Goal: Task Accomplishment & Management: Manage account settings

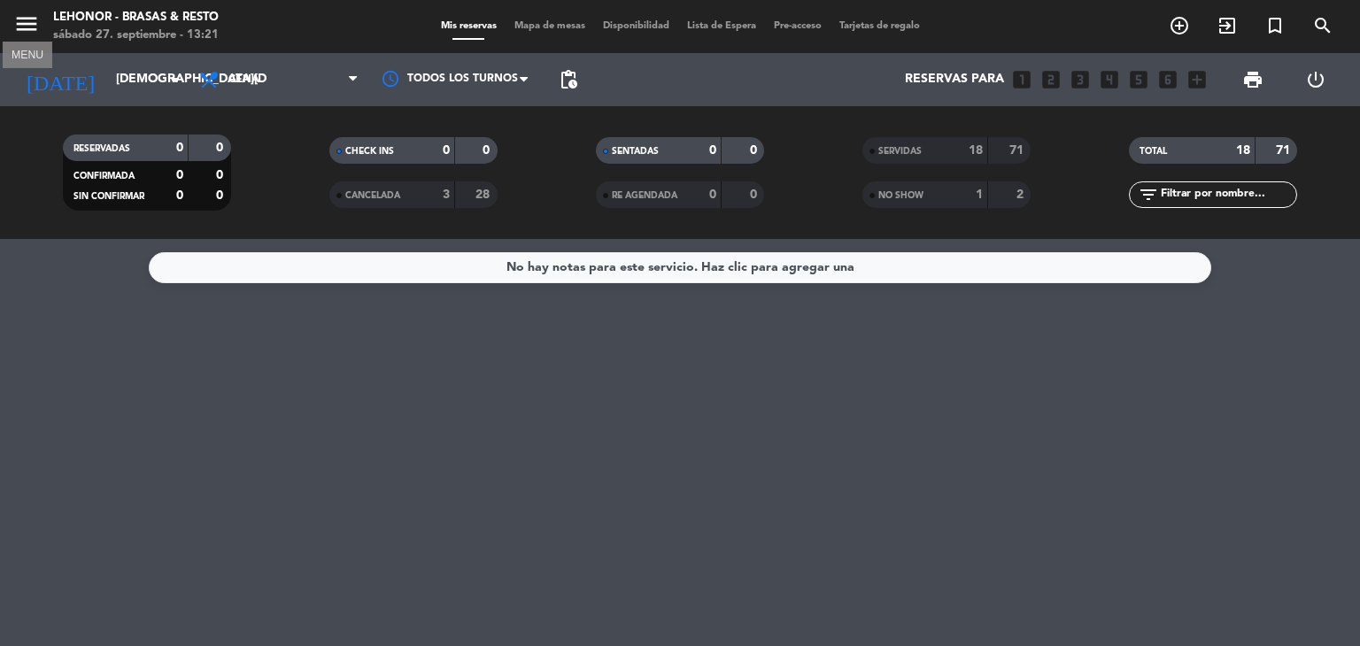
click at [27, 24] on icon "menu" at bounding box center [26, 24] width 27 height 27
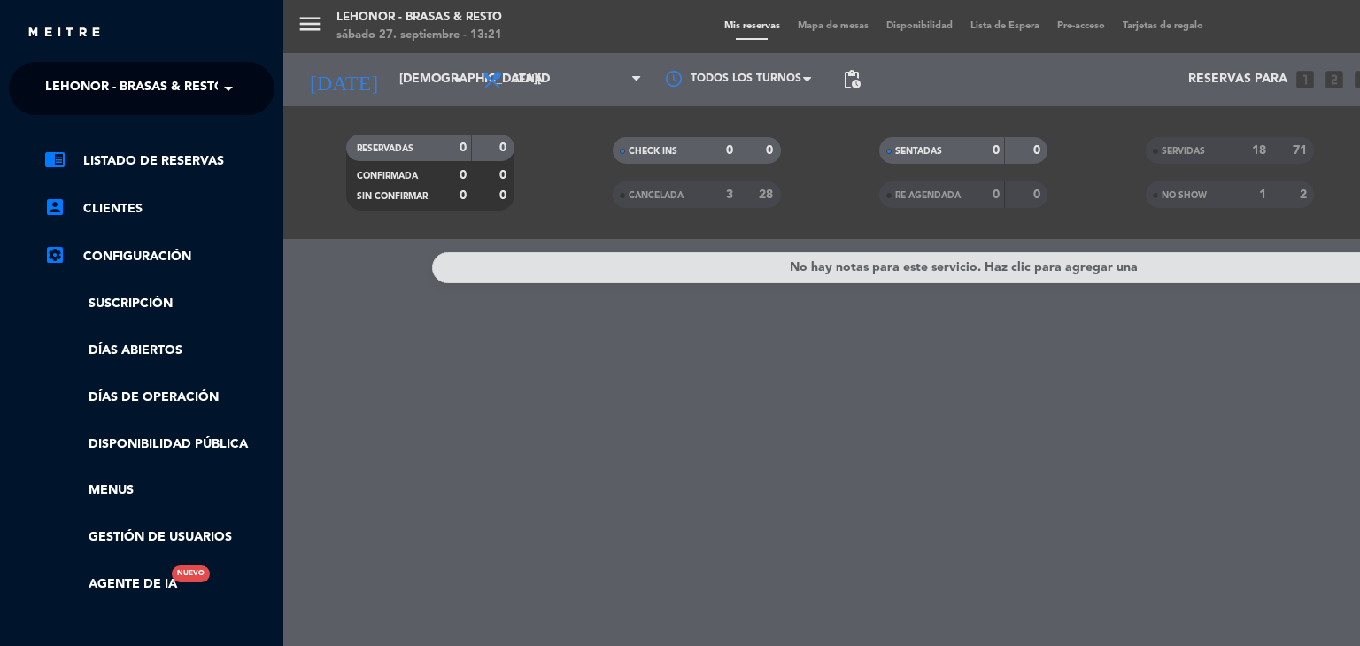
click at [191, 95] on span "Lehonor - Brasas & Resto" at bounding box center [135, 88] width 180 height 37
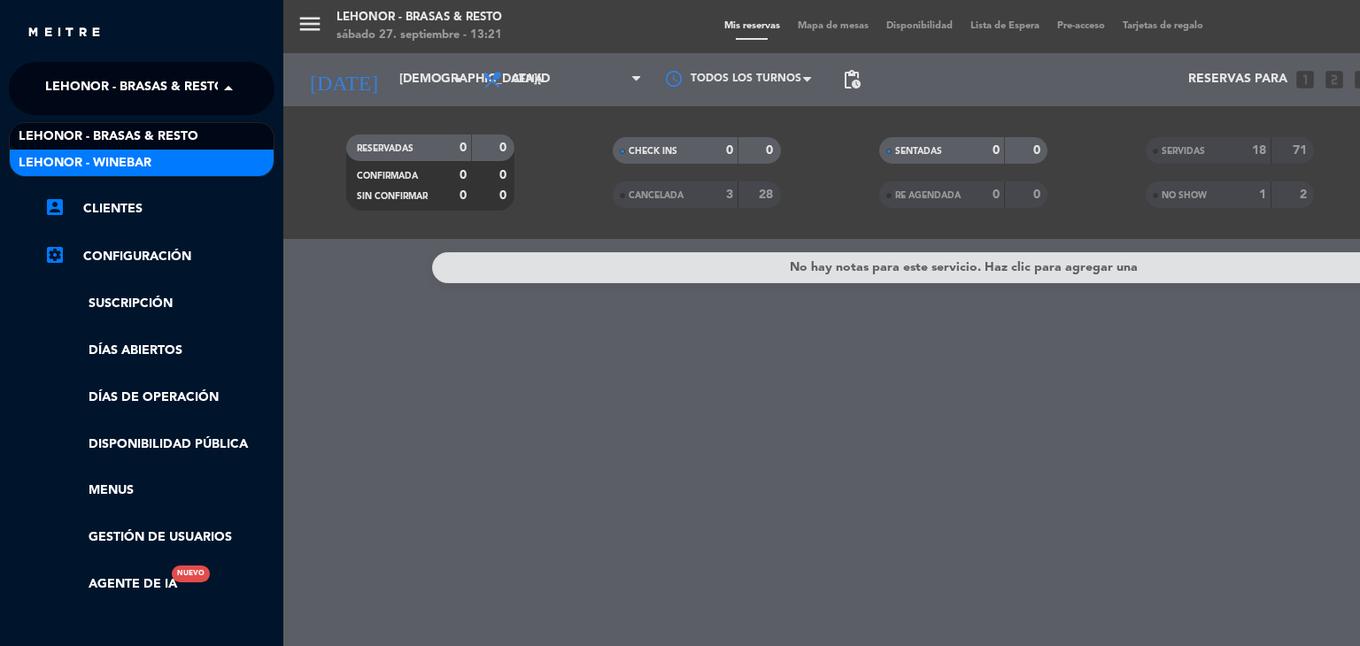
click at [191, 161] on div "Lehonor - Winebar" at bounding box center [142, 163] width 264 height 27
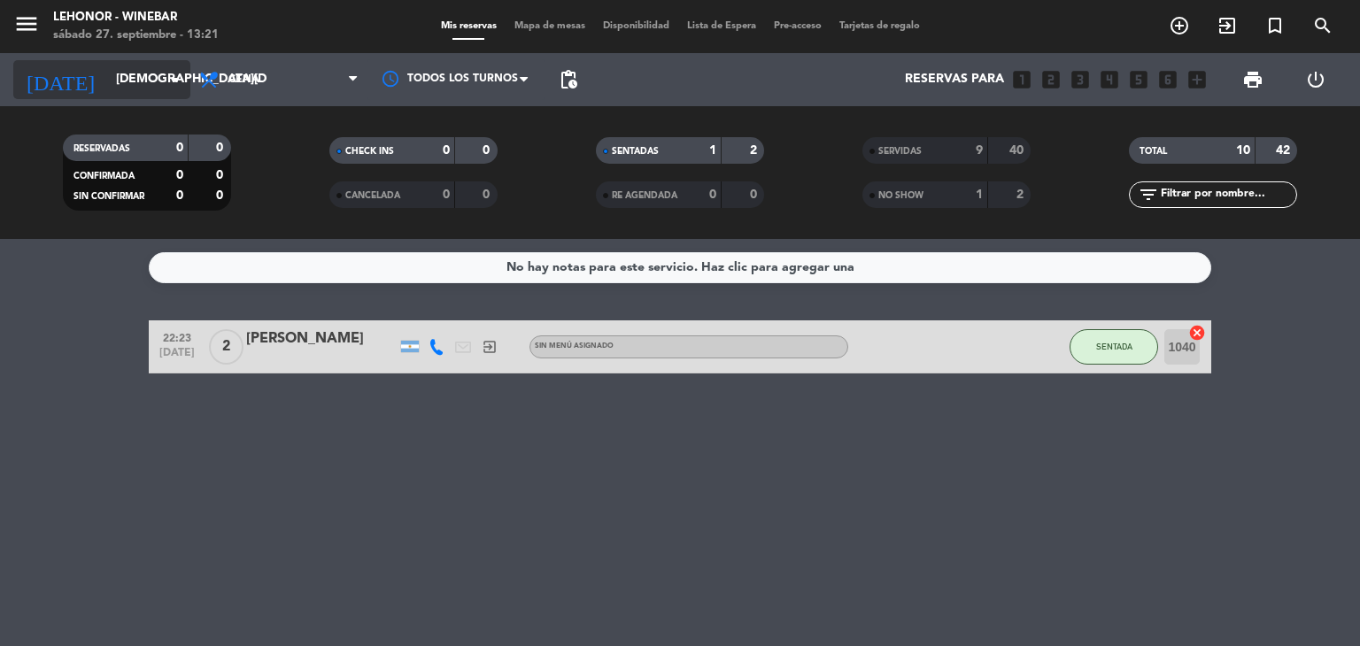
click at [182, 71] on icon "arrow_drop_down" at bounding box center [175, 79] width 21 height 21
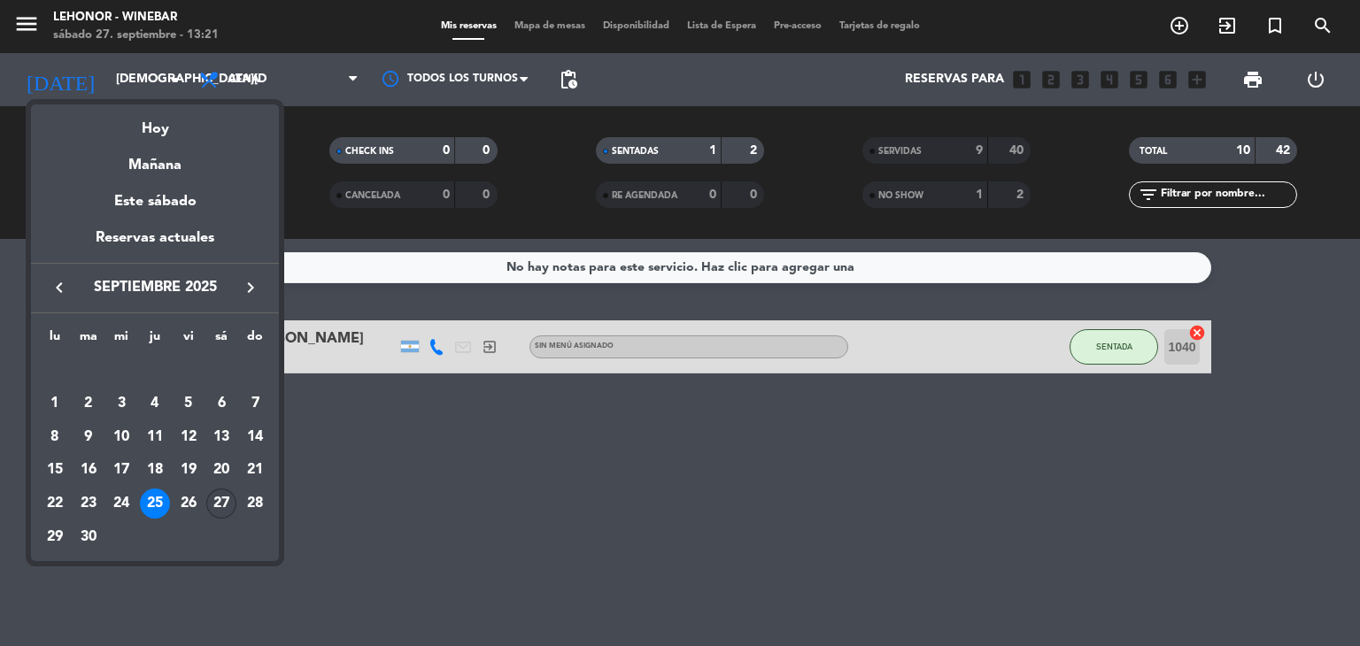
click at [222, 508] on div "27" at bounding box center [221, 504] width 30 height 30
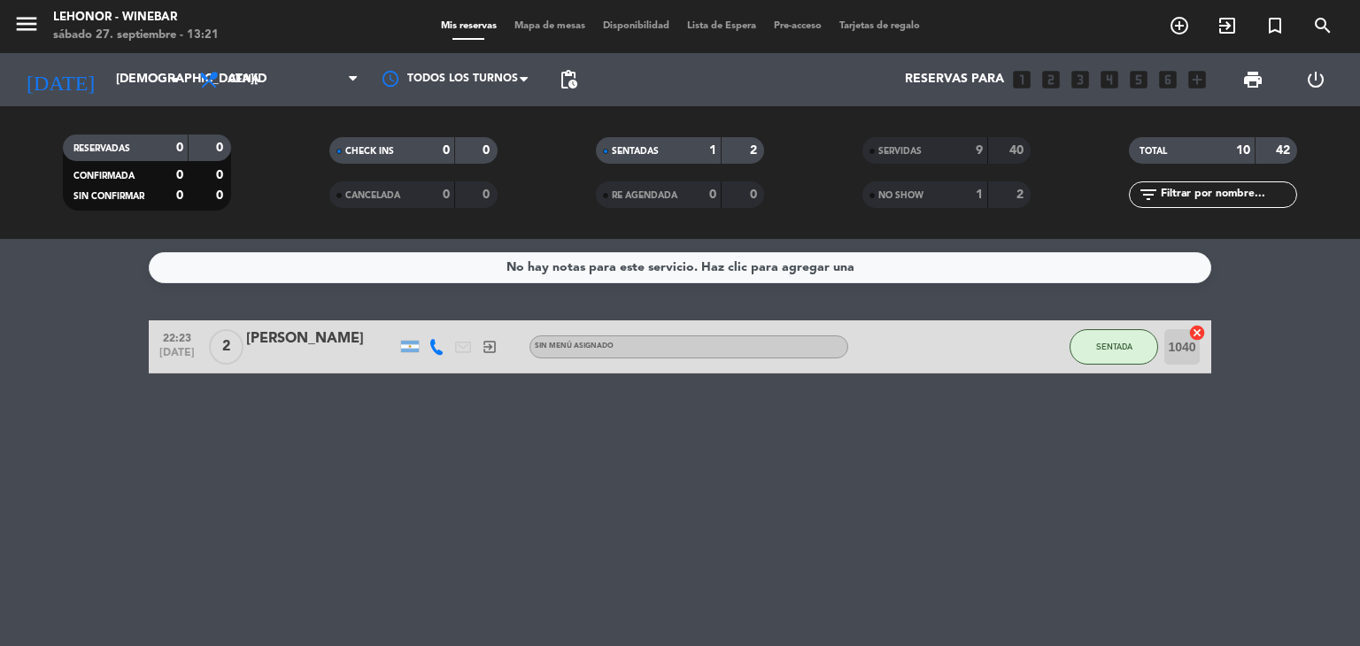
type input "[DATE]"
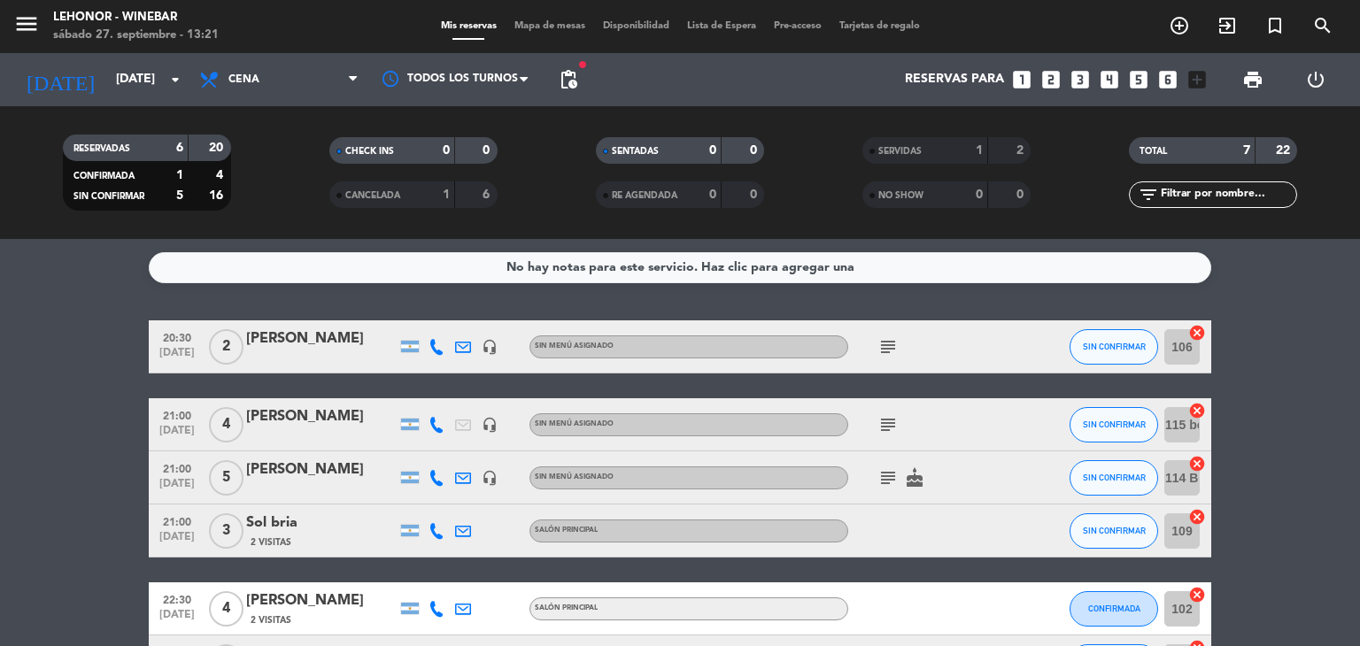
click at [884, 428] on icon "subject" at bounding box center [887, 424] width 21 height 21
click at [885, 421] on icon "subject" at bounding box center [887, 424] width 21 height 21
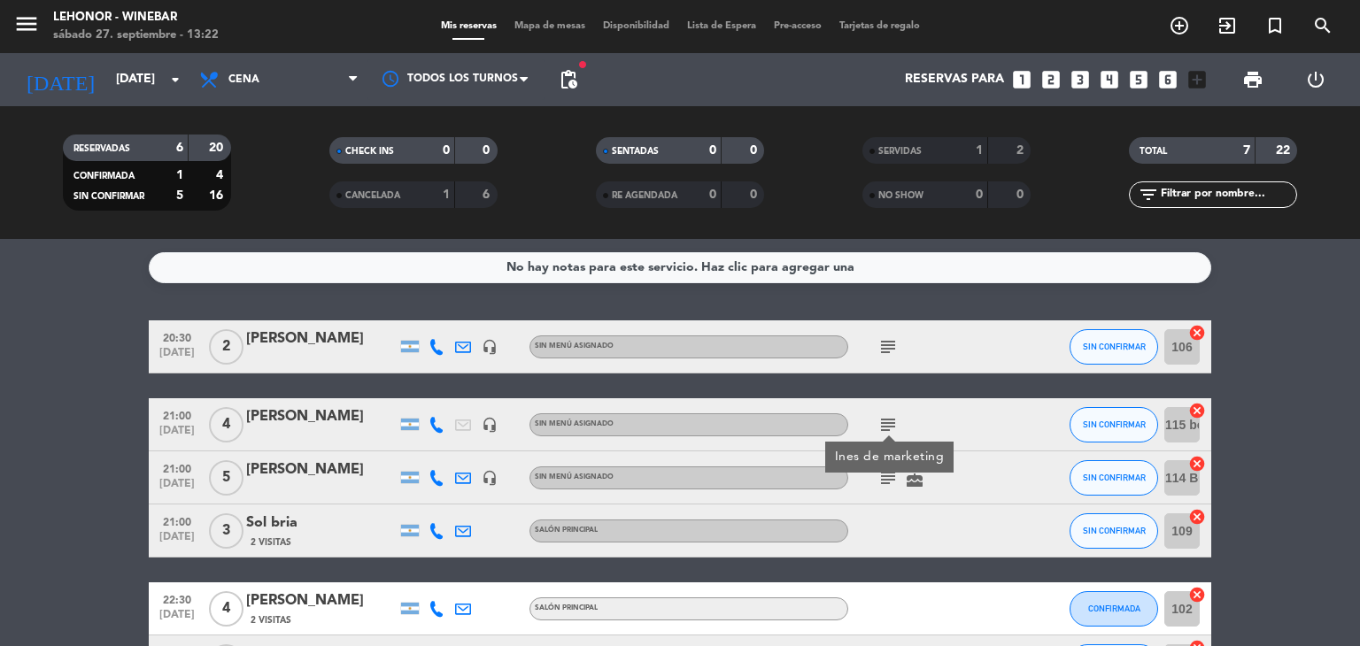
click at [1269, 437] on bookings-row "20:30 [DATE] 2 [PERSON_NAME] headset_mic Sin menú asignado subject SIN CONFIRMA…" at bounding box center [680, 504] width 1360 height 368
click at [1200, 82] on icon "add_box" at bounding box center [1196, 79] width 23 height 23
click at [1191, 68] on icon "add_box" at bounding box center [1196, 79] width 23 height 23
click at [1194, 77] on icon "add_box" at bounding box center [1196, 79] width 23 height 23
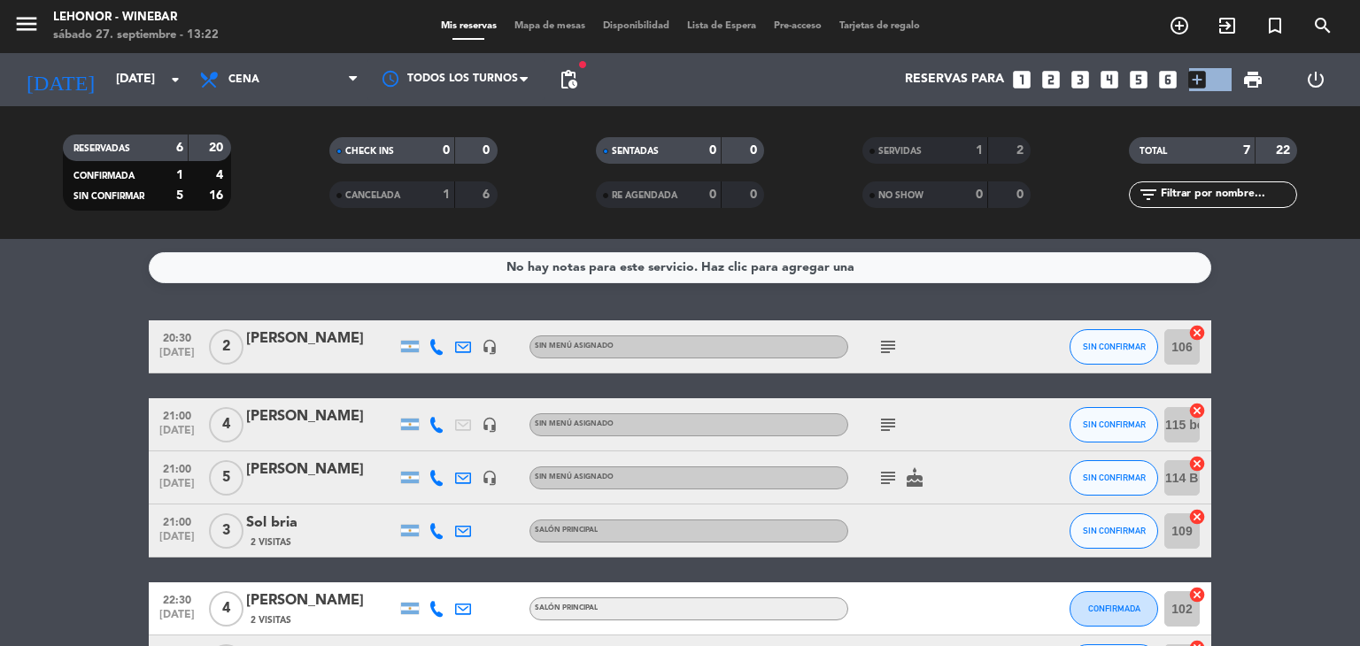
click at [1194, 77] on icon "add_box" at bounding box center [1196, 79] width 23 height 23
click at [1201, 80] on icon "add_box" at bounding box center [1196, 79] width 23 height 23
click at [1200, 80] on icon "add_box" at bounding box center [1196, 79] width 23 height 23
click at [1196, 80] on icon "add_box" at bounding box center [1196, 79] width 23 height 23
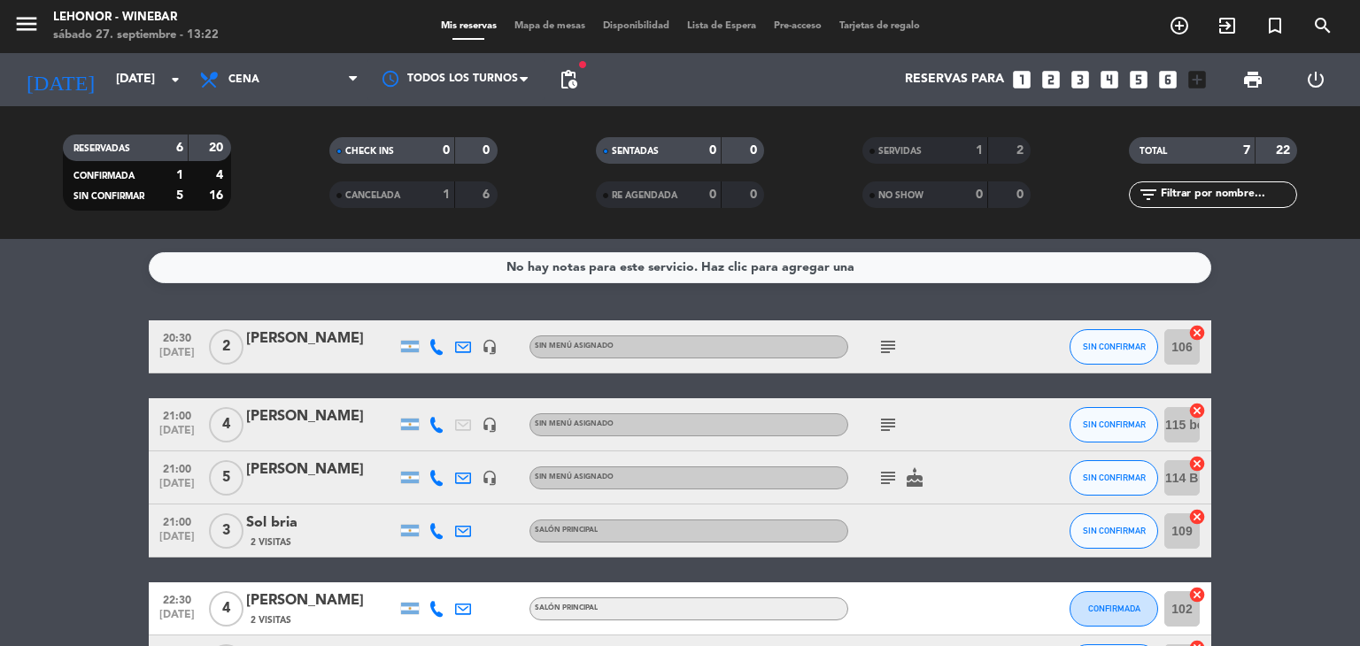
click at [1196, 80] on icon "add_box" at bounding box center [1196, 79] width 23 height 23
click at [1197, 80] on icon "add_box" at bounding box center [1196, 79] width 23 height 23
click at [1164, 75] on icon "looks_6" at bounding box center [1167, 79] width 23 height 23
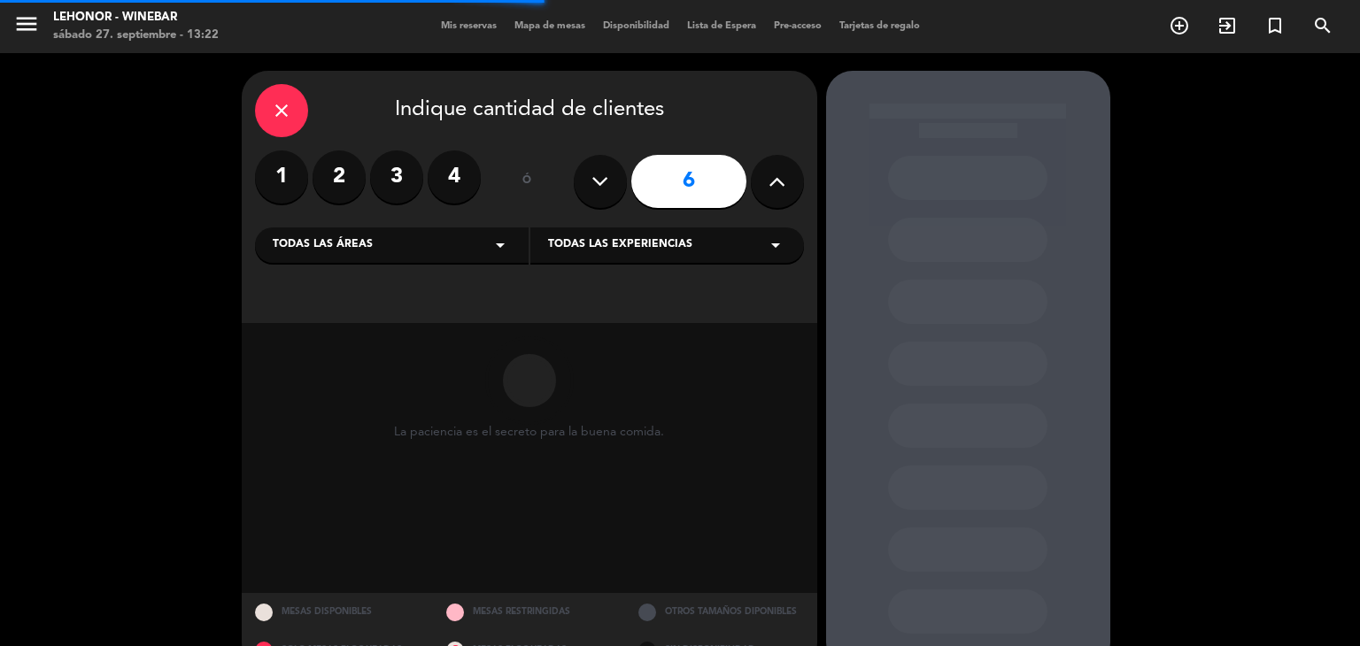
click at [783, 182] on icon at bounding box center [776, 181] width 17 height 27
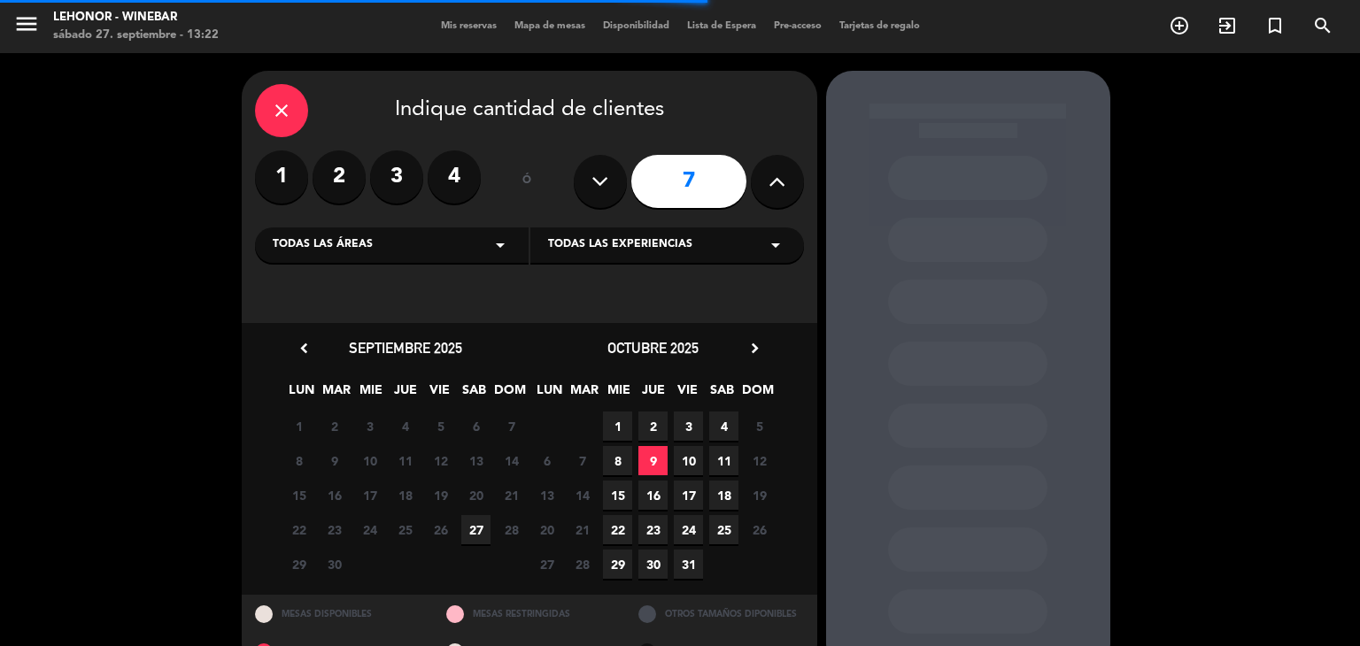
click at [783, 182] on icon at bounding box center [776, 181] width 17 height 27
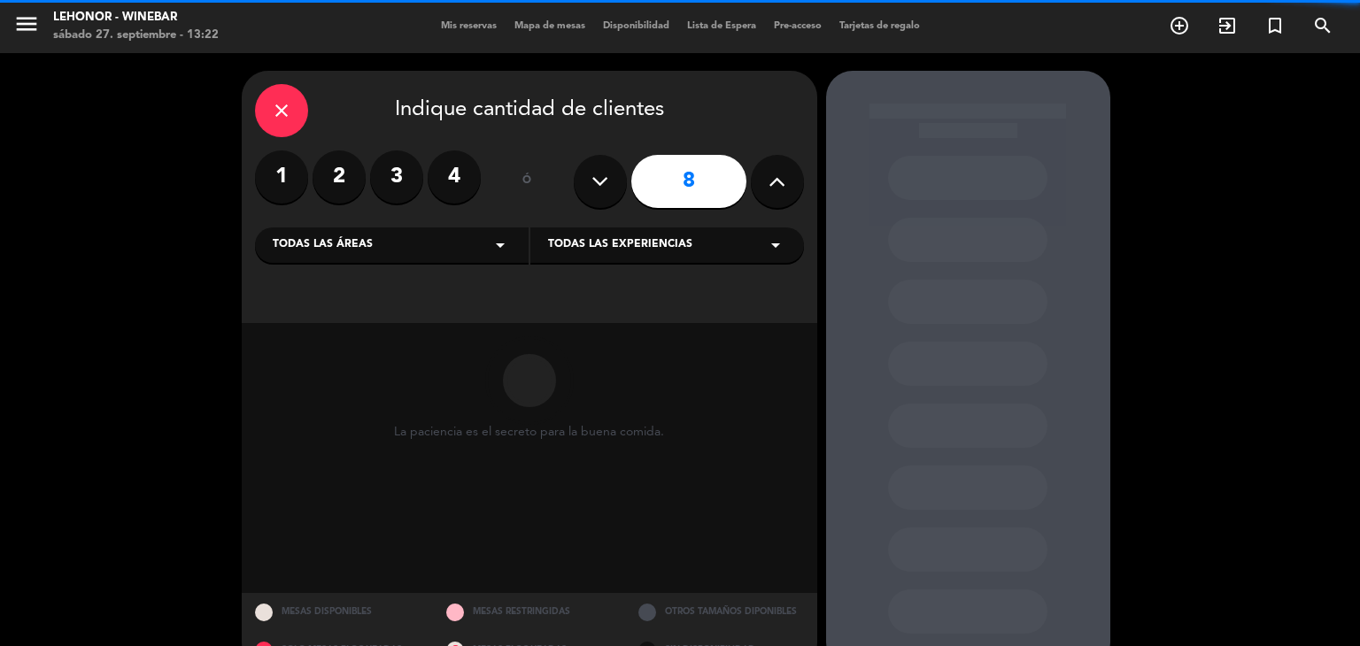
click at [783, 182] on icon at bounding box center [776, 181] width 17 height 27
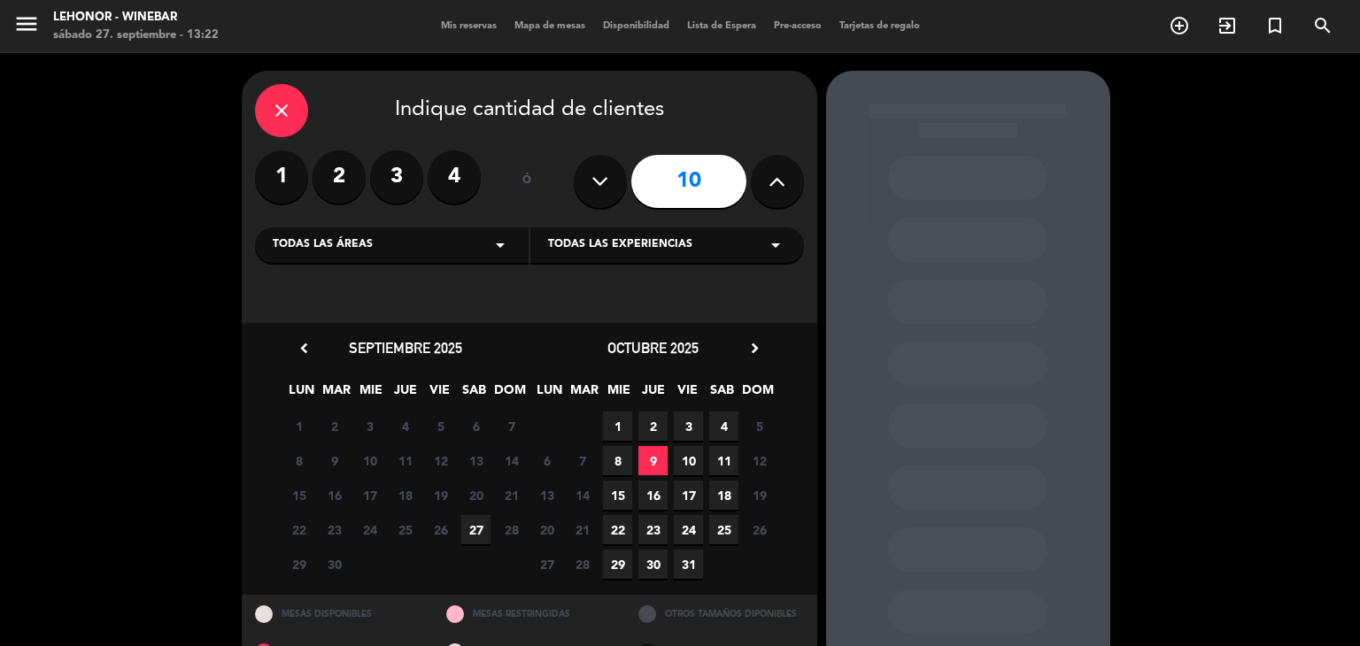
click at [504, 245] on icon "arrow_drop_down" at bounding box center [500, 245] width 21 height 21
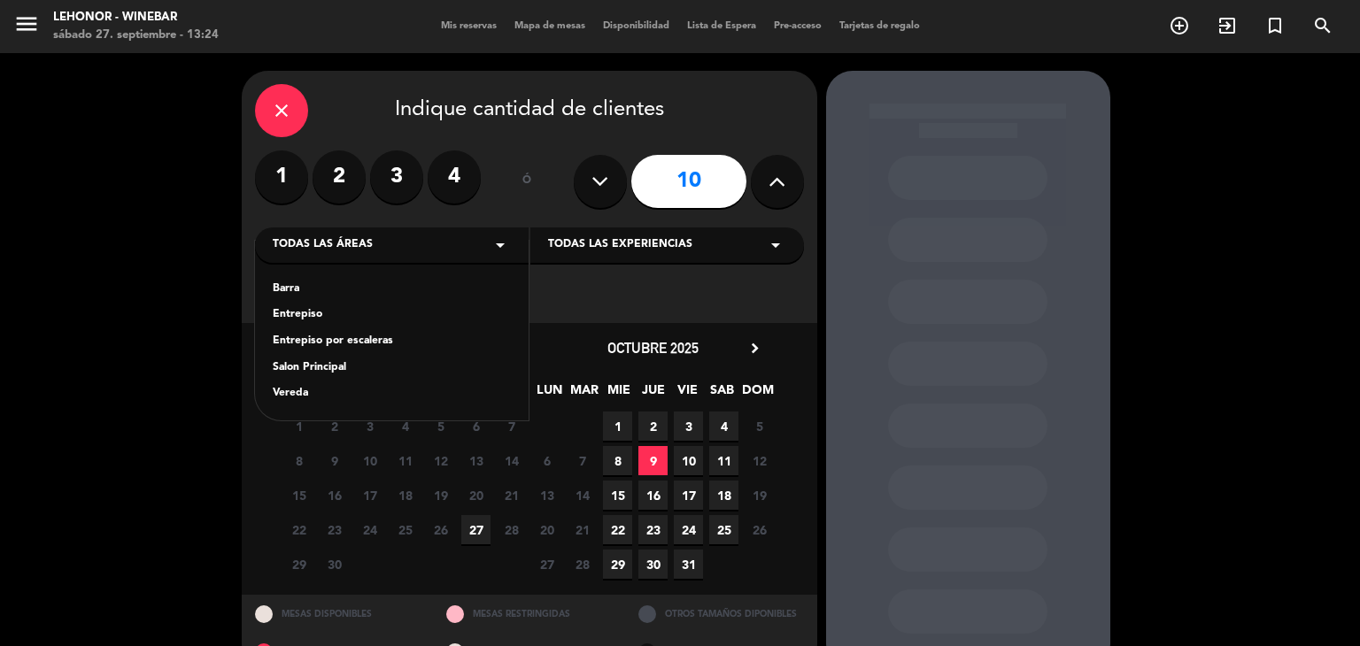
click at [312, 308] on div "Entrepiso" at bounding box center [392, 315] width 238 height 18
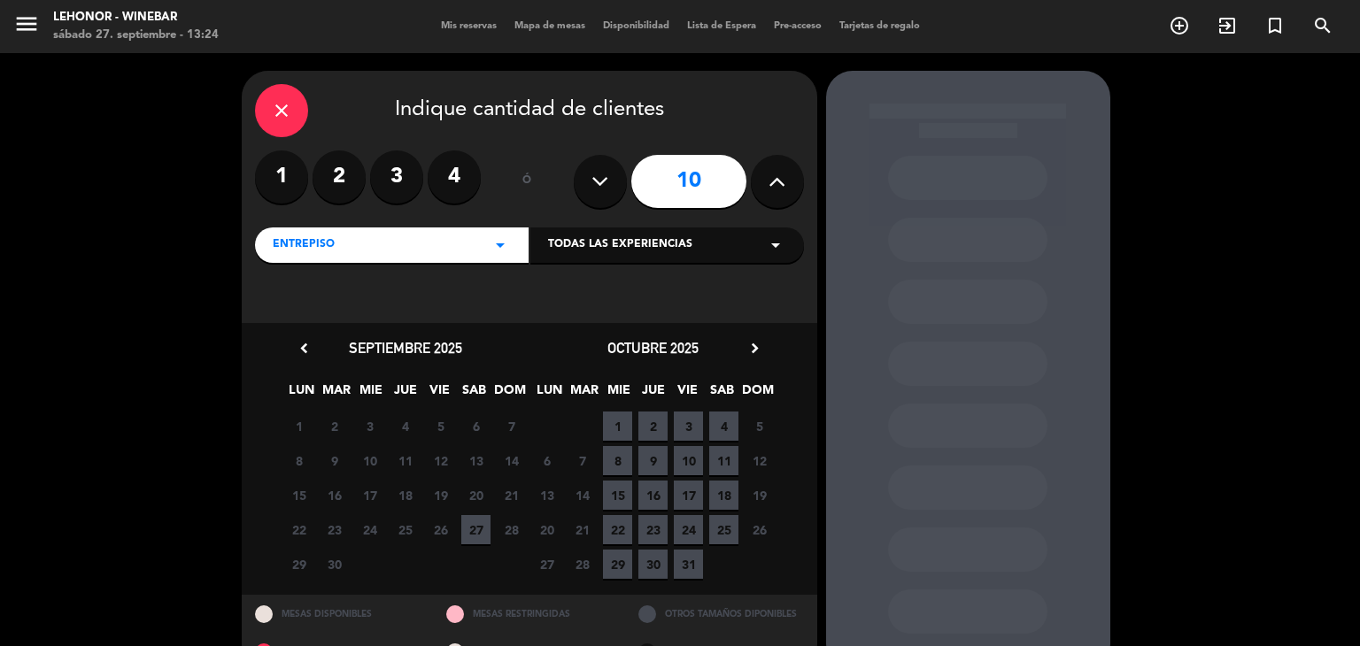
click at [696, 262] on div "Todas las experiencias arrow_drop_down" at bounding box center [667, 245] width 274 height 35
click at [637, 291] on div "ENTREPISO" at bounding box center [667, 290] width 238 height 18
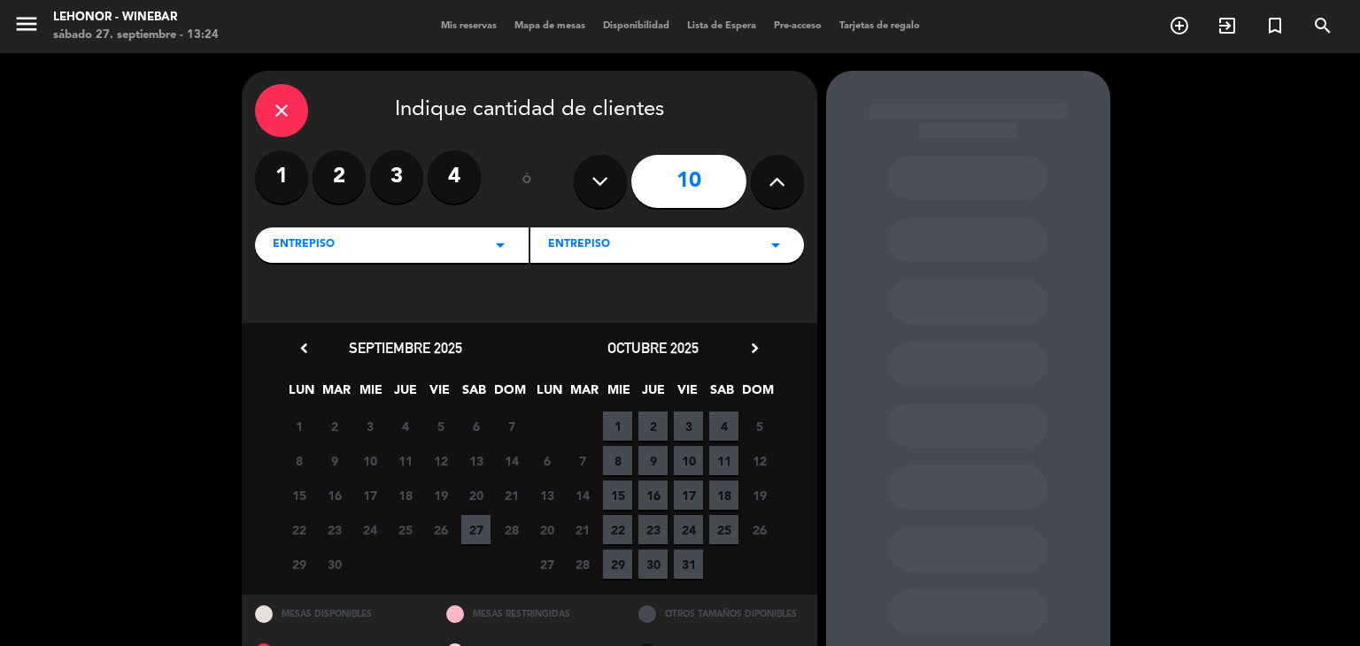
click at [467, 532] on span "27" at bounding box center [475, 529] width 29 height 29
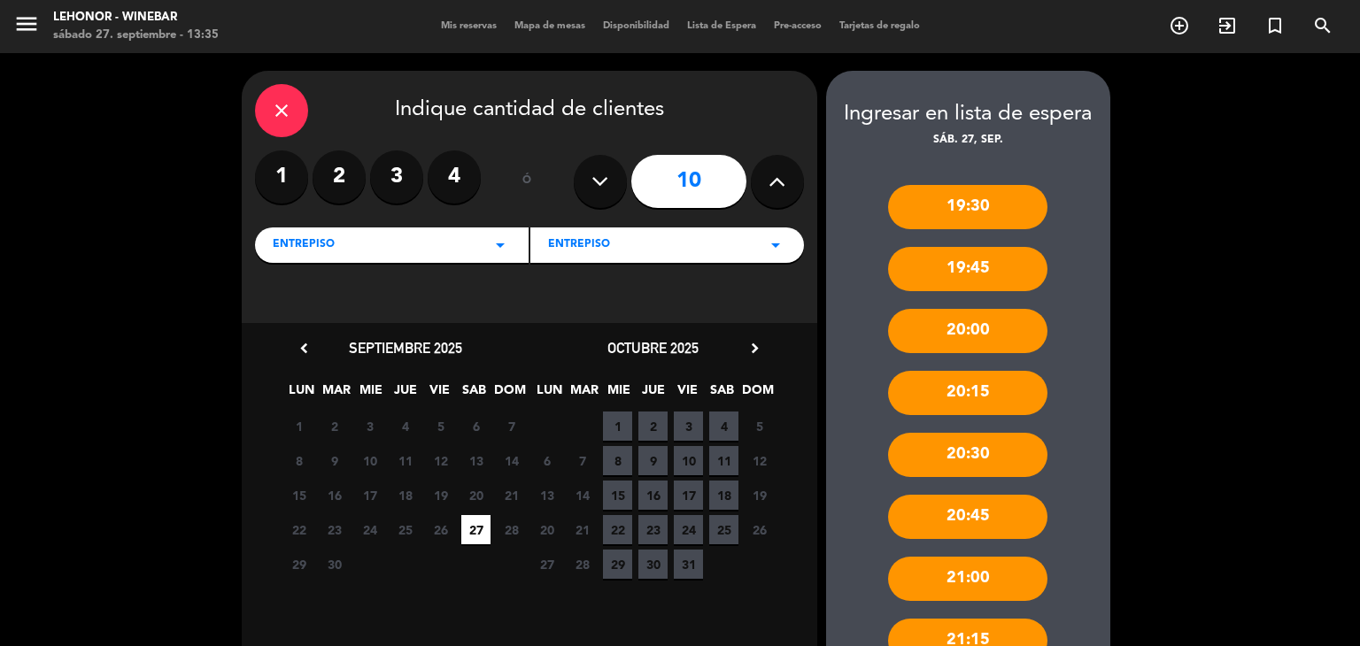
click at [784, 191] on icon at bounding box center [776, 181] width 17 height 27
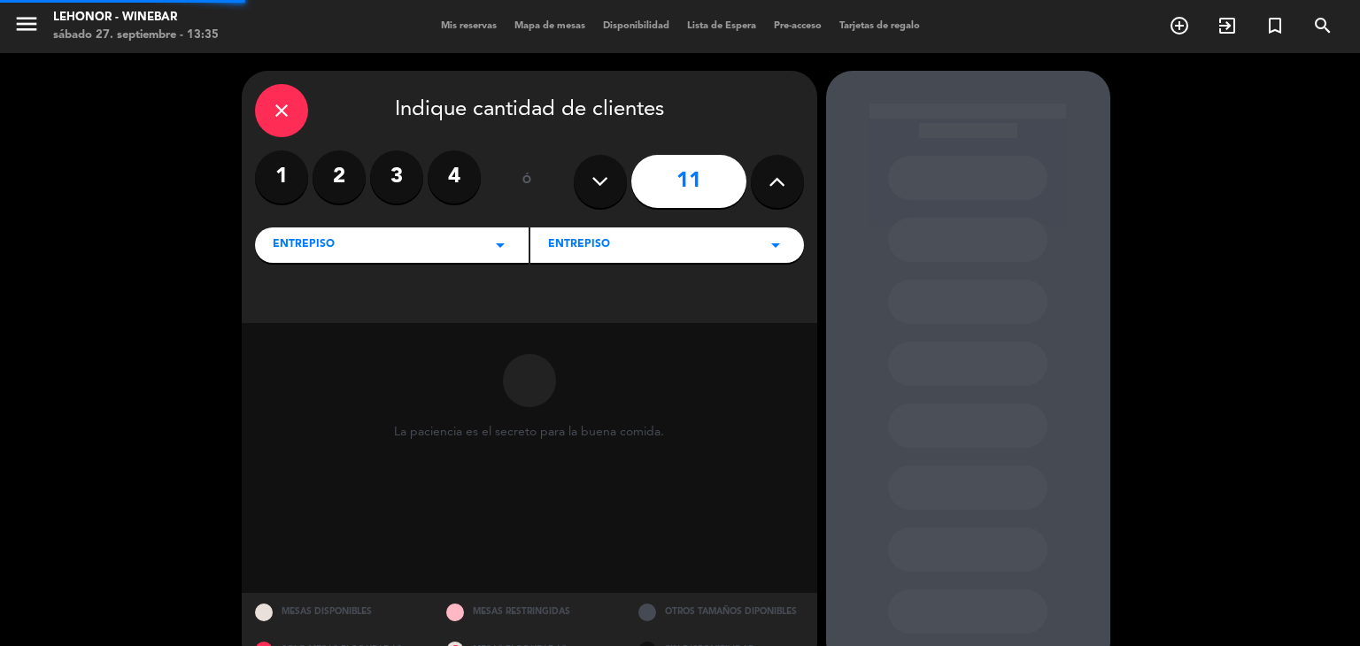
click at [784, 191] on icon at bounding box center [776, 181] width 17 height 27
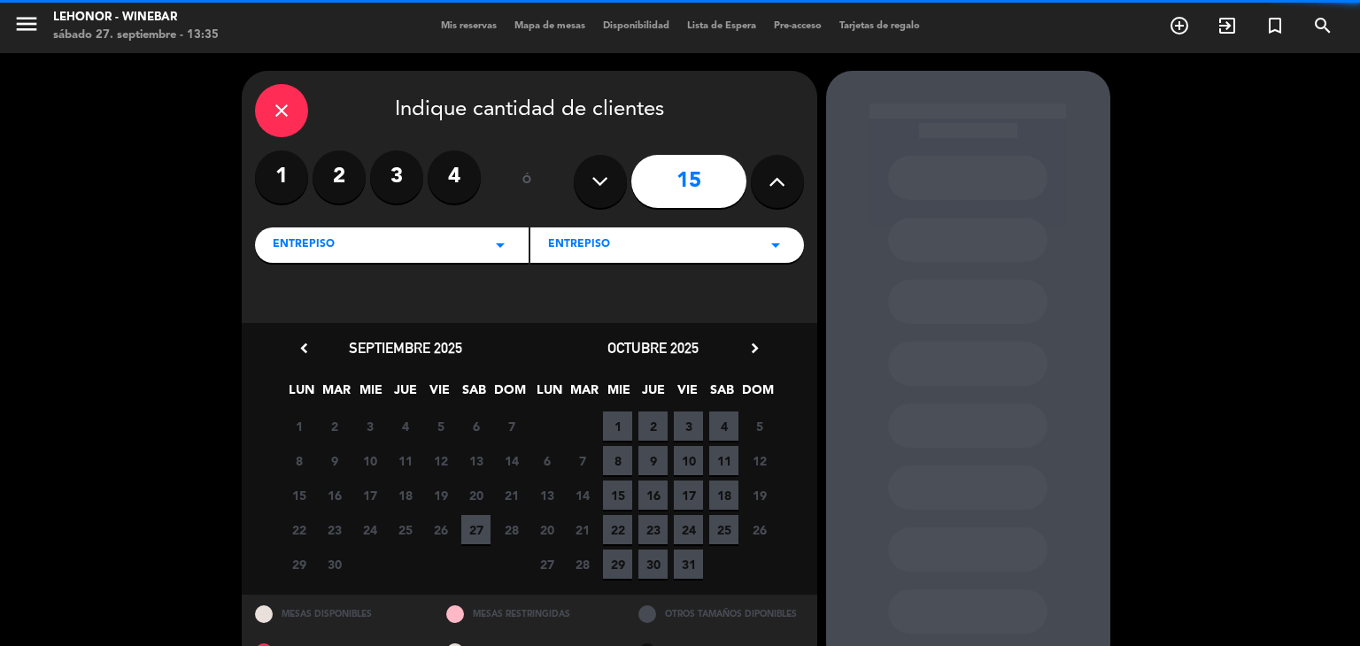
click at [784, 191] on icon at bounding box center [776, 181] width 17 height 27
type input "16"
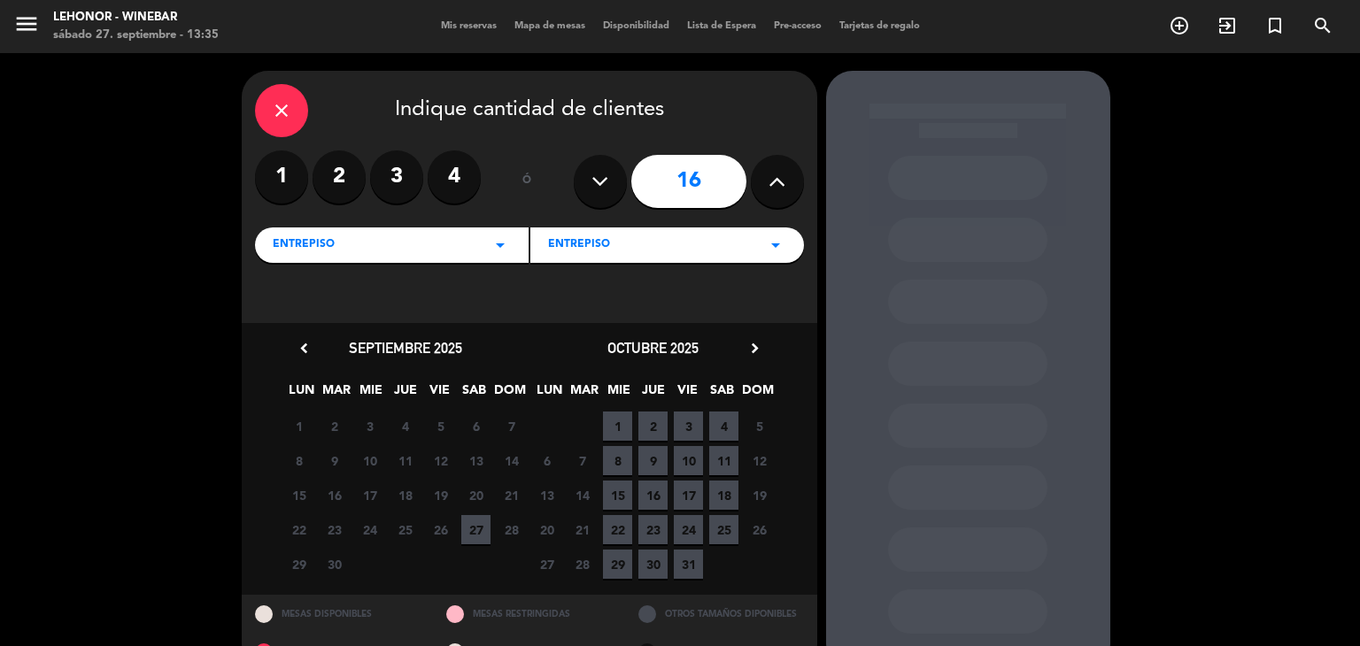
scroll to position [42, 0]
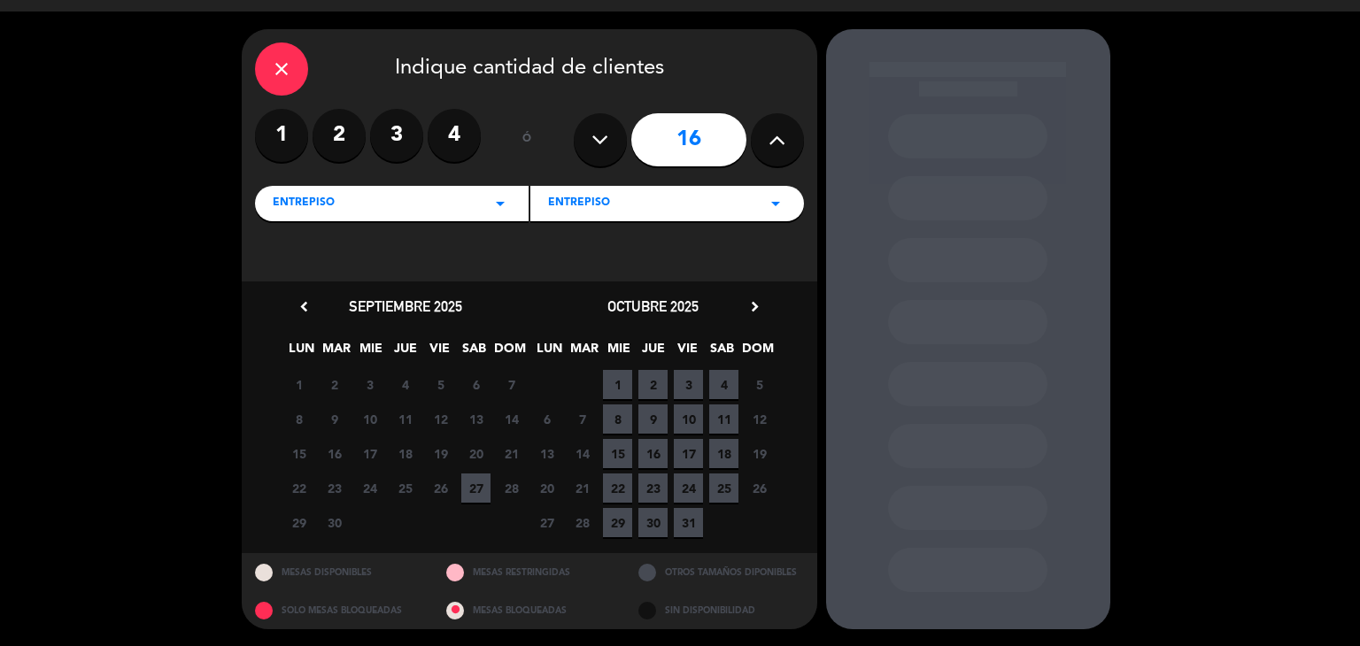
click at [496, 203] on icon "arrow_drop_down" at bounding box center [500, 203] width 21 height 21
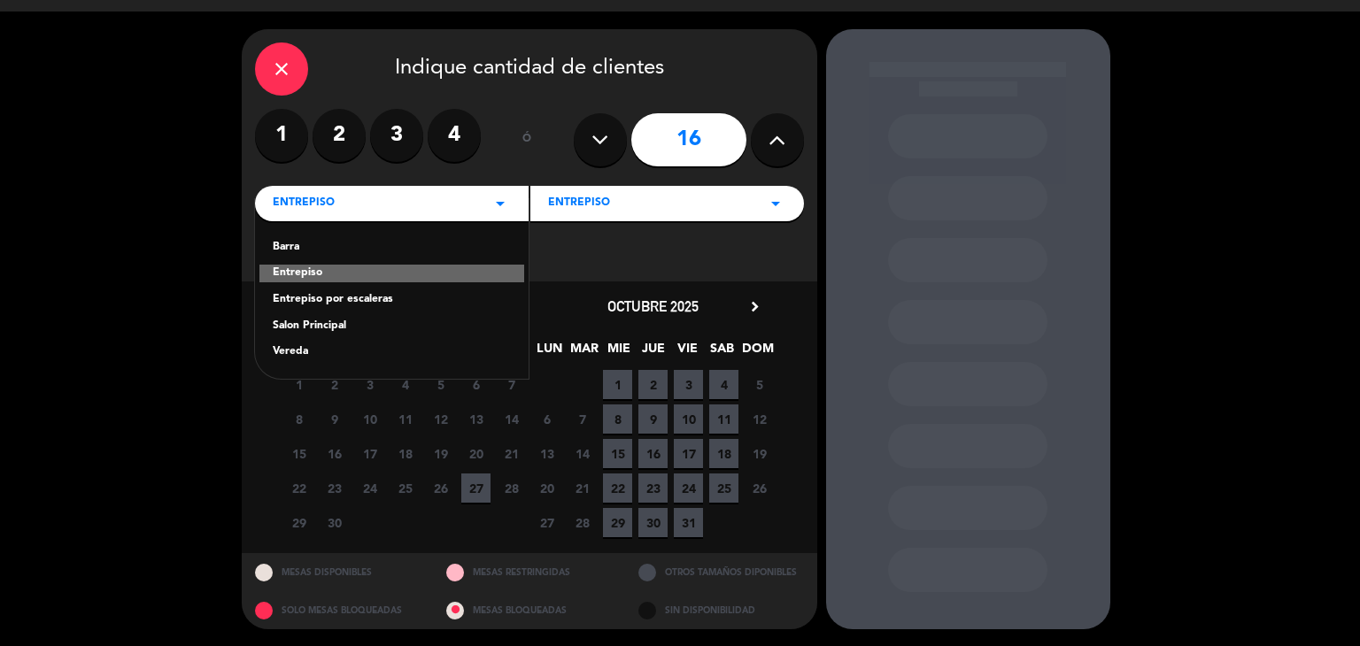
click at [382, 300] on div "Entrepiso por escaleras" at bounding box center [392, 300] width 238 height 18
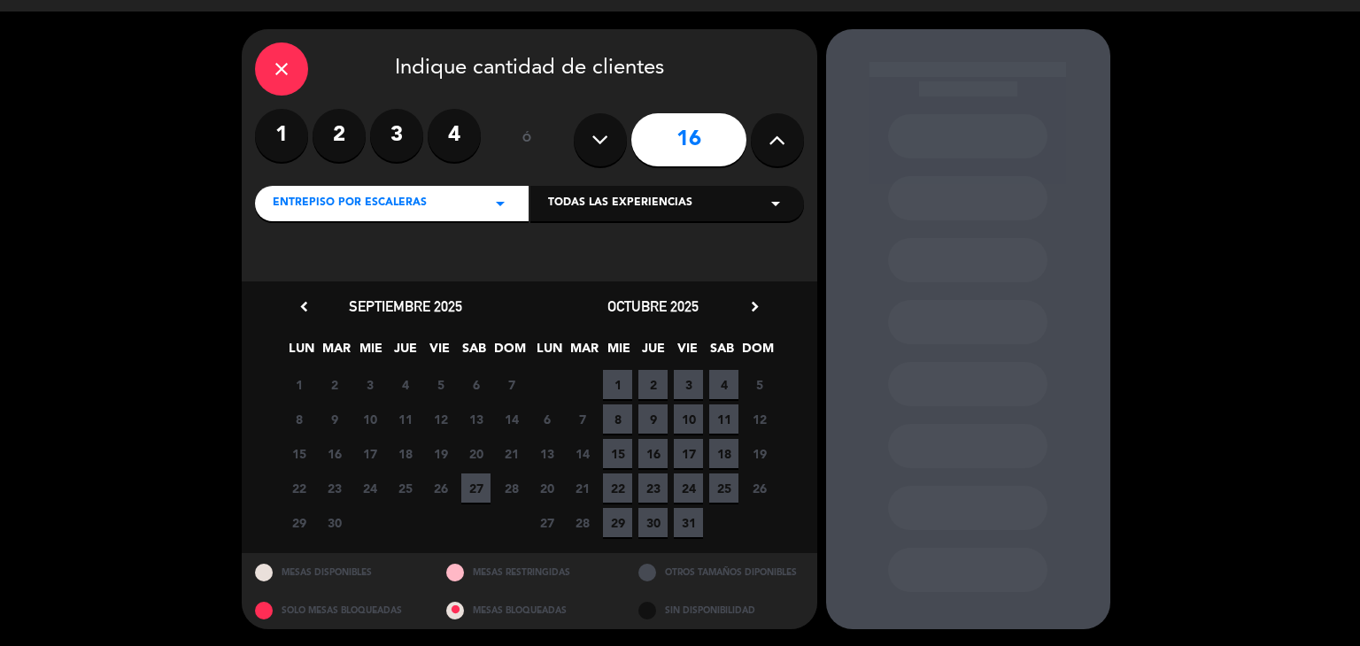
click at [716, 202] on div "Todas las experiencias arrow_drop_down" at bounding box center [667, 203] width 274 height 35
click at [707, 251] on div "ENTREPISO" at bounding box center [667, 248] width 238 height 18
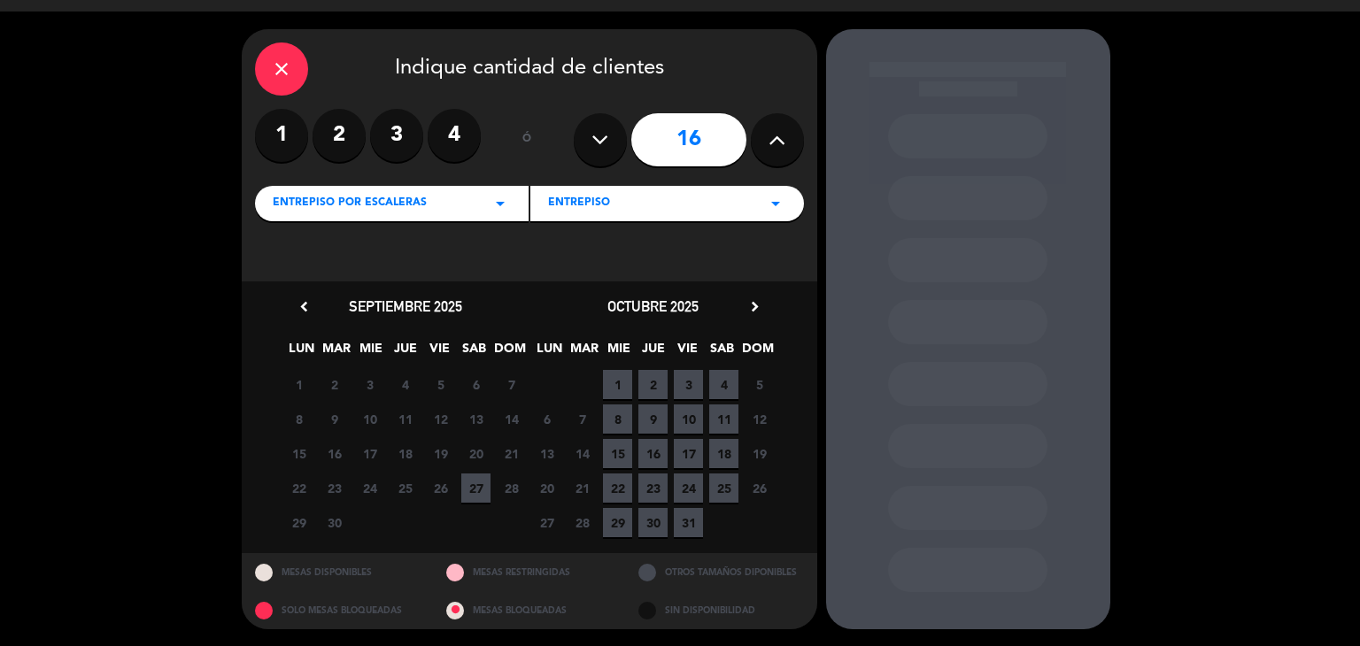
click at [506, 206] on icon "arrow_drop_down" at bounding box center [500, 203] width 21 height 21
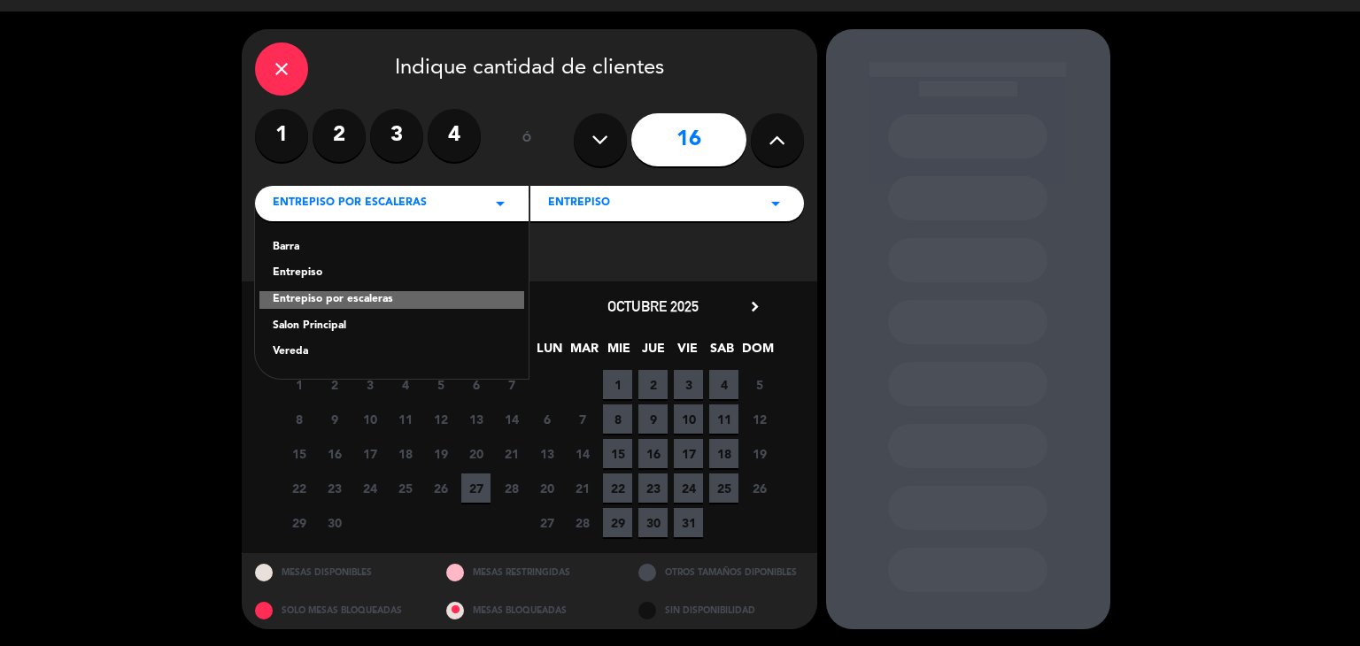
click at [347, 275] on div "Entrepiso" at bounding box center [392, 274] width 238 height 18
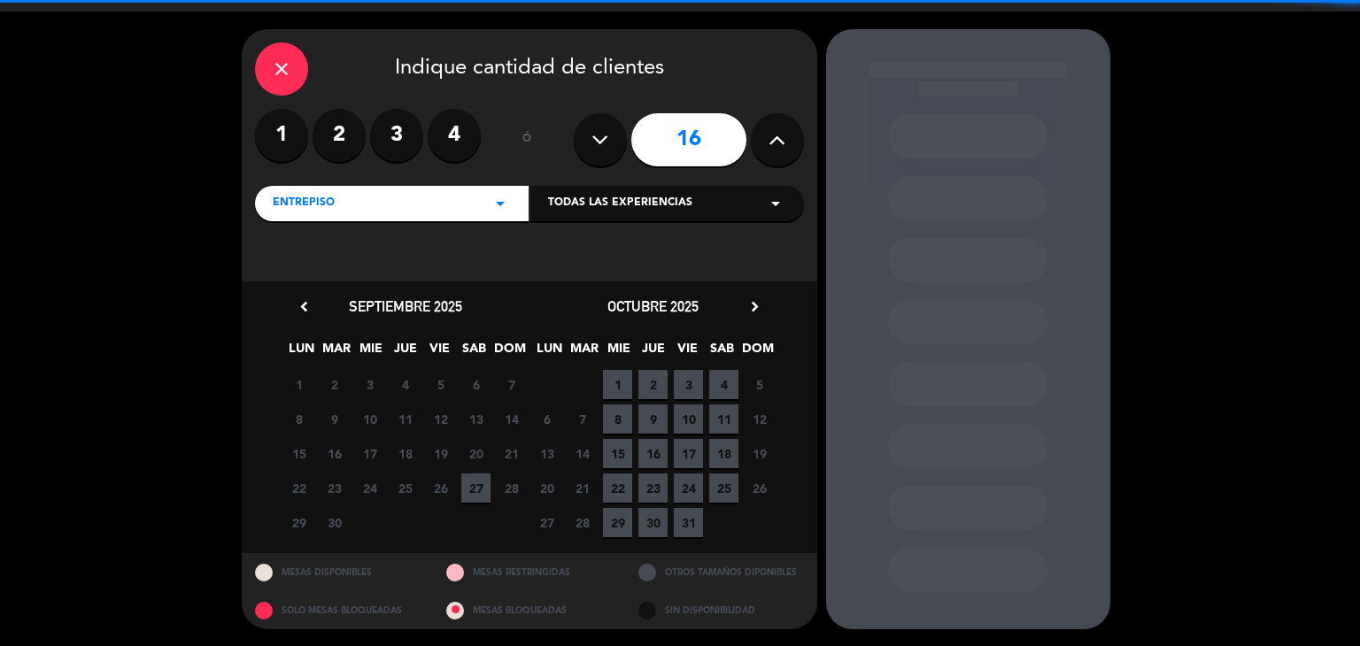
click at [646, 199] on span "Todas las experiencias" at bounding box center [620, 204] width 144 height 18
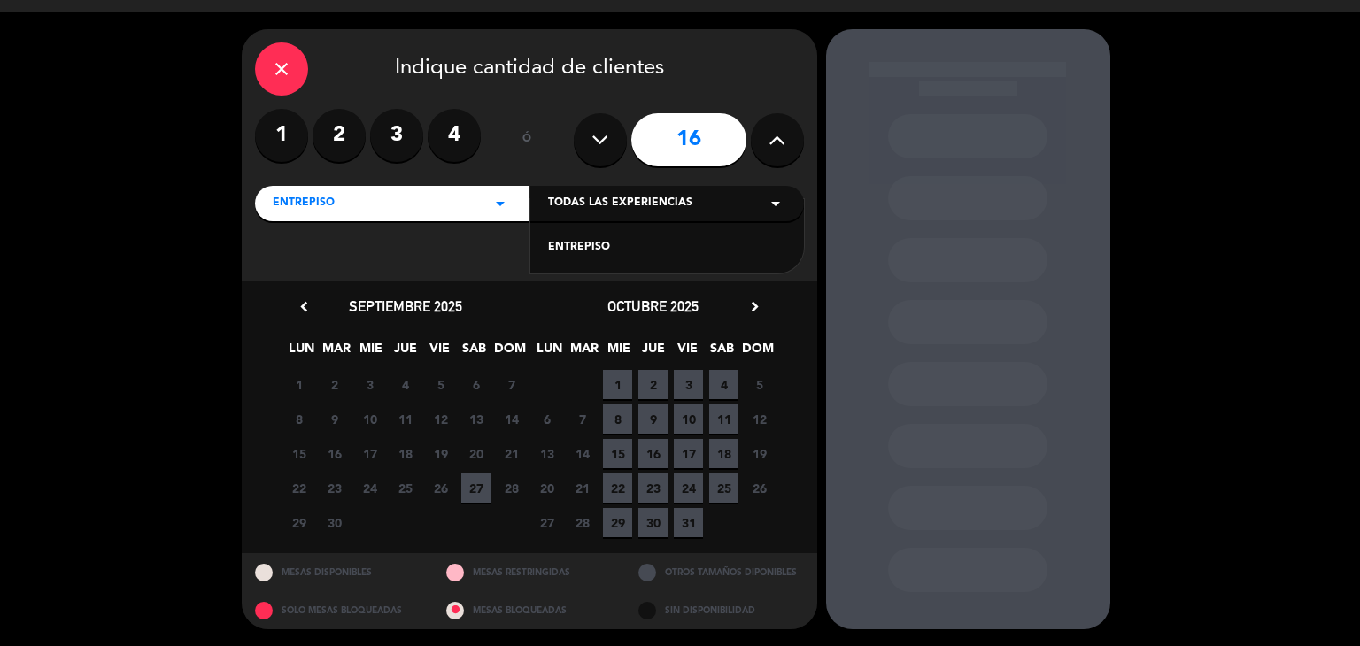
click at [683, 249] on div "ENTREPISO" at bounding box center [667, 248] width 238 height 18
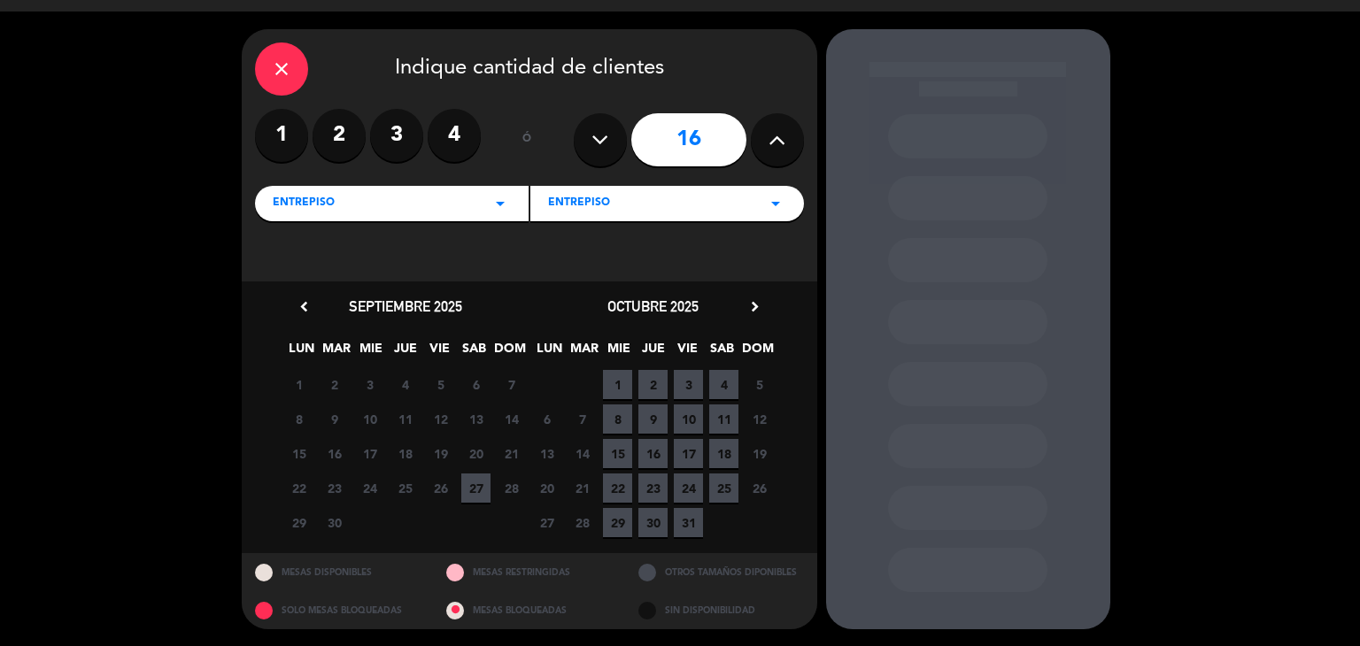
click at [478, 493] on span "27" at bounding box center [475, 488] width 29 height 29
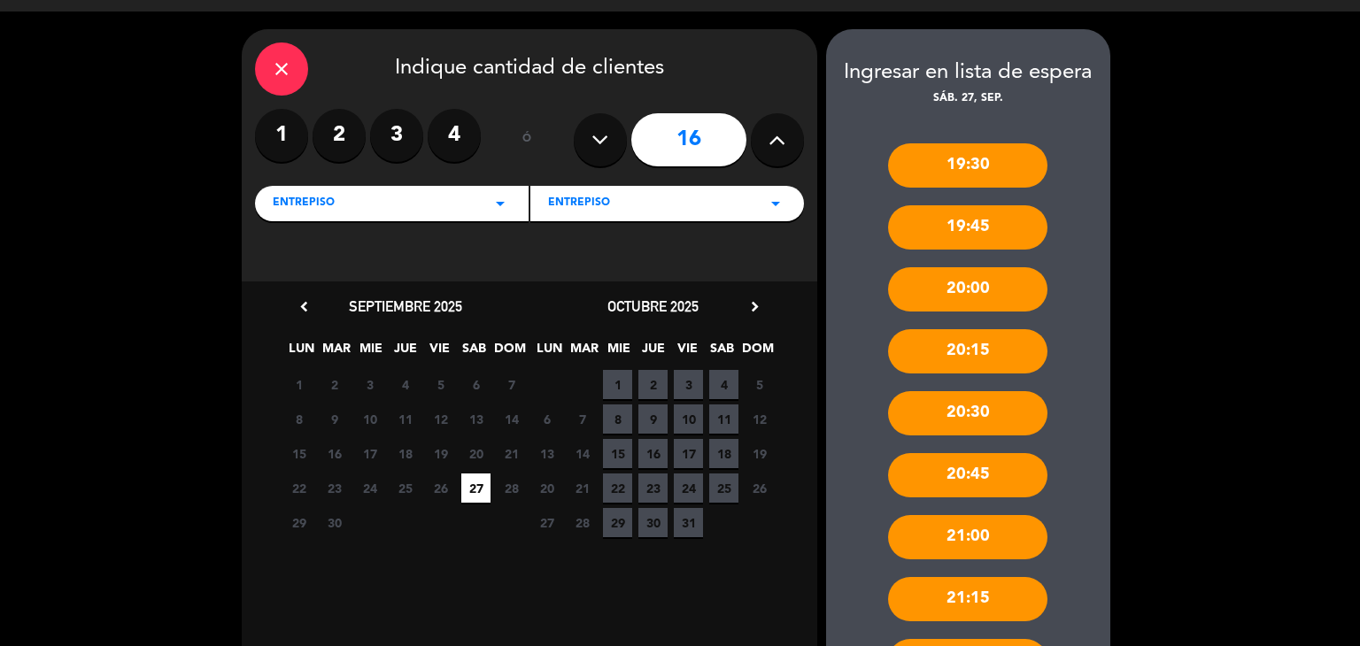
click at [1006, 526] on div "21:00" at bounding box center [967, 537] width 159 height 44
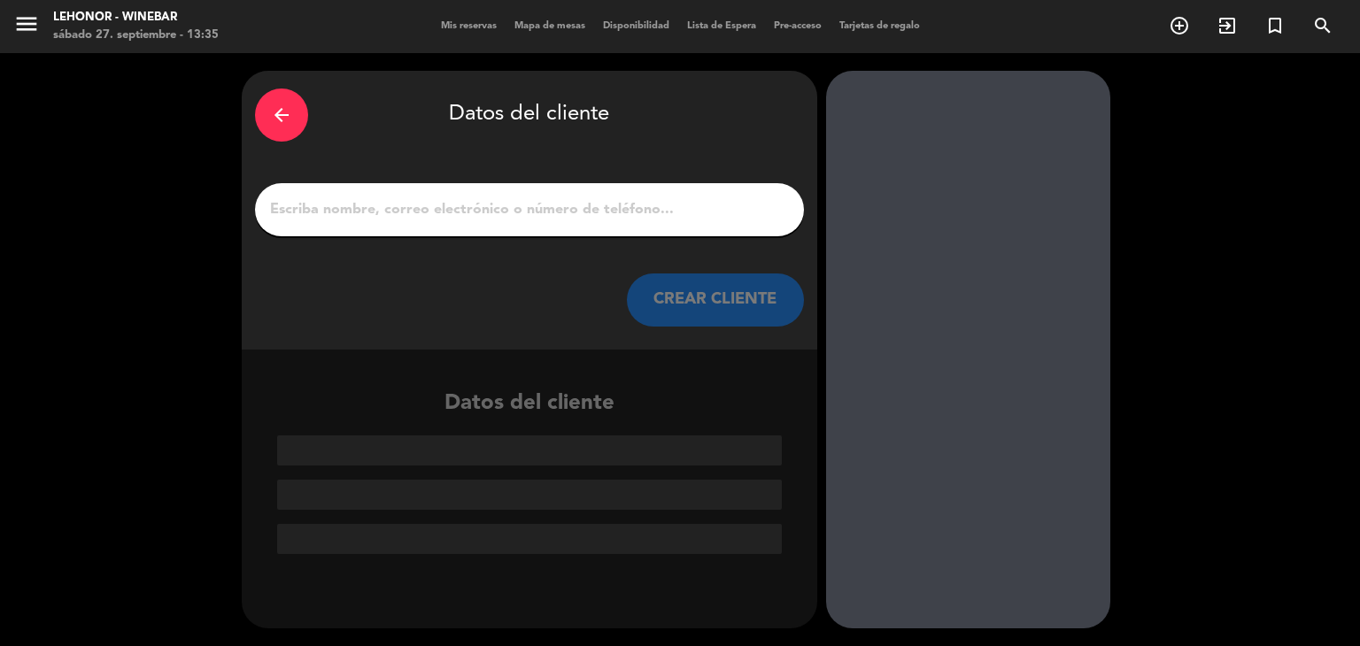
scroll to position [0, 0]
click at [471, 215] on input "1" at bounding box center [529, 209] width 522 height 25
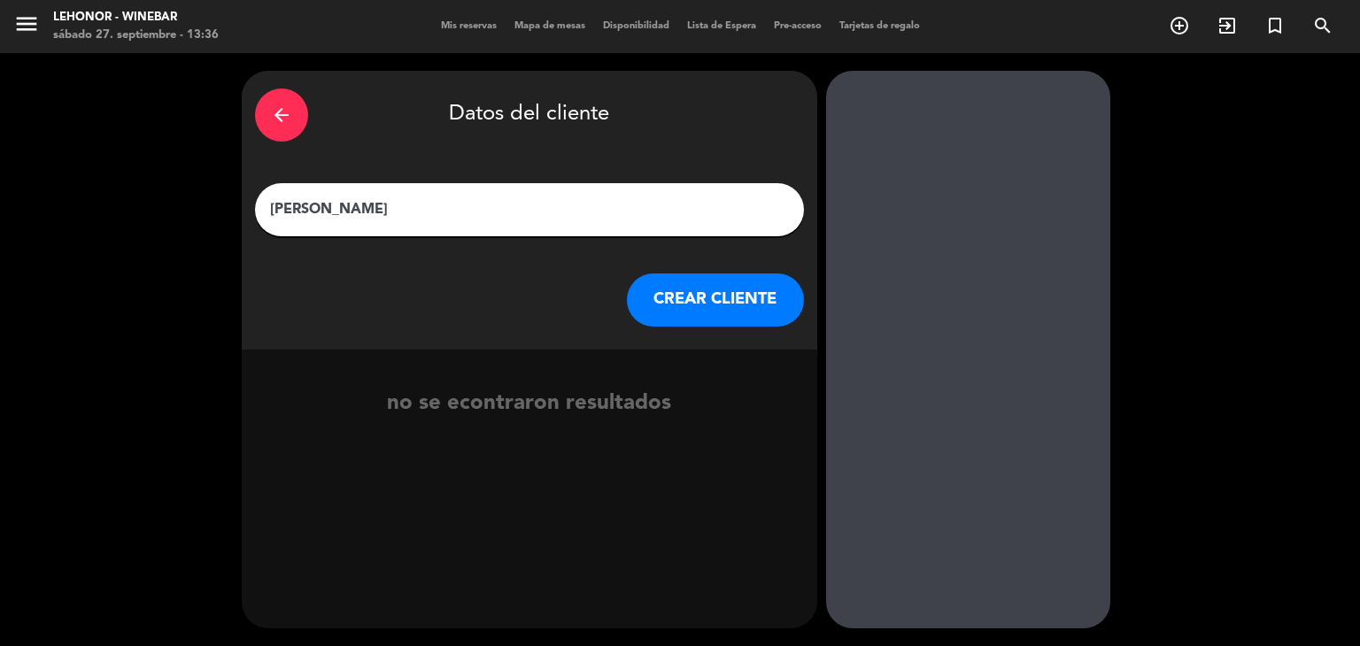
click at [433, 206] on input "[PERSON_NAME]" at bounding box center [529, 209] width 522 height 25
click at [469, 207] on input "[PERSON_NAME]" at bounding box center [529, 209] width 522 height 25
drag, startPoint x: 355, startPoint y: 211, endPoint x: 207, endPoint y: 218, distance: 148.0
click at [207, 218] on div "arrow_back Datos del cliente [PERSON_NAME] CREAR CLIENTE no se econtraron resul…" at bounding box center [680, 349] width 1360 height 593
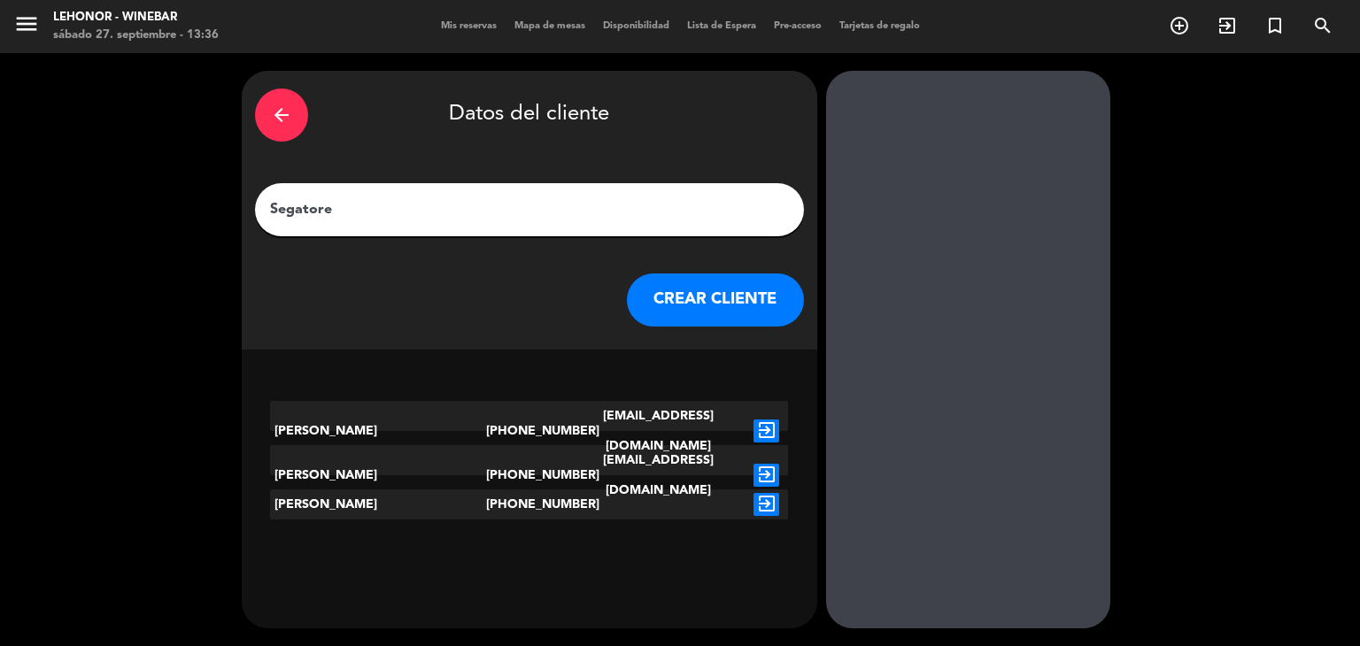
type input "Segatore"
click at [380, 409] on div "[PERSON_NAME]" at bounding box center [378, 431] width 216 height 60
click at [762, 420] on icon "exit_to_app" at bounding box center [766, 431] width 26 height 23
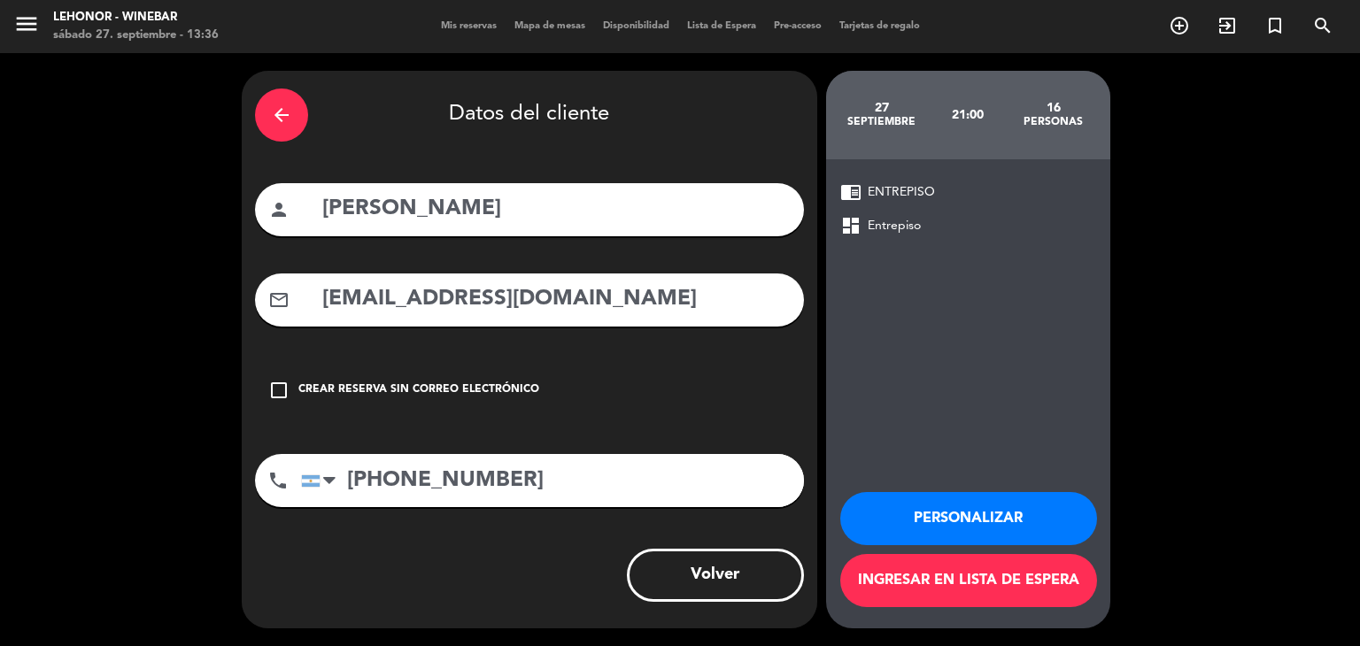
click at [1003, 523] on button "Personalizar" at bounding box center [968, 518] width 257 height 53
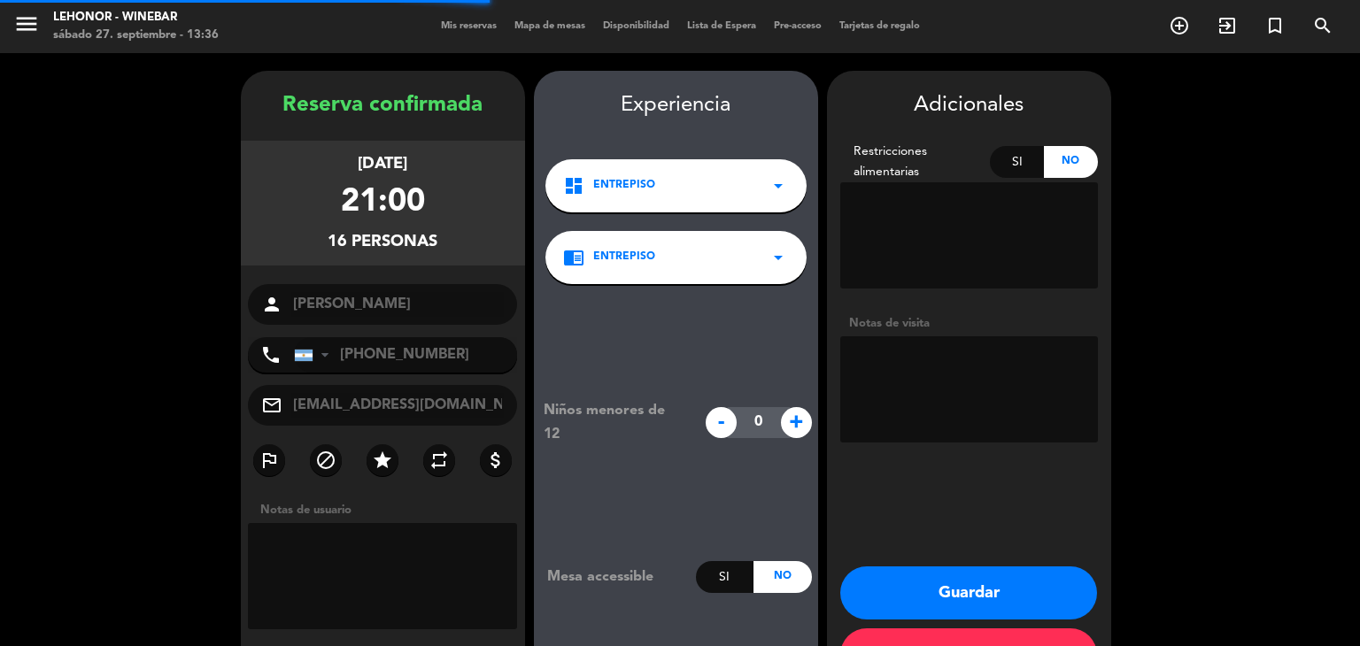
scroll to position [61, 0]
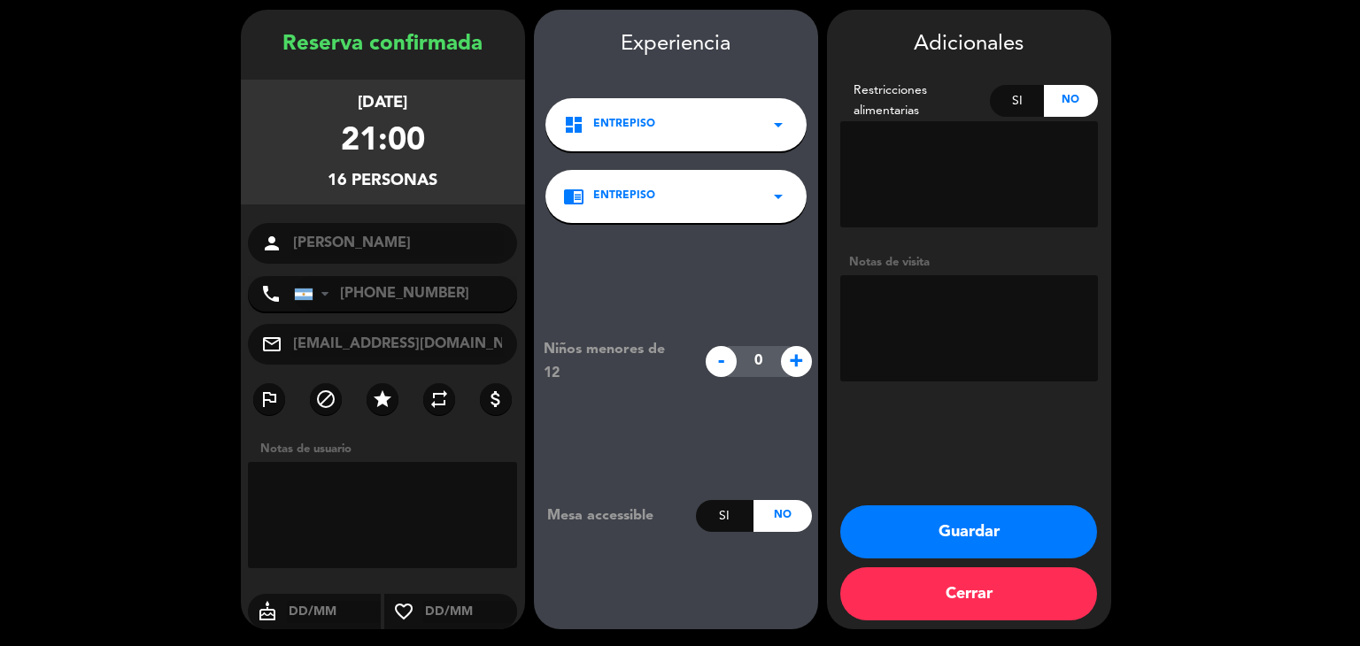
click at [780, 122] on icon "arrow_drop_down" at bounding box center [778, 124] width 21 height 21
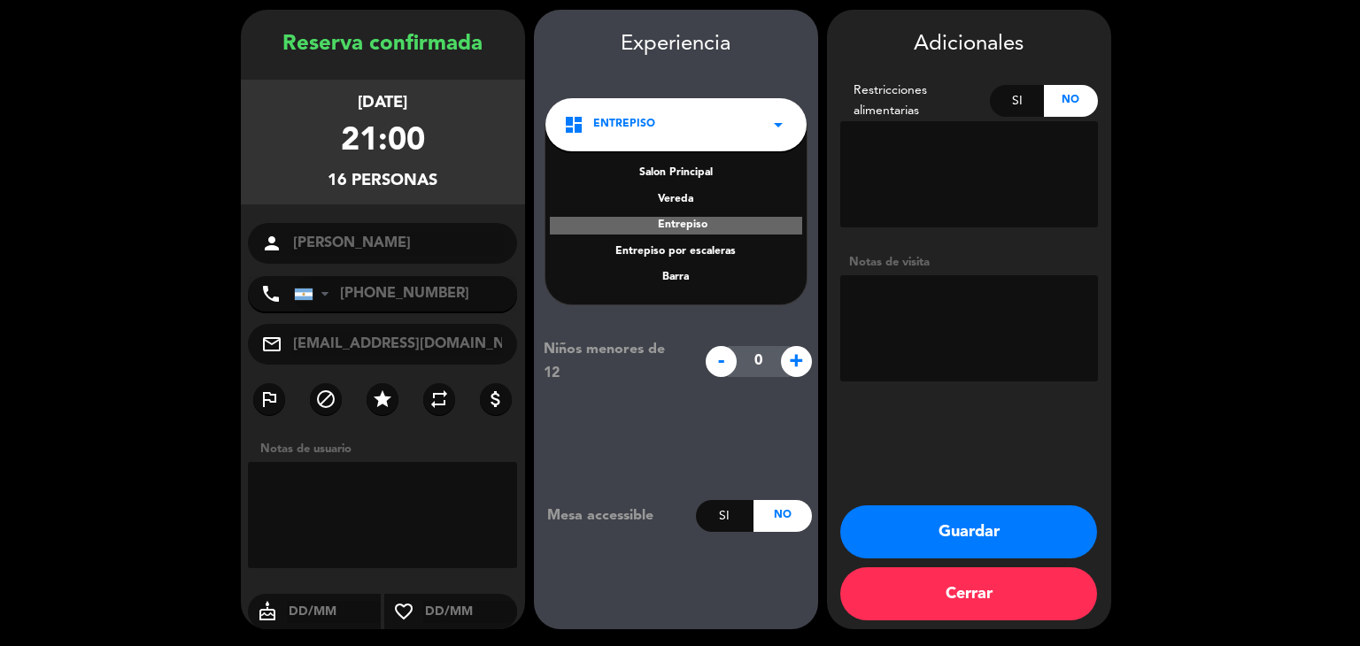
click at [780, 122] on icon "arrow_drop_down" at bounding box center [778, 124] width 21 height 21
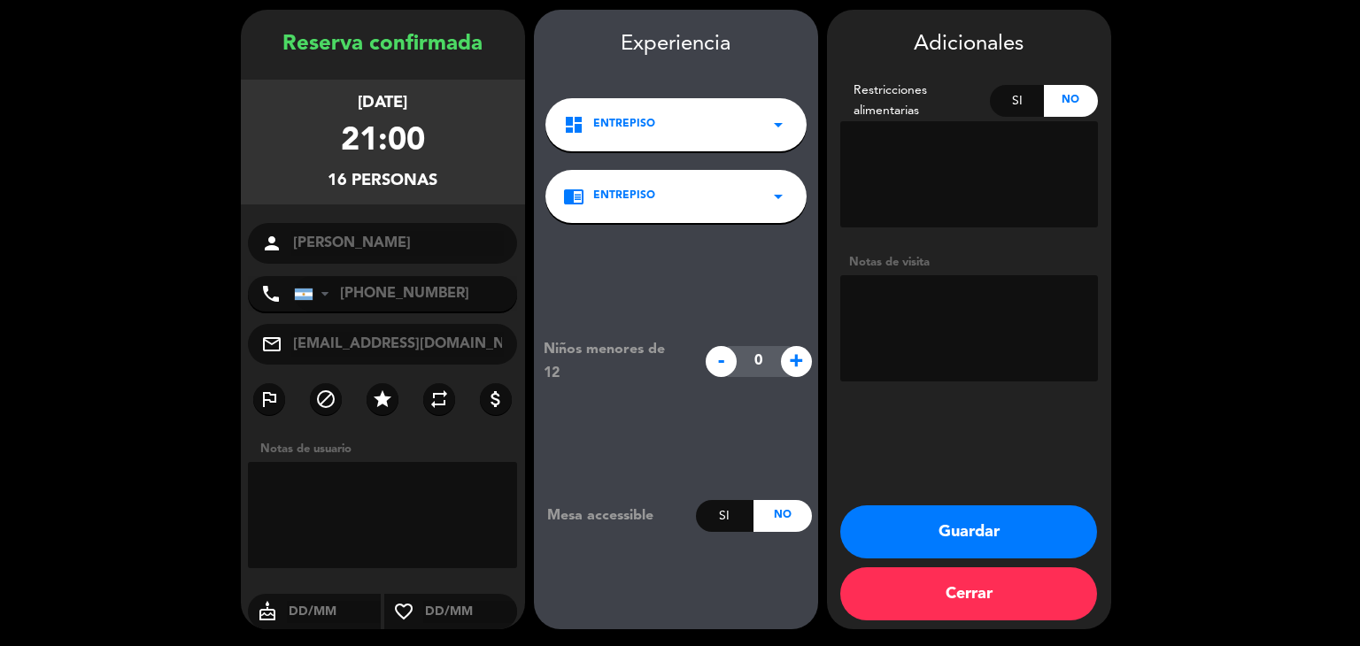
click at [1007, 529] on button "Guardar" at bounding box center [968, 532] width 257 height 53
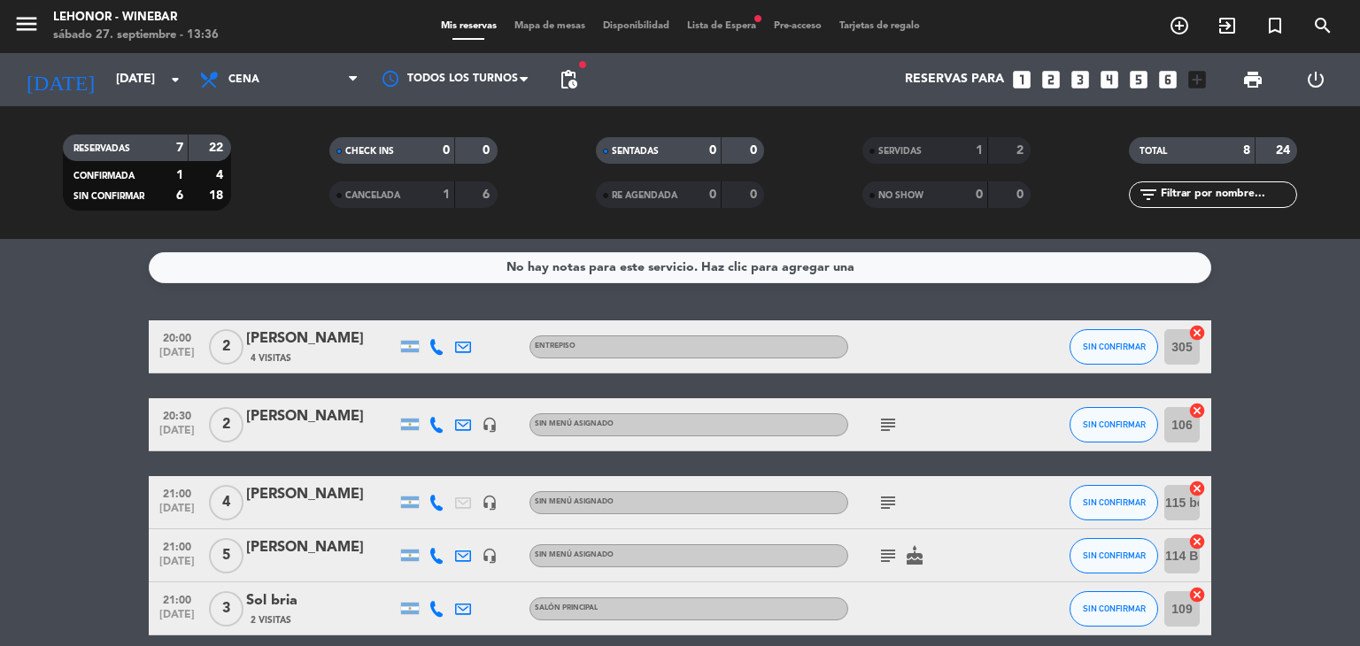
click at [740, 22] on span "Lista de Espera fiber_manual_record" at bounding box center [721, 26] width 87 height 10
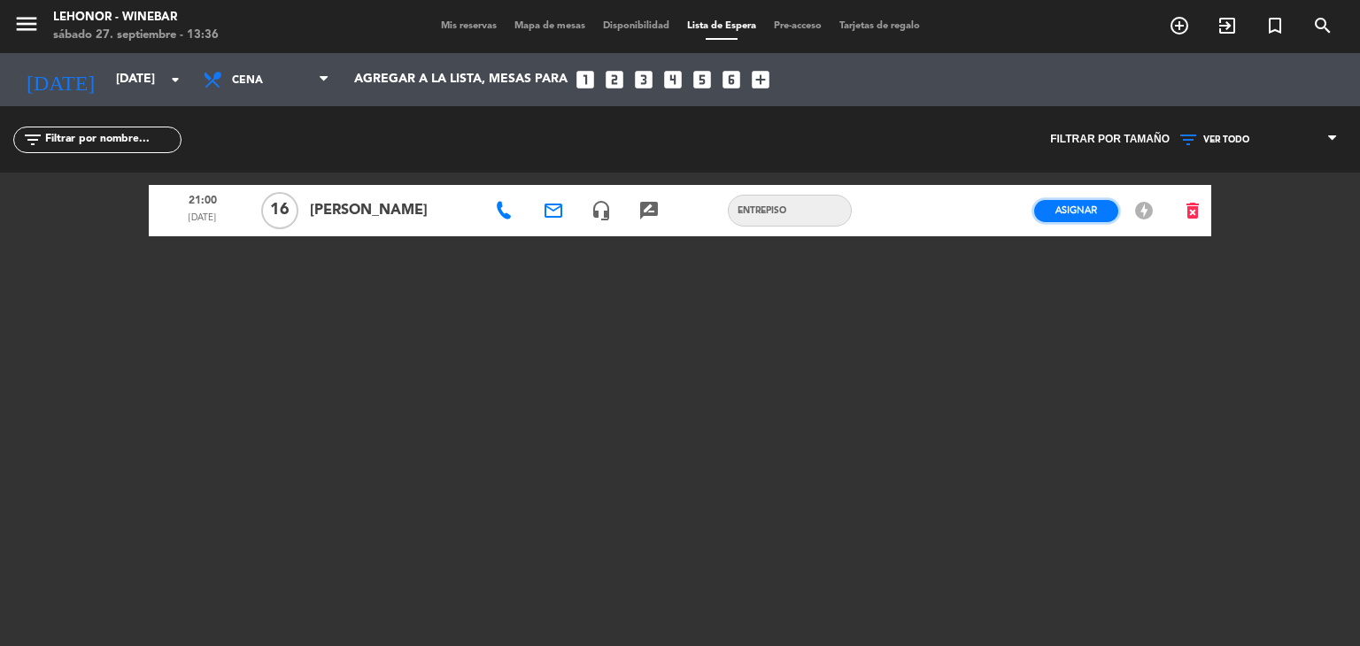
click at [1092, 217] on button "Asignar" at bounding box center [1076, 211] width 84 height 22
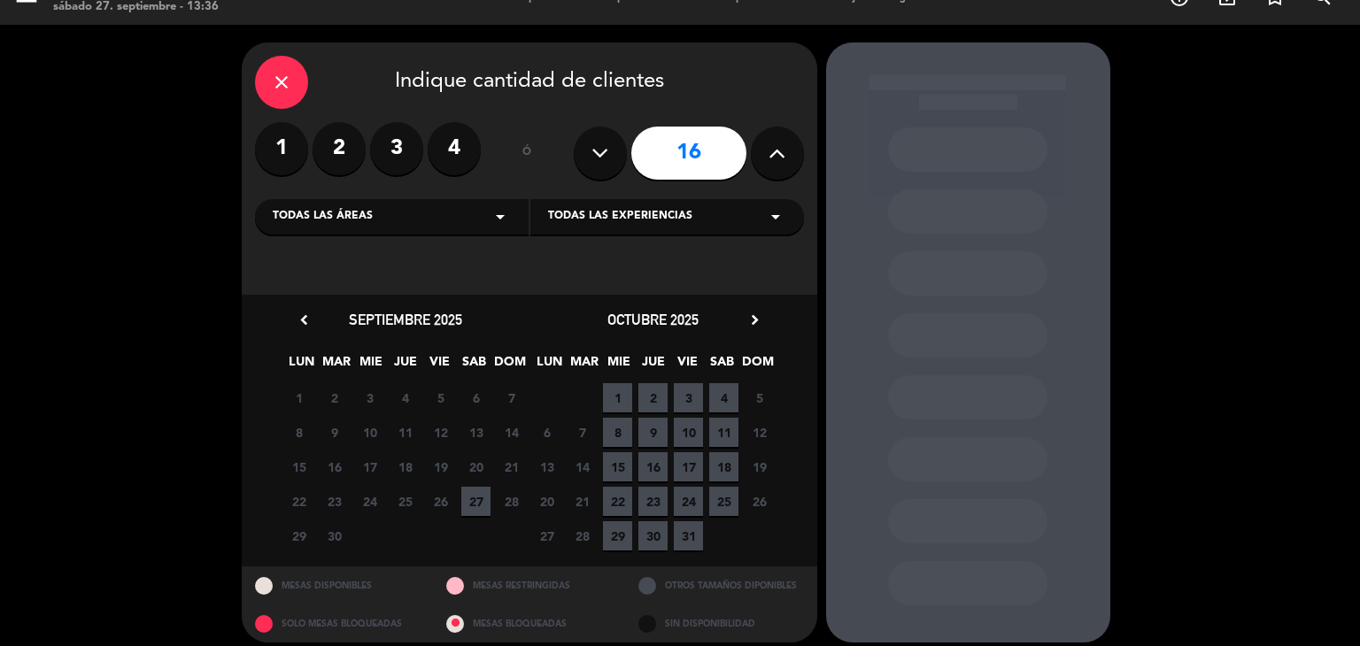
scroll to position [42, 0]
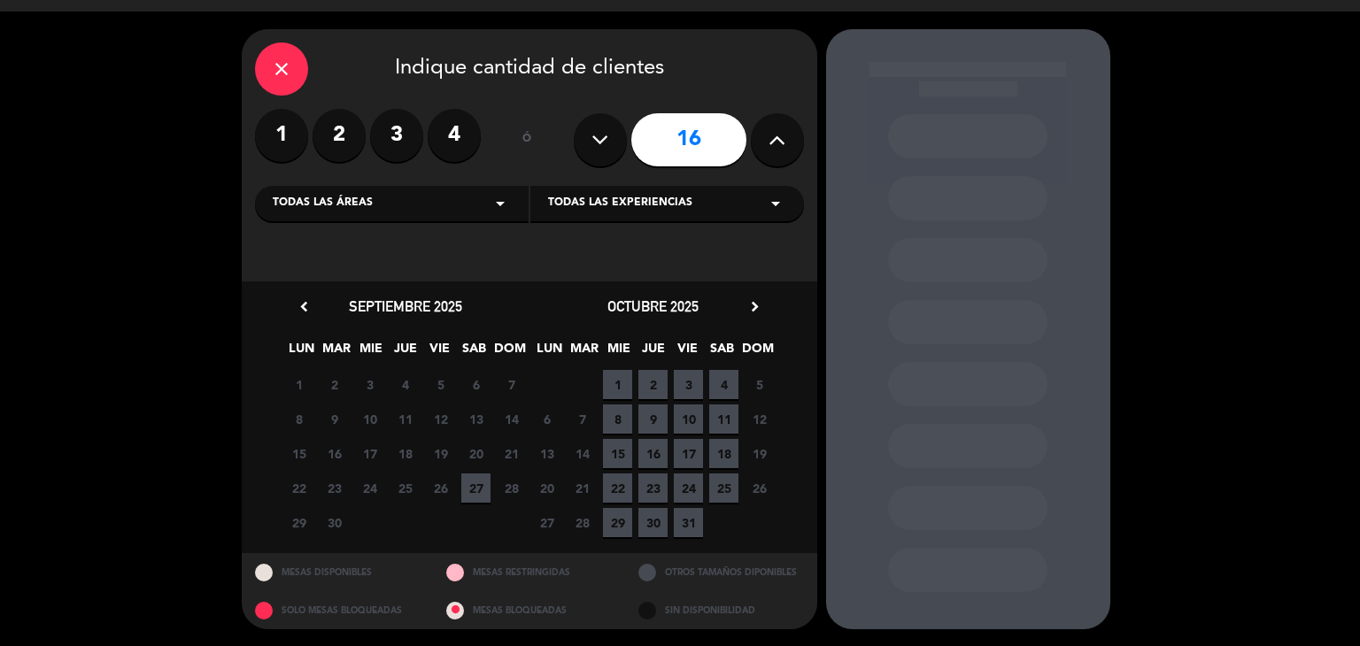
click at [468, 482] on span "27" at bounding box center [475, 488] width 29 height 29
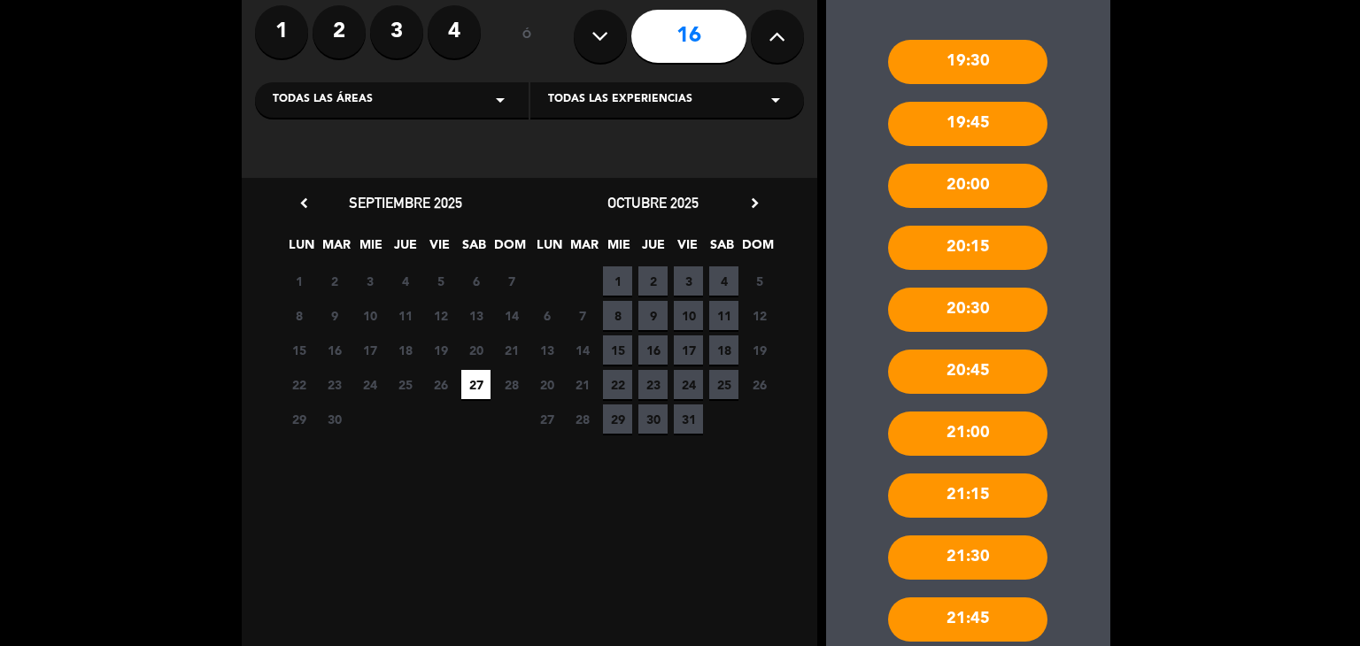
scroll to position [307, 0]
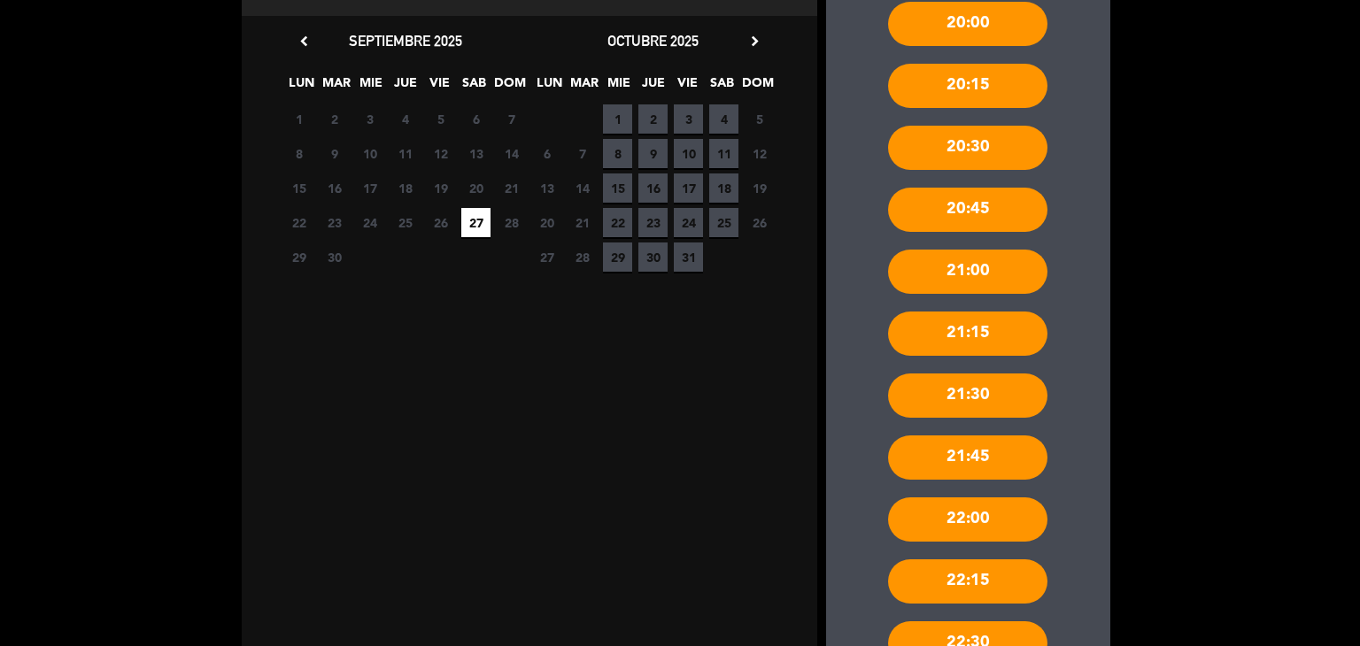
click at [992, 279] on div "21:00" at bounding box center [967, 272] width 159 height 44
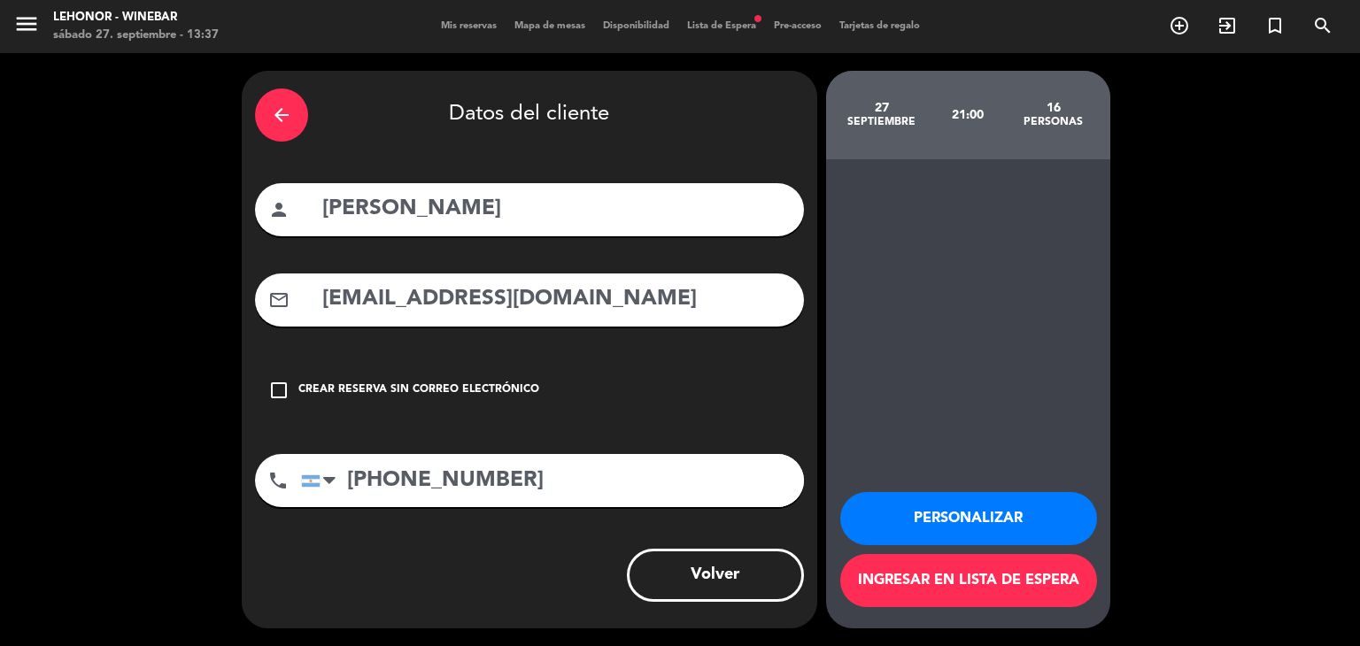
click at [294, 117] on div "arrow_back" at bounding box center [281, 115] width 53 height 53
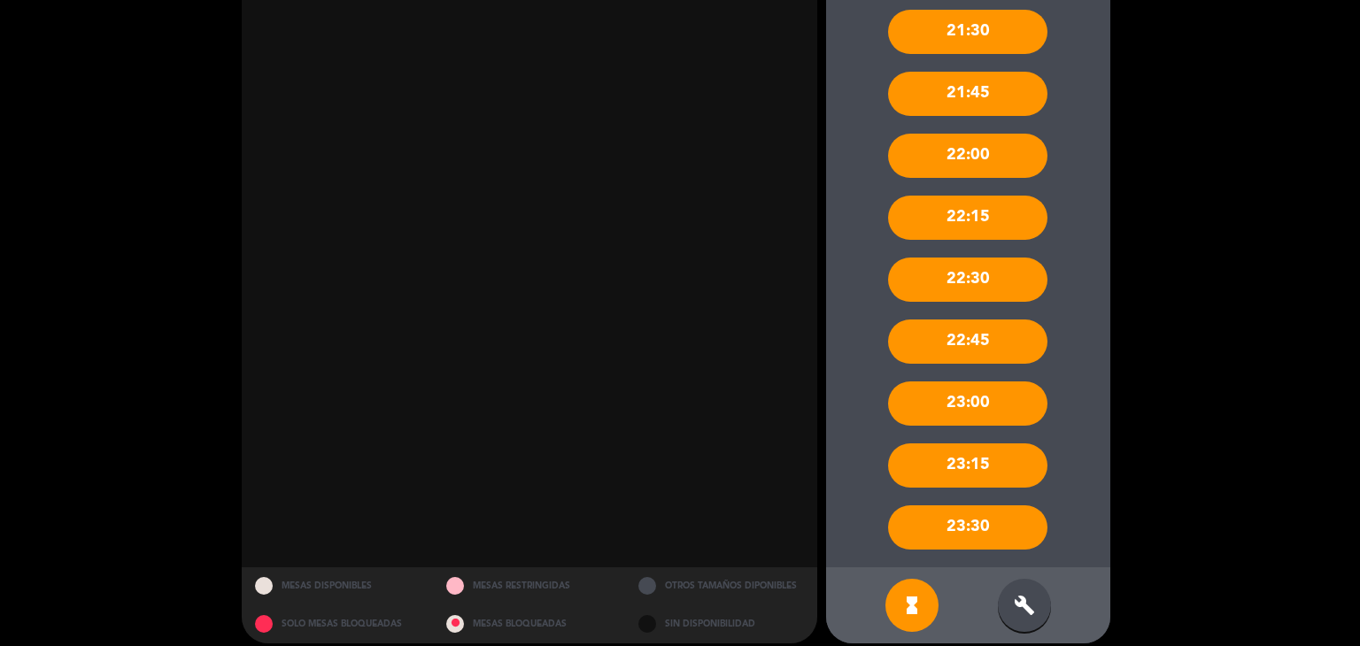
scroll to position [686, 0]
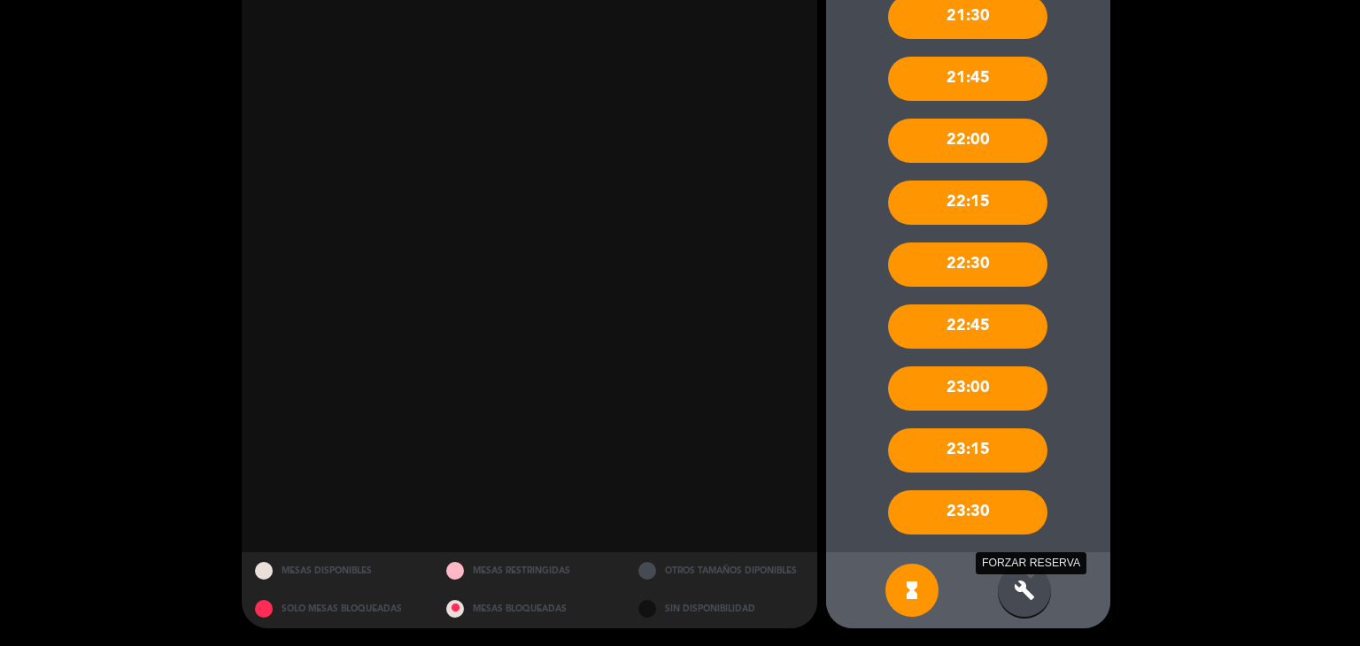
click at [1030, 590] on icon "build" at bounding box center [1024, 590] width 21 height 21
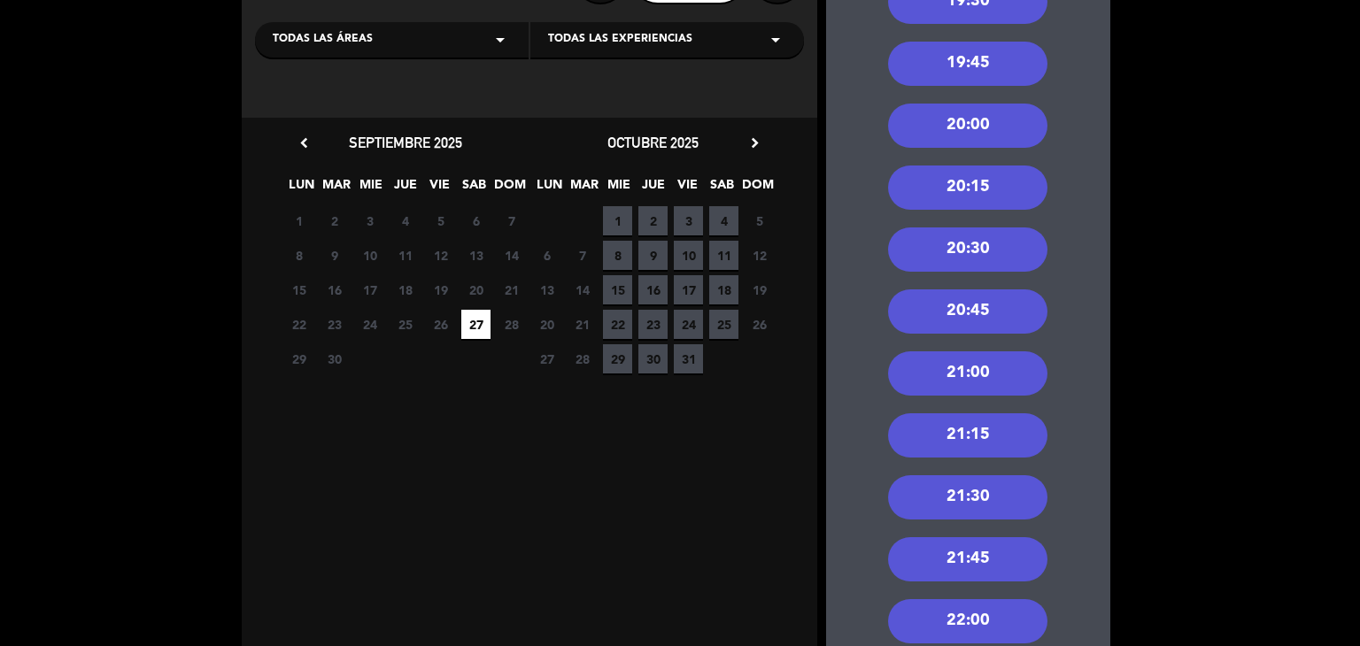
scroll to position [155, 0]
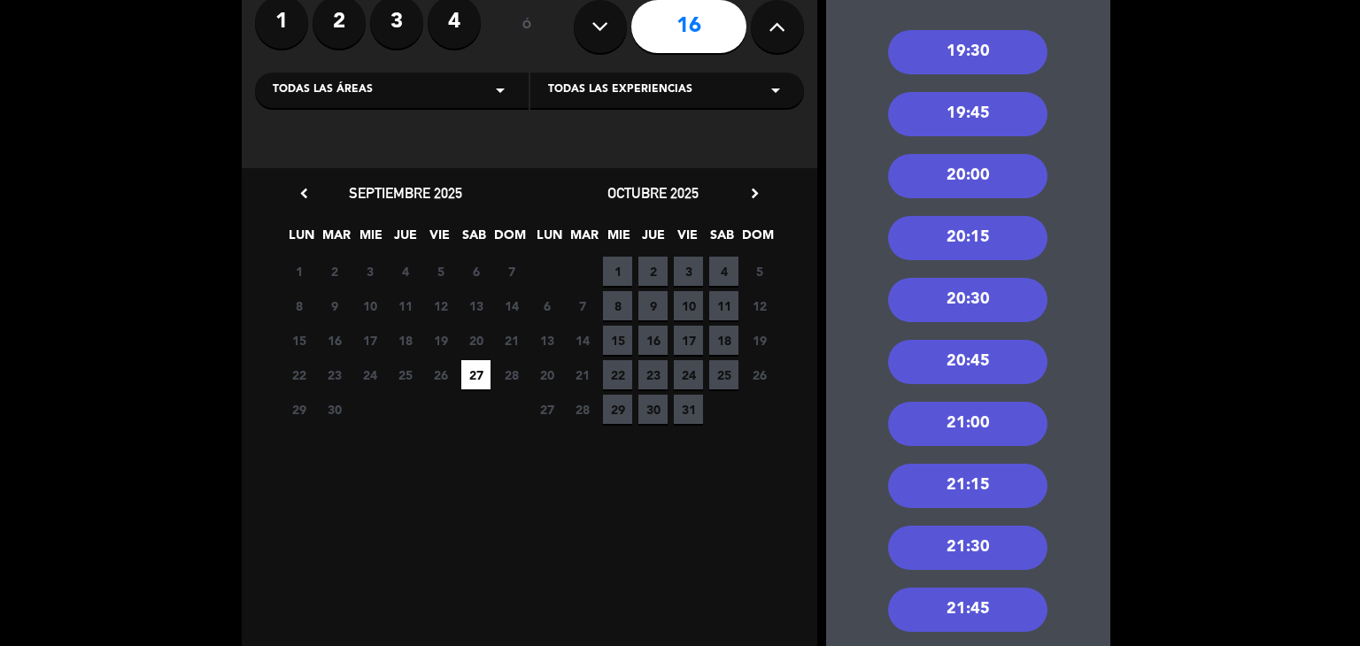
click at [998, 408] on div "21:00" at bounding box center [967, 424] width 159 height 44
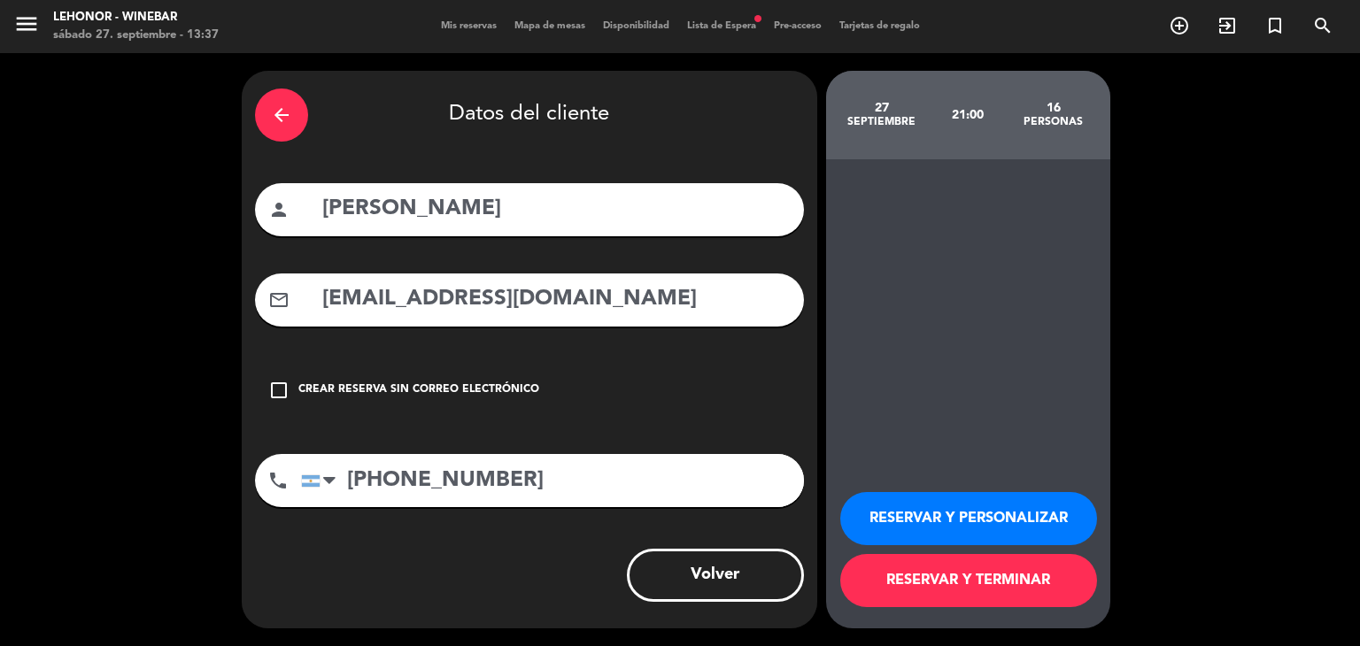
scroll to position [0, 0]
click at [998, 584] on button "RESERVAR Y TERMINAR" at bounding box center [968, 580] width 257 height 53
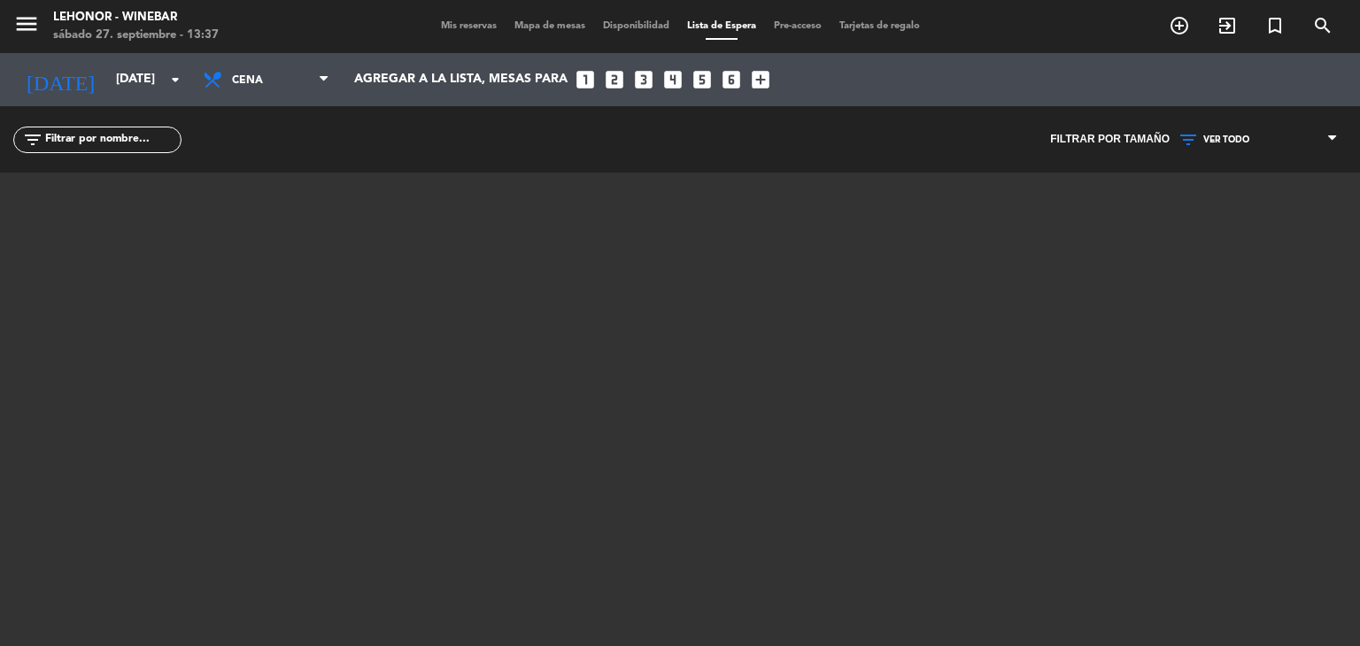
click at [461, 21] on span "Mis reservas" at bounding box center [468, 26] width 73 height 10
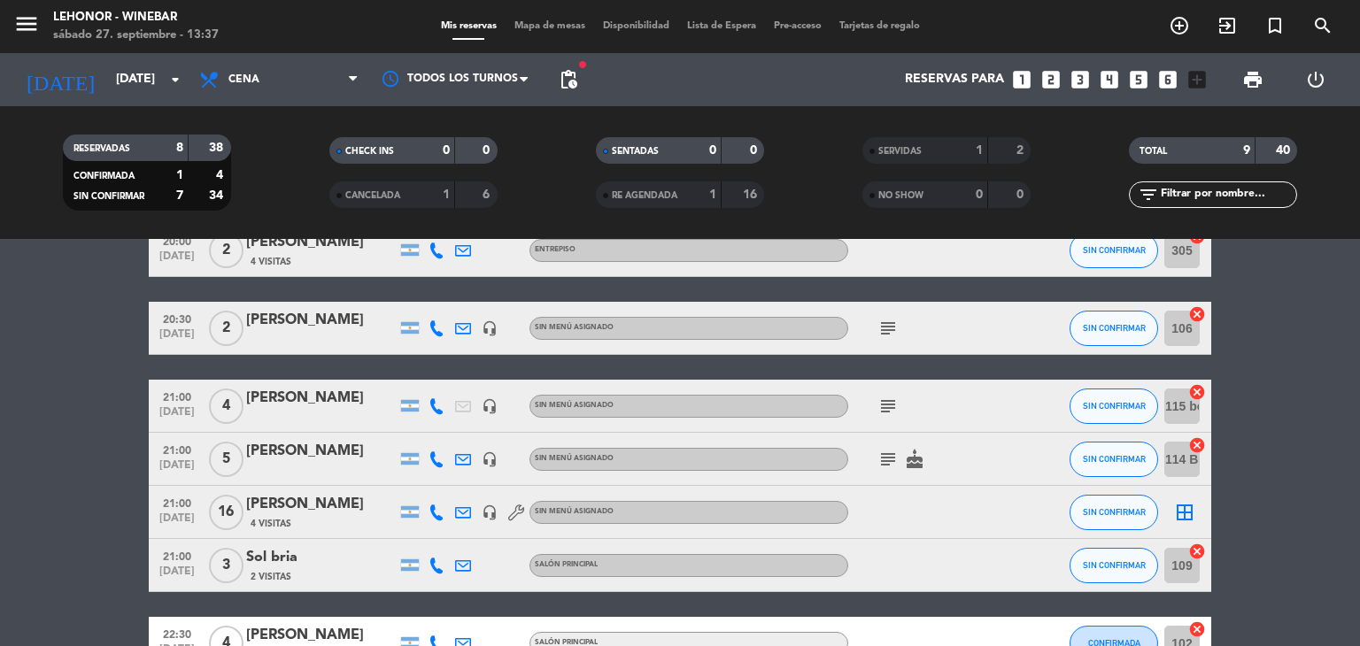
scroll to position [262, 0]
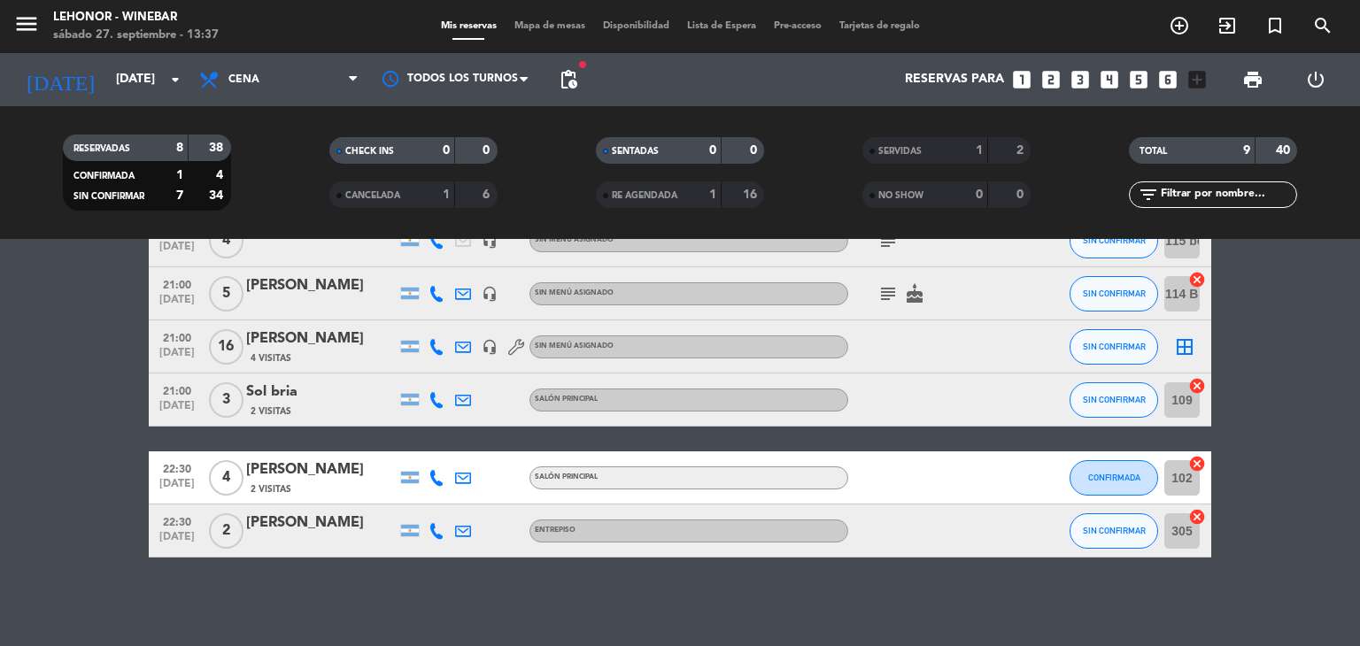
click at [1185, 341] on icon "border_all" at bounding box center [1184, 346] width 21 height 21
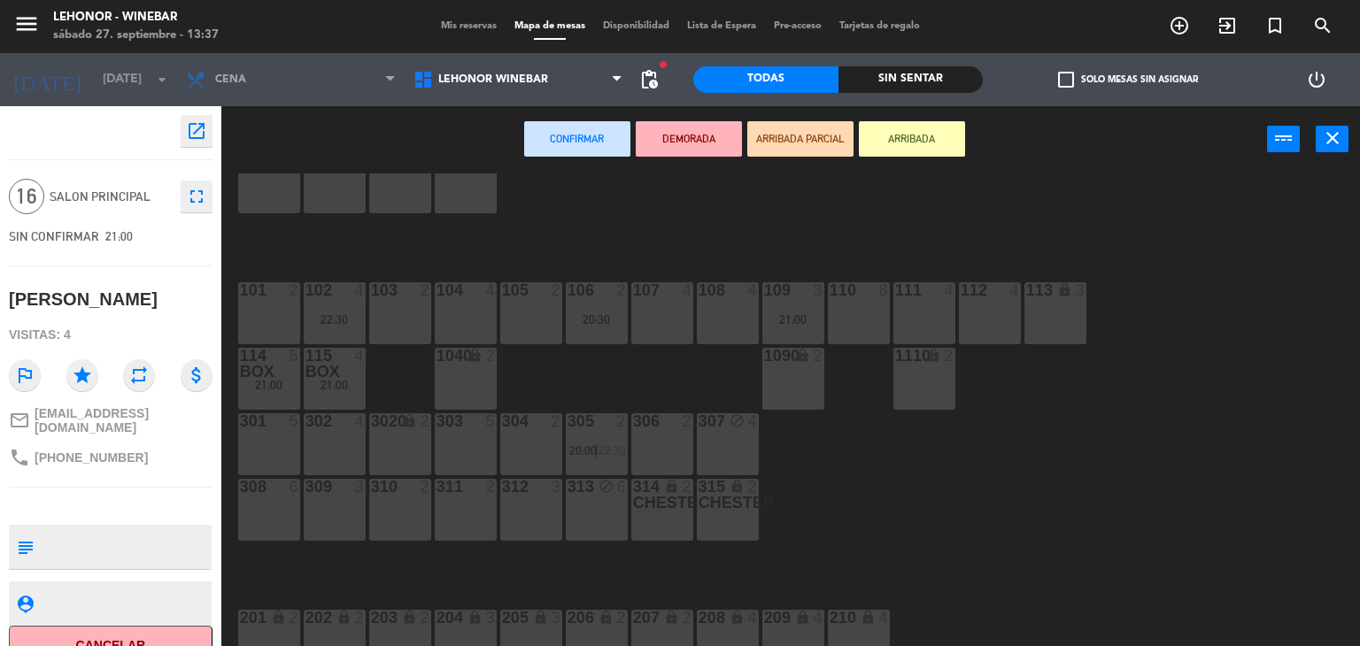
scroll to position [78, 0]
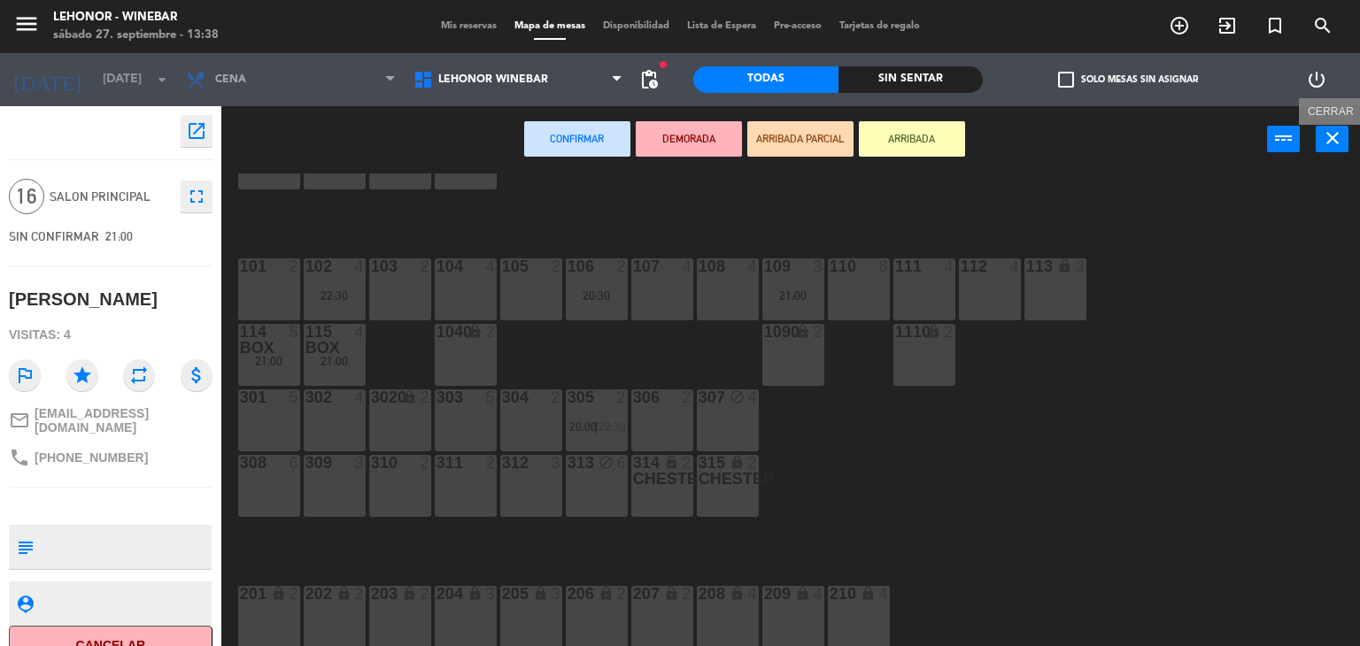
click at [1331, 143] on icon "close" at bounding box center [1332, 137] width 21 height 21
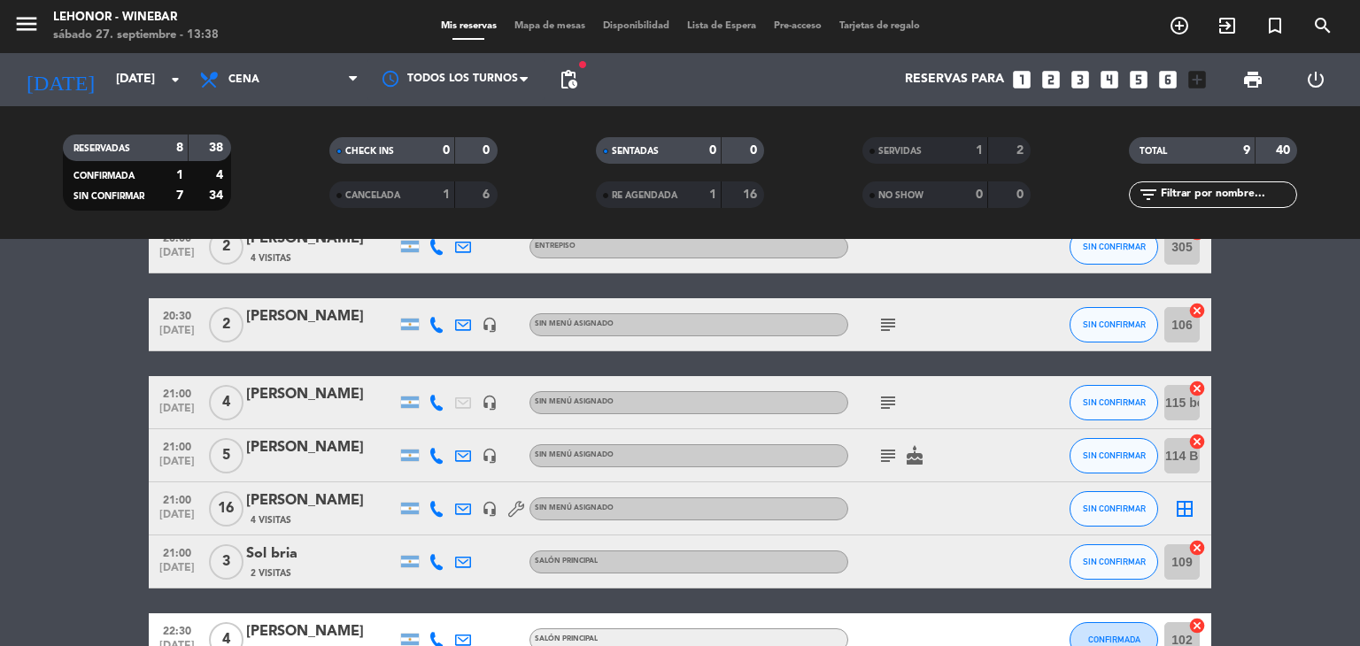
scroll to position [262, 0]
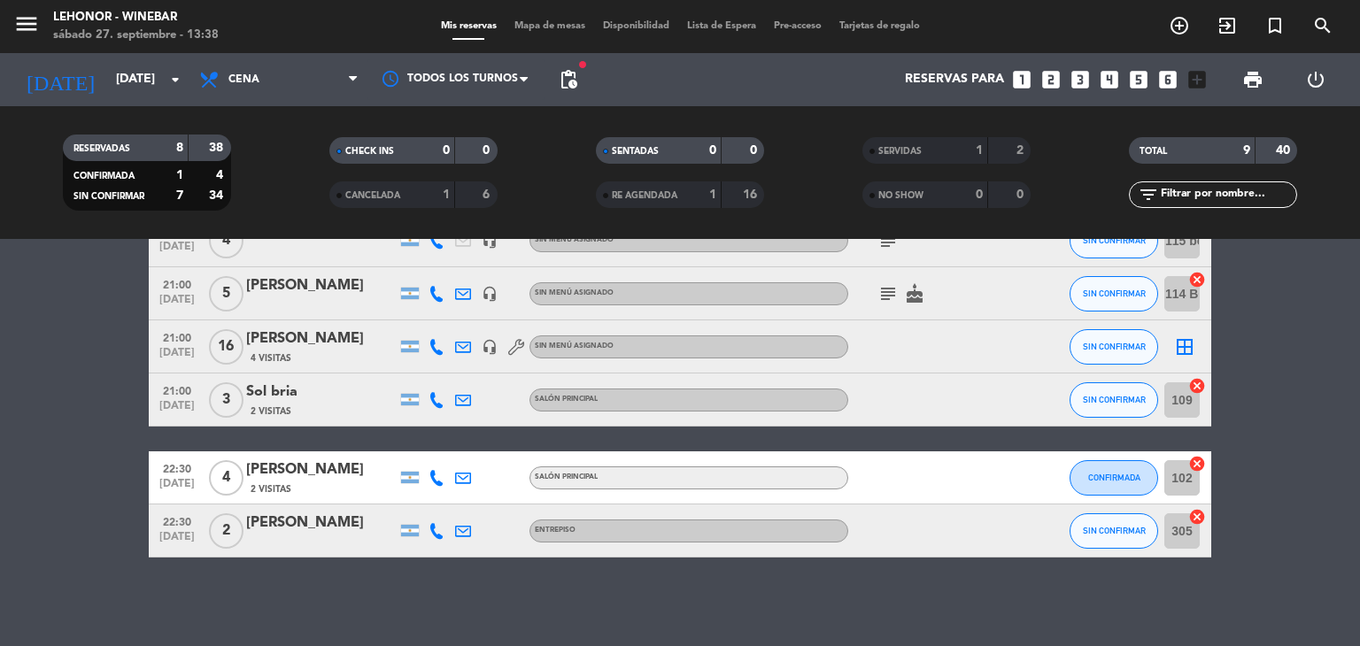
click at [867, 350] on div at bounding box center [927, 346] width 159 height 52
click at [187, 351] on span "[DATE]" at bounding box center [177, 357] width 44 height 20
click at [308, 349] on div "[PERSON_NAME]" at bounding box center [321, 339] width 151 height 23
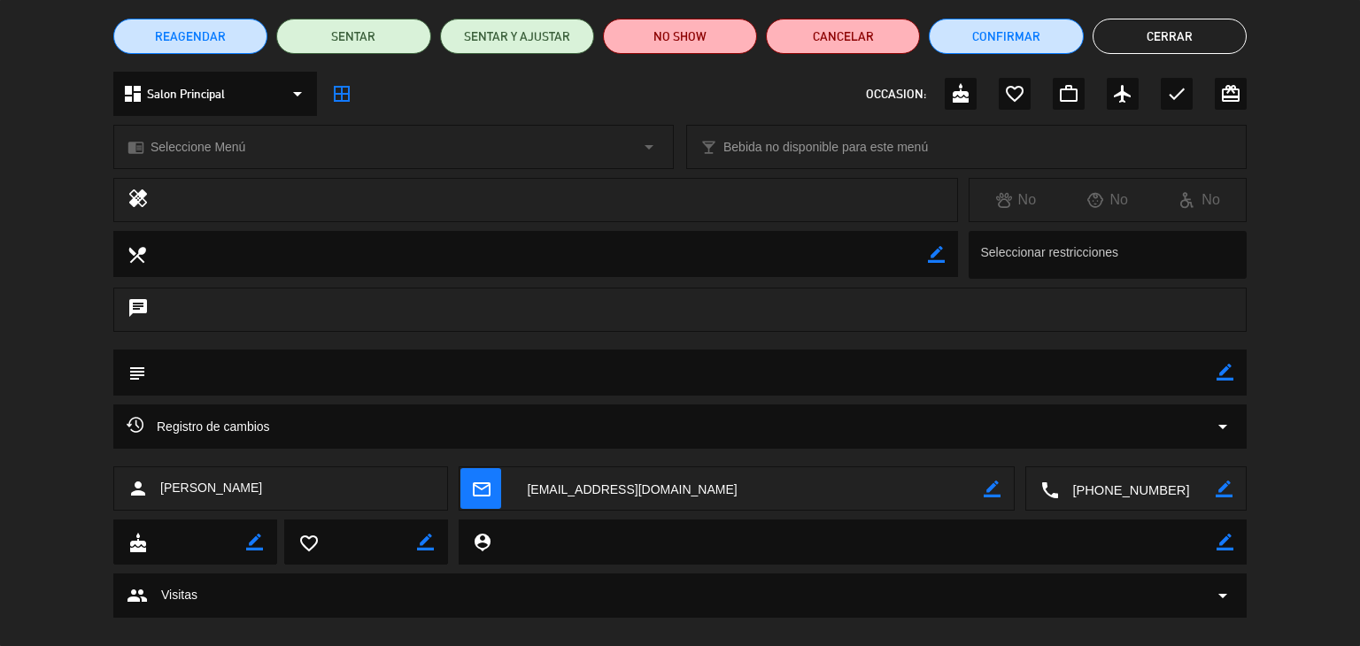
scroll to position [166, 0]
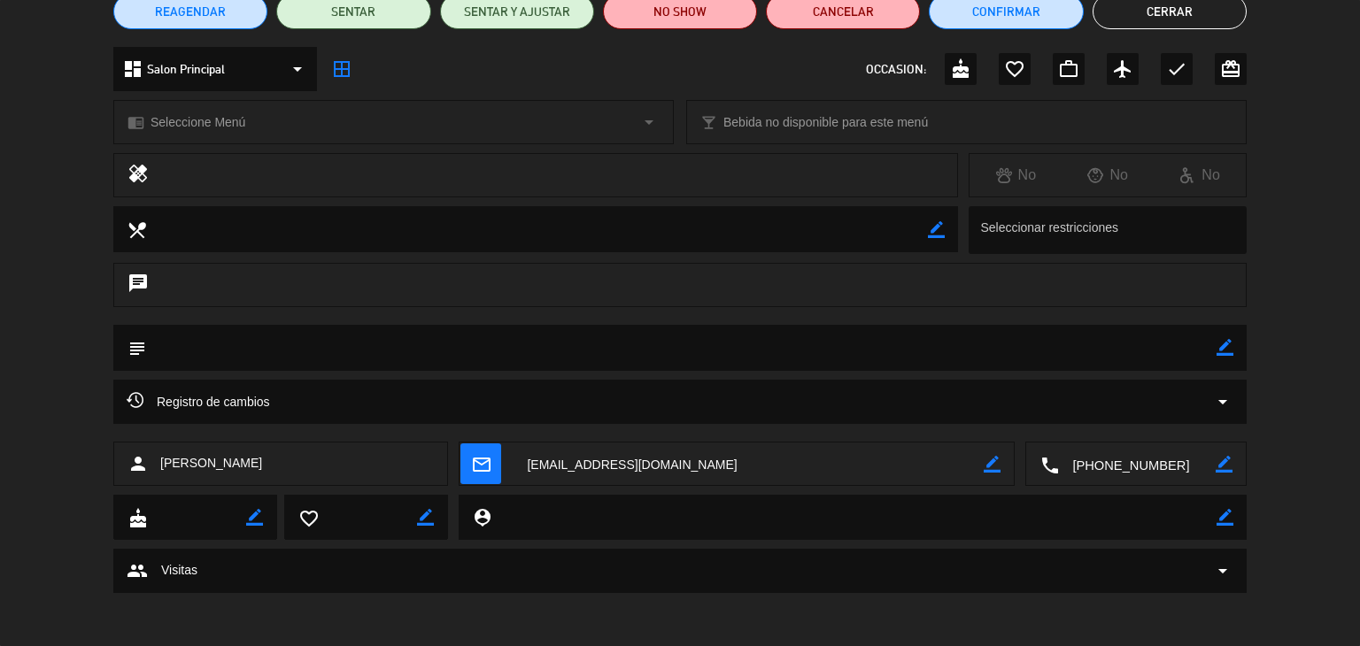
click at [253, 341] on textarea at bounding box center [681, 347] width 1070 height 45
click at [1219, 350] on icon "border_color" at bounding box center [1224, 347] width 17 height 17
click at [708, 345] on textarea at bounding box center [681, 347] width 1070 height 45
click at [212, 348] on textarea at bounding box center [681, 347] width 1070 height 45
click at [172, 351] on textarea at bounding box center [681, 347] width 1070 height 45
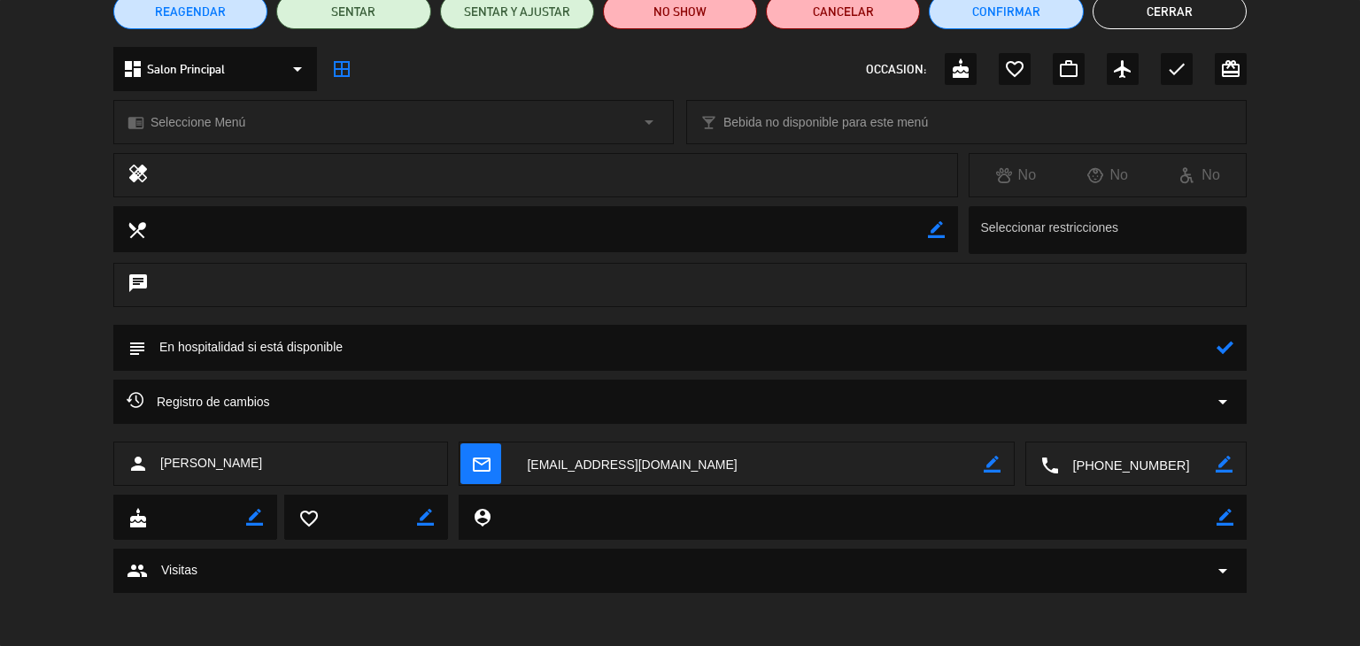
click at [248, 352] on textarea at bounding box center [681, 347] width 1070 height 45
click at [344, 366] on textarea at bounding box center [681, 347] width 1070 height 45
type textarea "En hospitalidad si está disponible o entrepiso"
click at [1229, 344] on icon at bounding box center [1224, 347] width 17 height 17
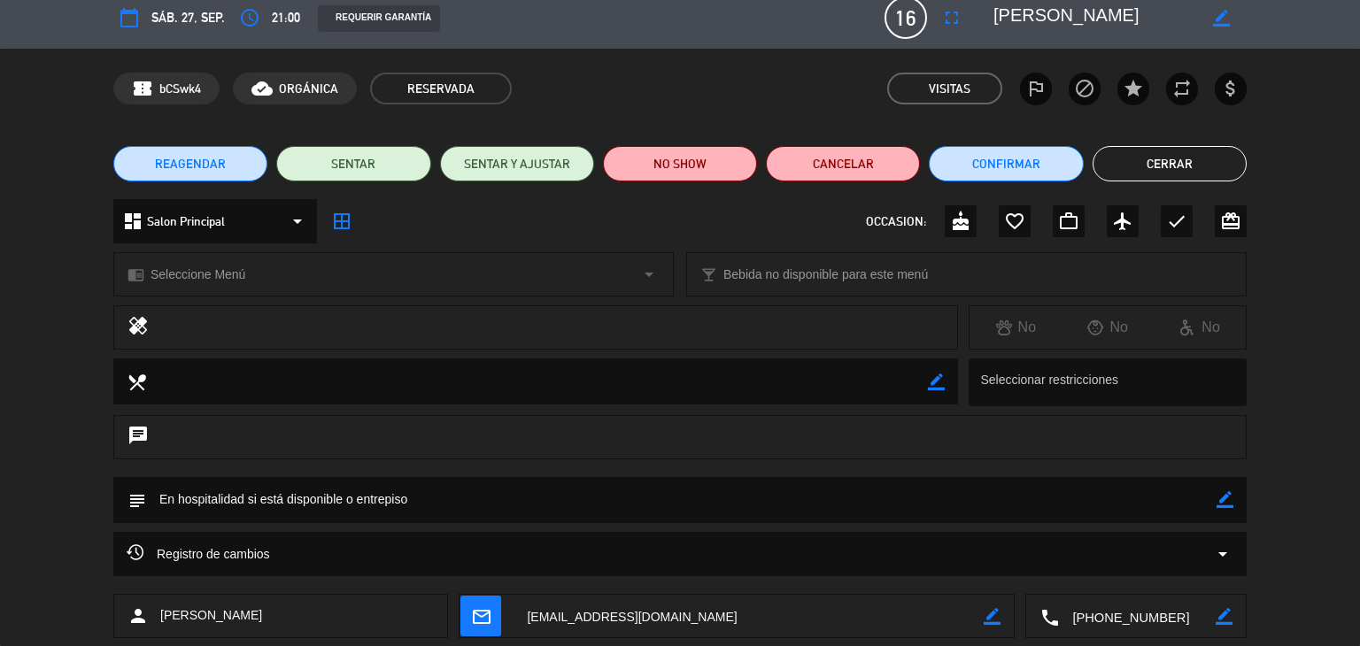
scroll to position [0, 0]
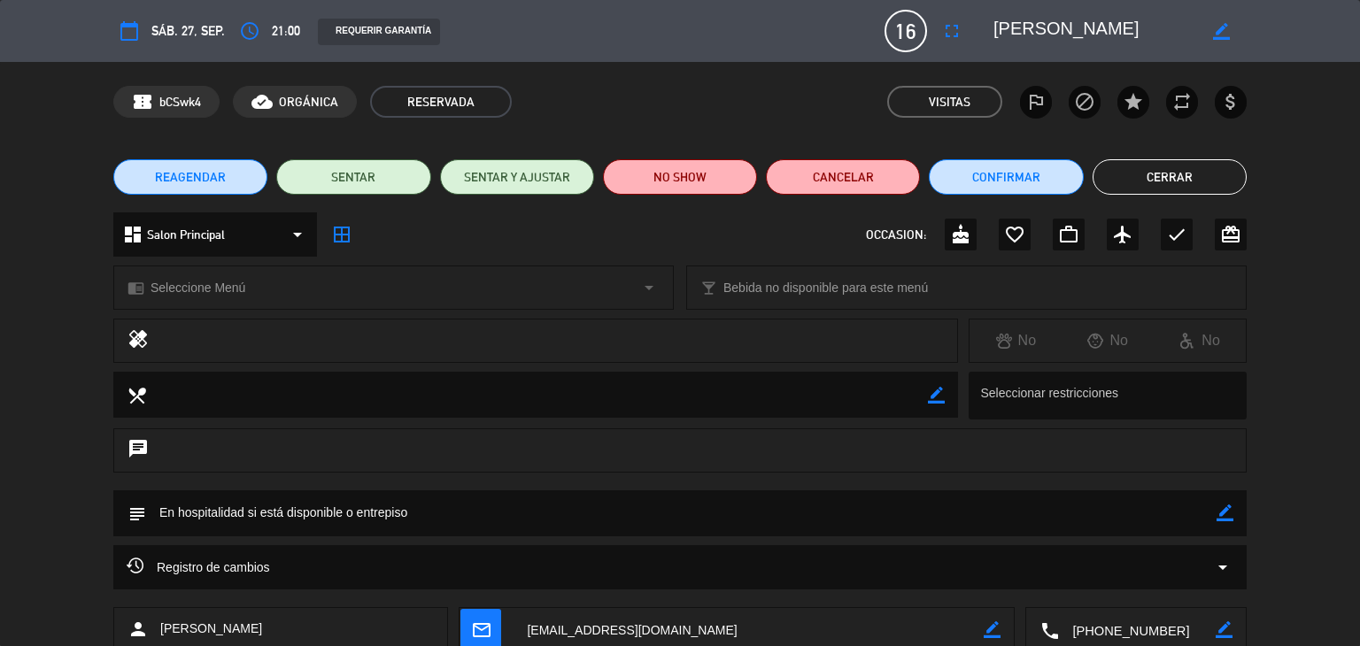
click at [1159, 169] on button "Cerrar" at bounding box center [1169, 176] width 154 height 35
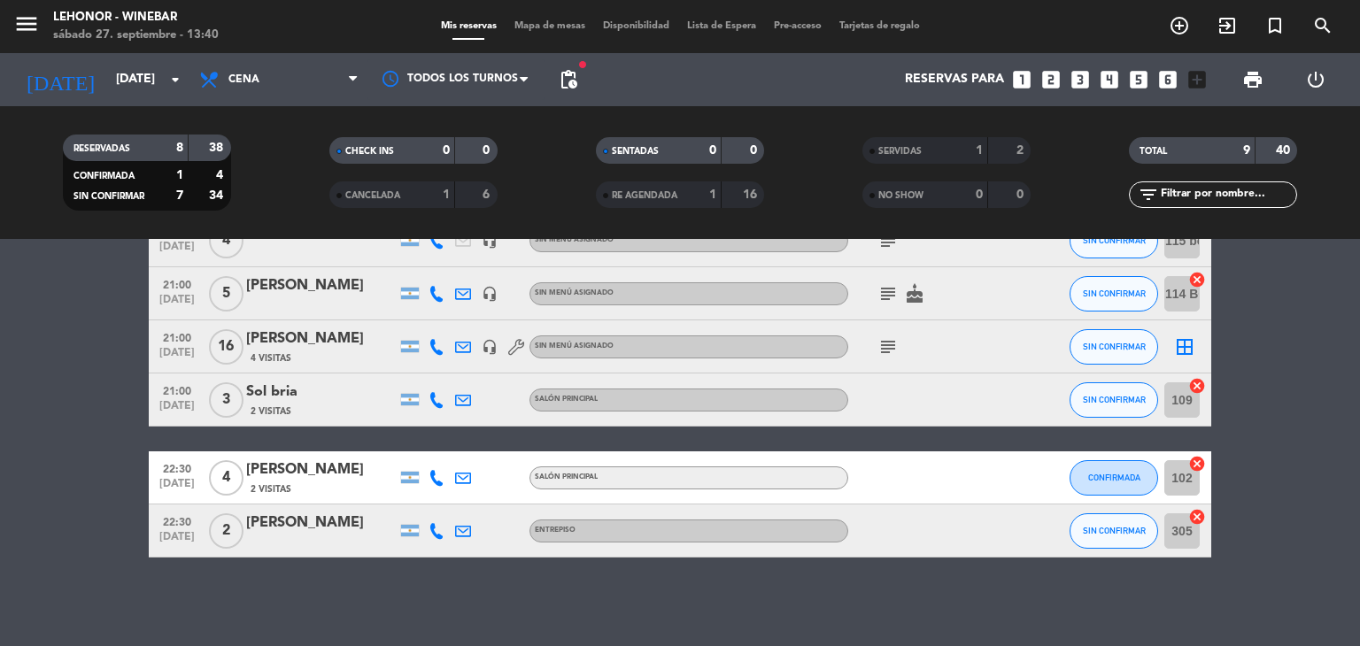
click at [885, 337] on icon "subject" at bounding box center [887, 346] width 21 height 21
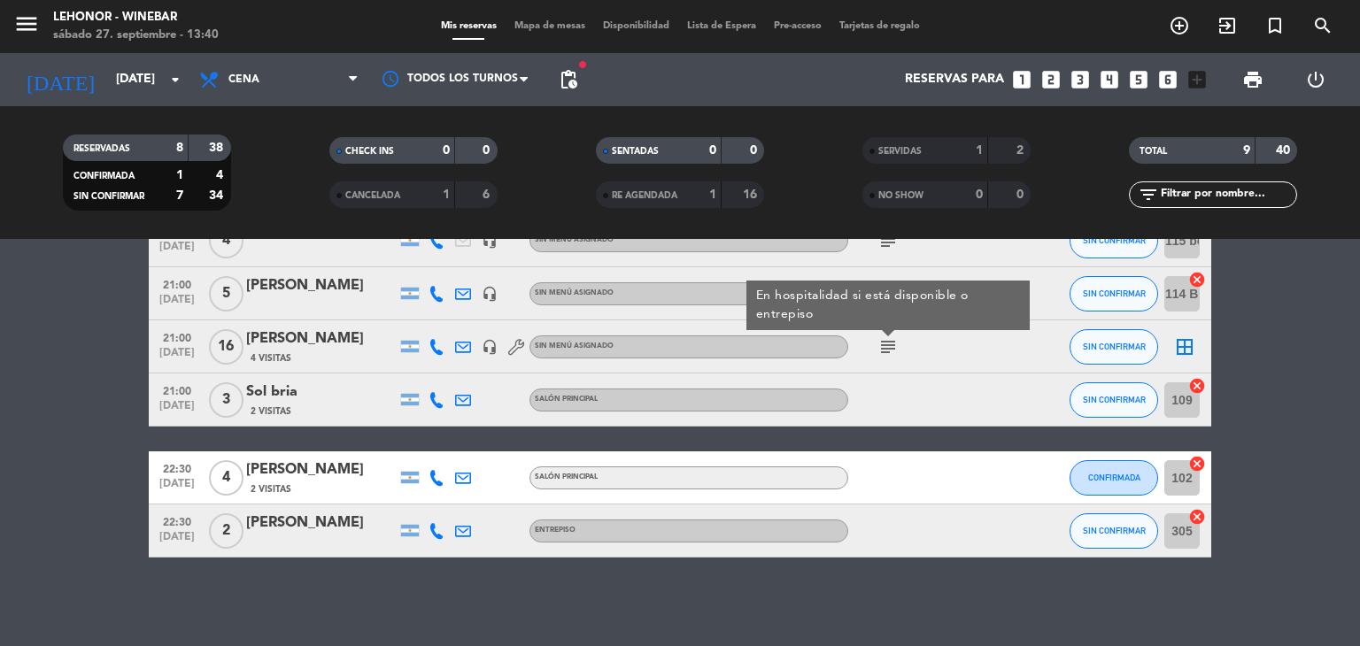
click at [885, 337] on icon "subject" at bounding box center [887, 346] width 21 height 21
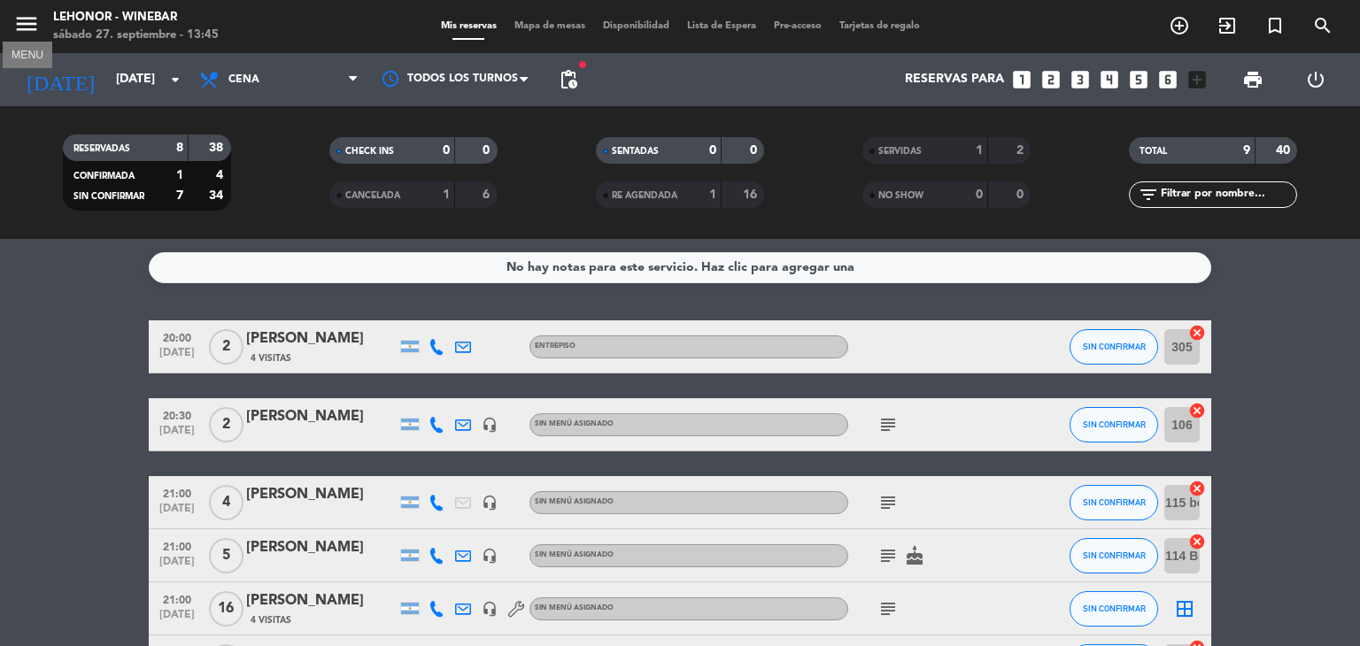
click at [24, 25] on icon "menu" at bounding box center [26, 24] width 27 height 27
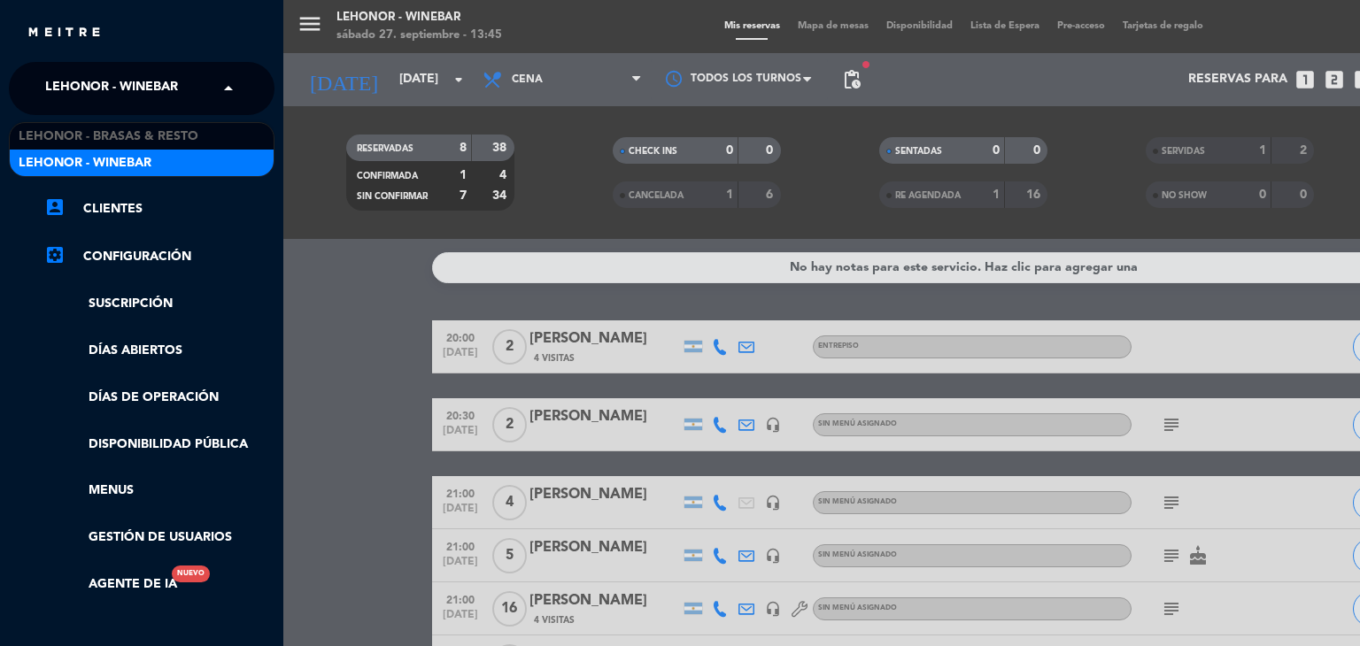
click at [235, 91] on span at bounding box center [233, 88] width 30 height 37
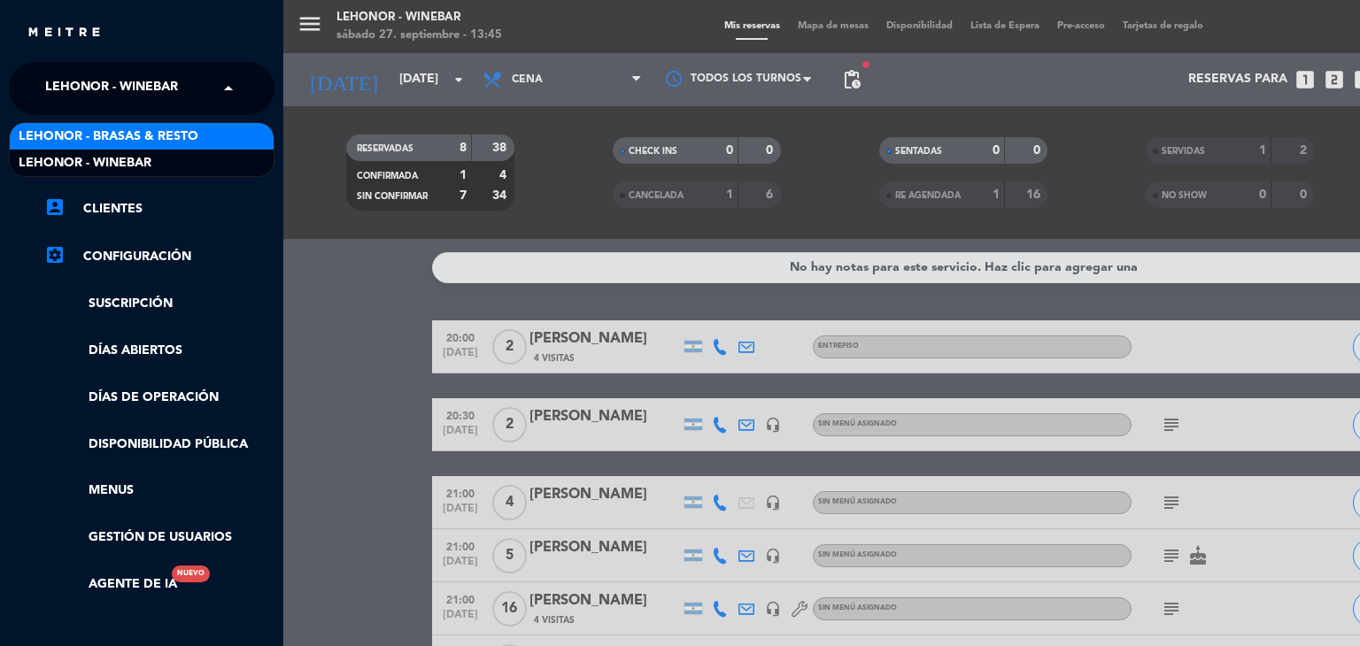
click at [220, 136] on div "Lehonor - Brasas & Resto" at bounding box center [142, 136] width 264 height 27
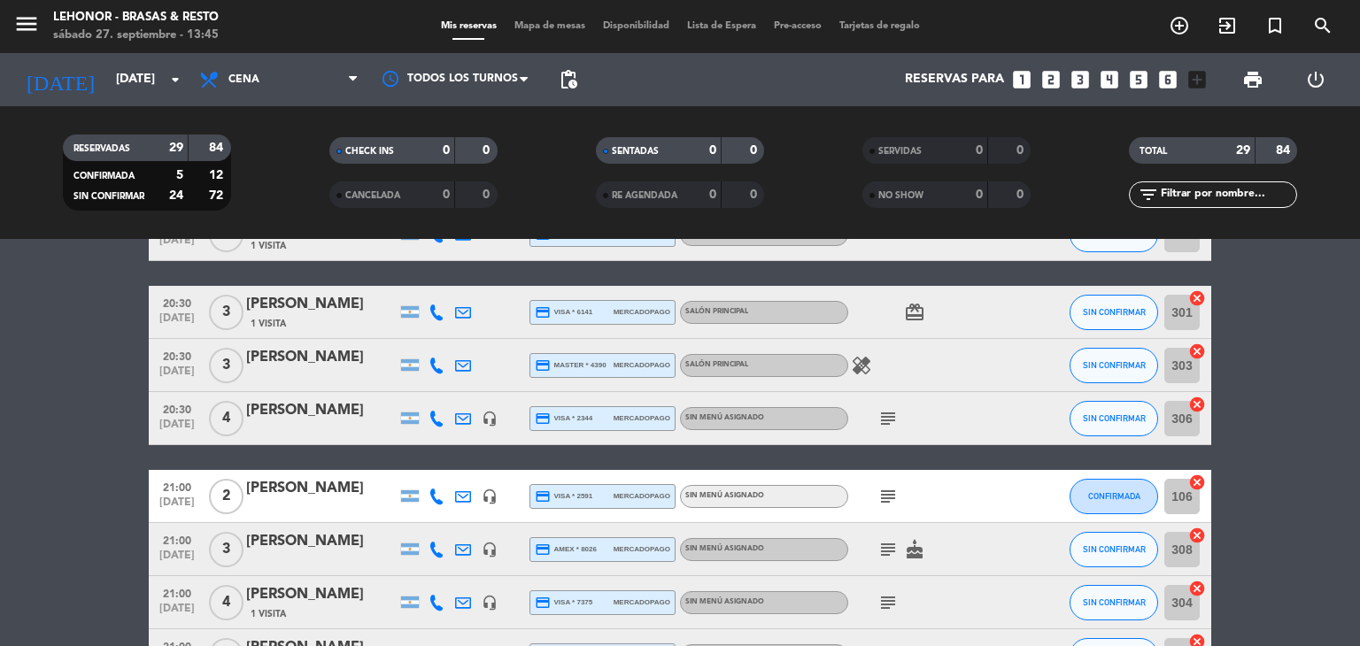
scroll to position [177, 0]
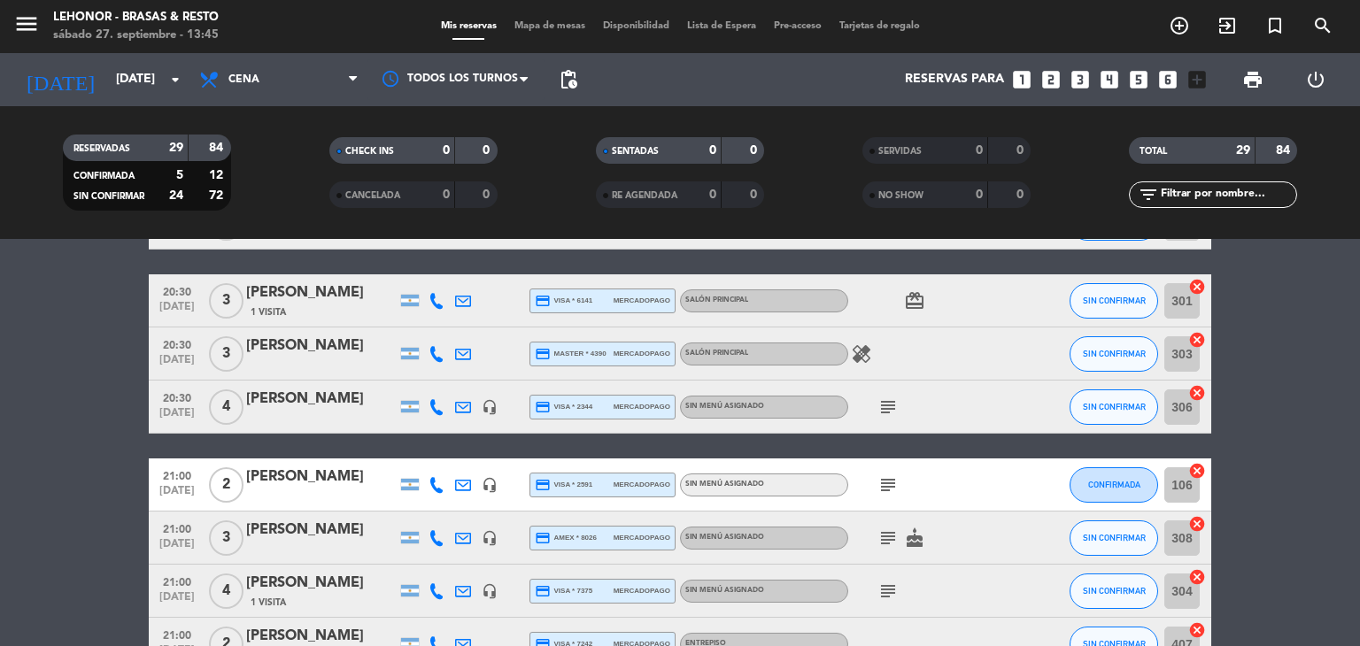
click at [896, 408] on icon "subject" at bounding box center [887, 407] width 21 height 21
click at [888, 477] on icon "subject" at bounding box center [887, 485] width 21 height 21
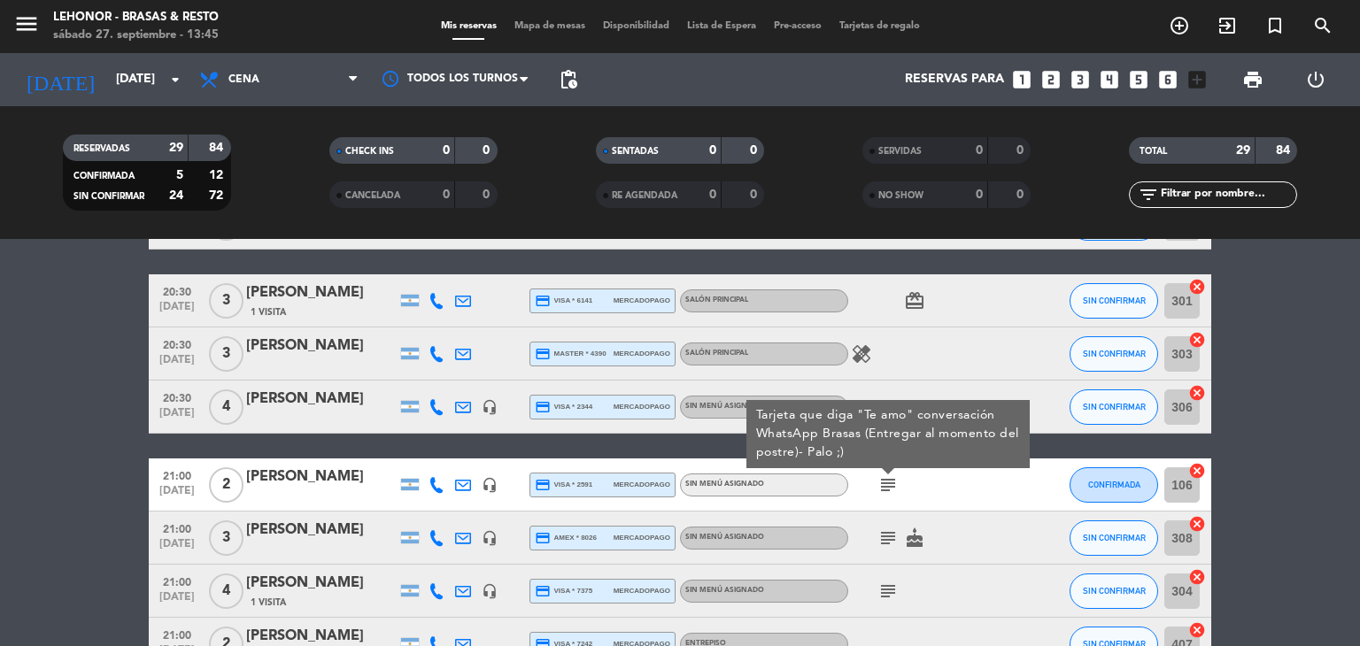
click at [890, 549] on div "subject cake" at bounding box center [927, 538] width 159 height 52
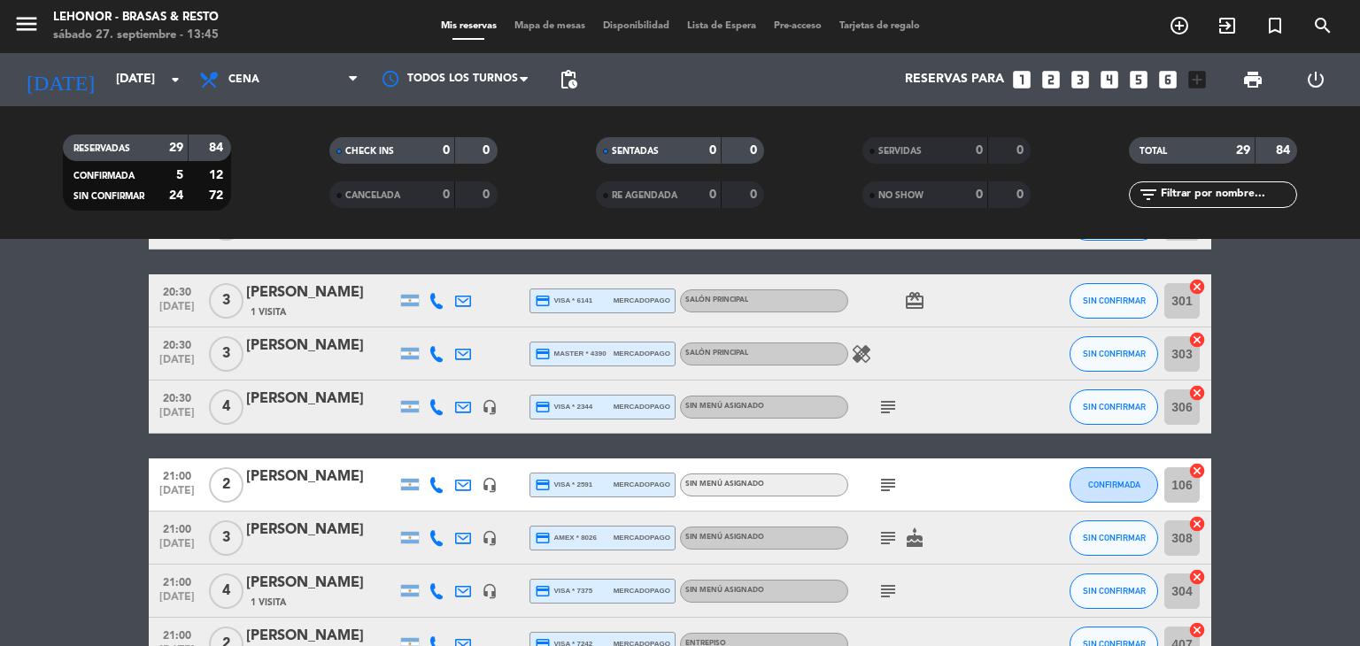
click at [890, 547] on icon "subject" at bounding box center [887, 538] width 21 height 21
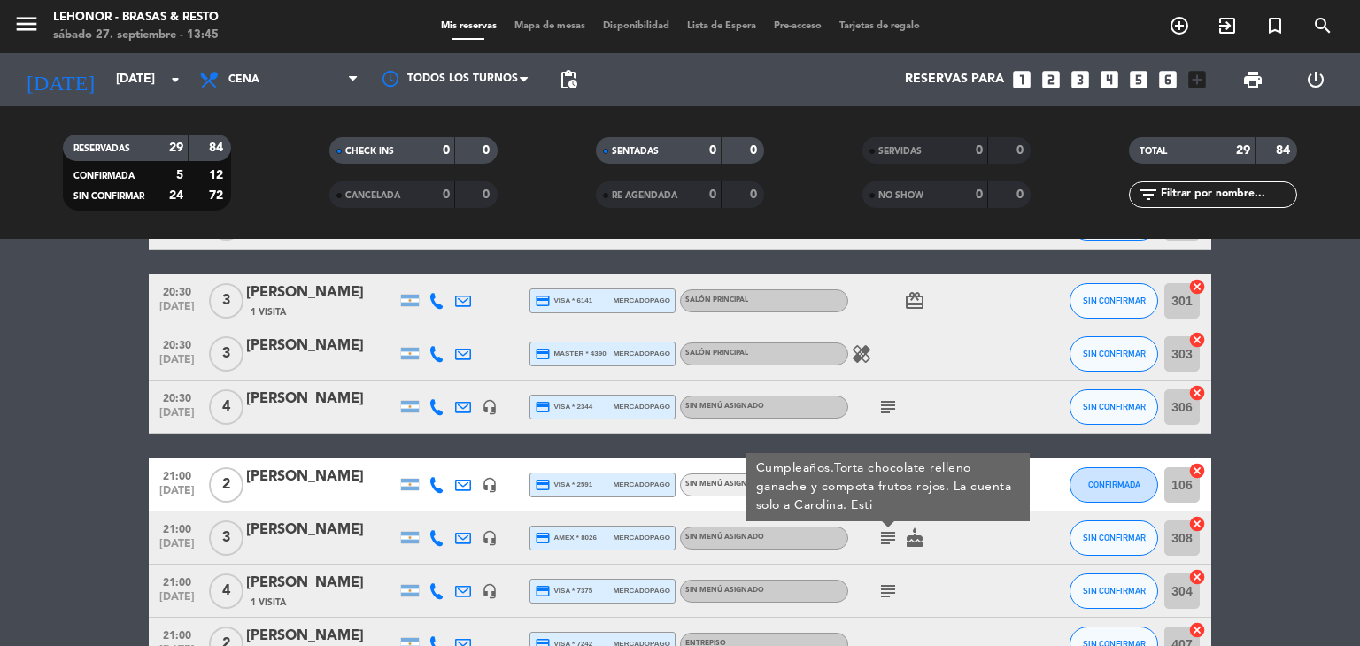
click at [886, 582] on icon "subject" at bounding box center [887, 591] width 21 height 21
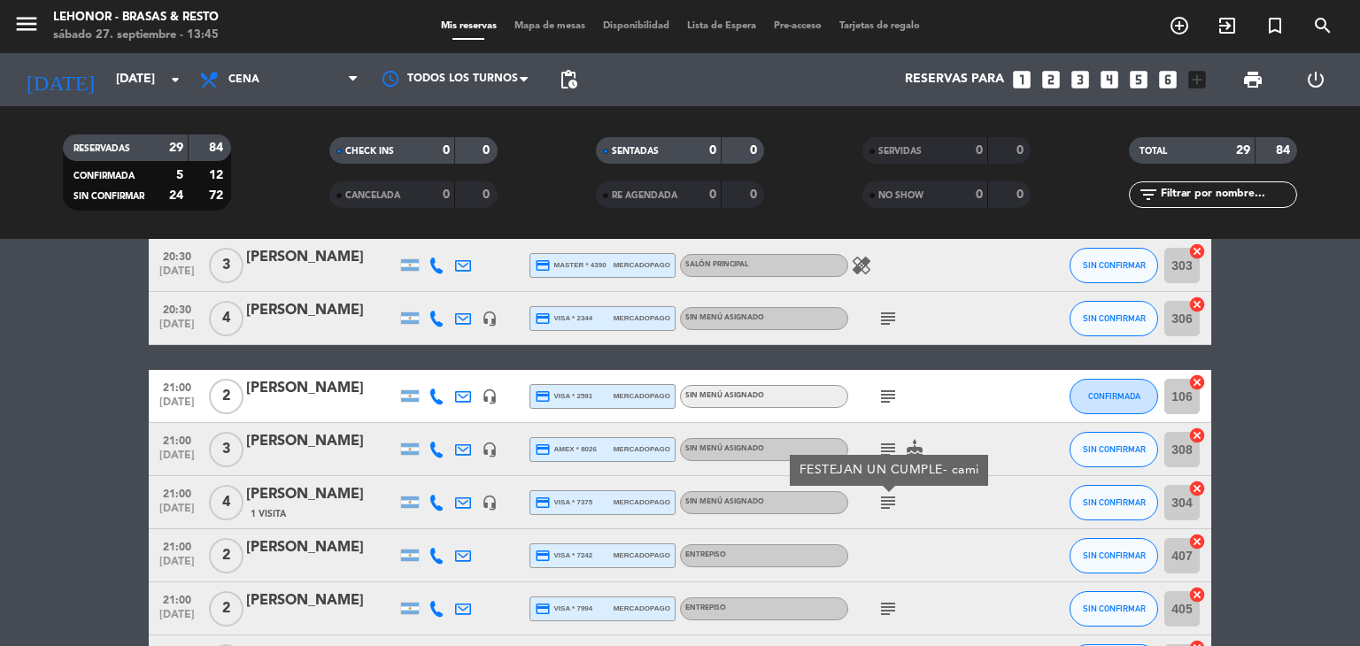
scroll to position [443, 0]
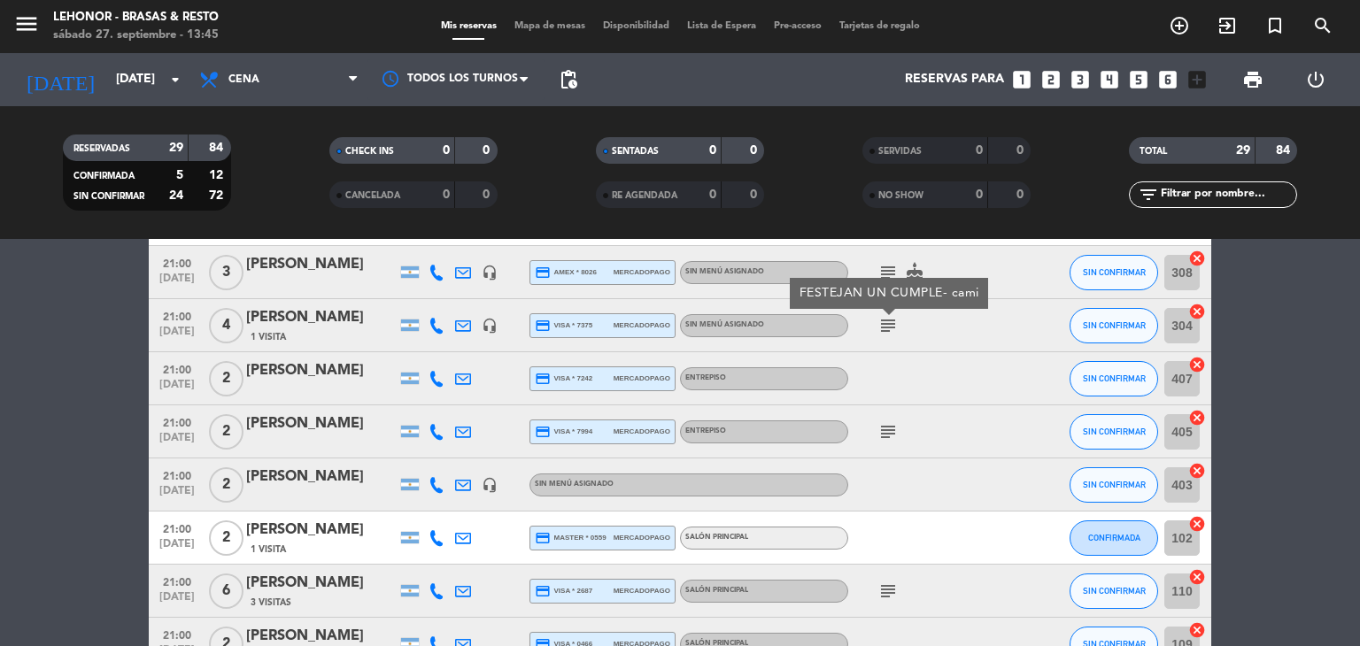
click at [883, 429] on icon "subject" at bounding box center [887, 431] width 21 height 21
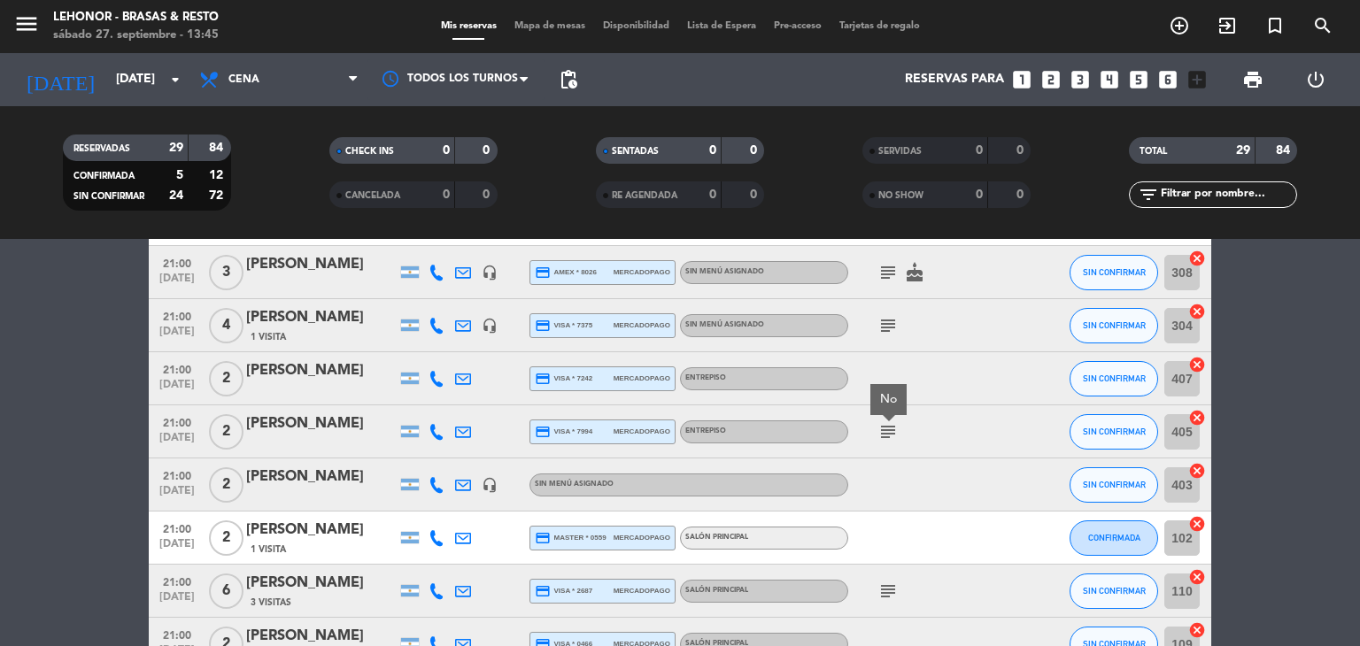
click at [892, 590] on icon "subject" at bounding box center [887, 591] width 21 height 21
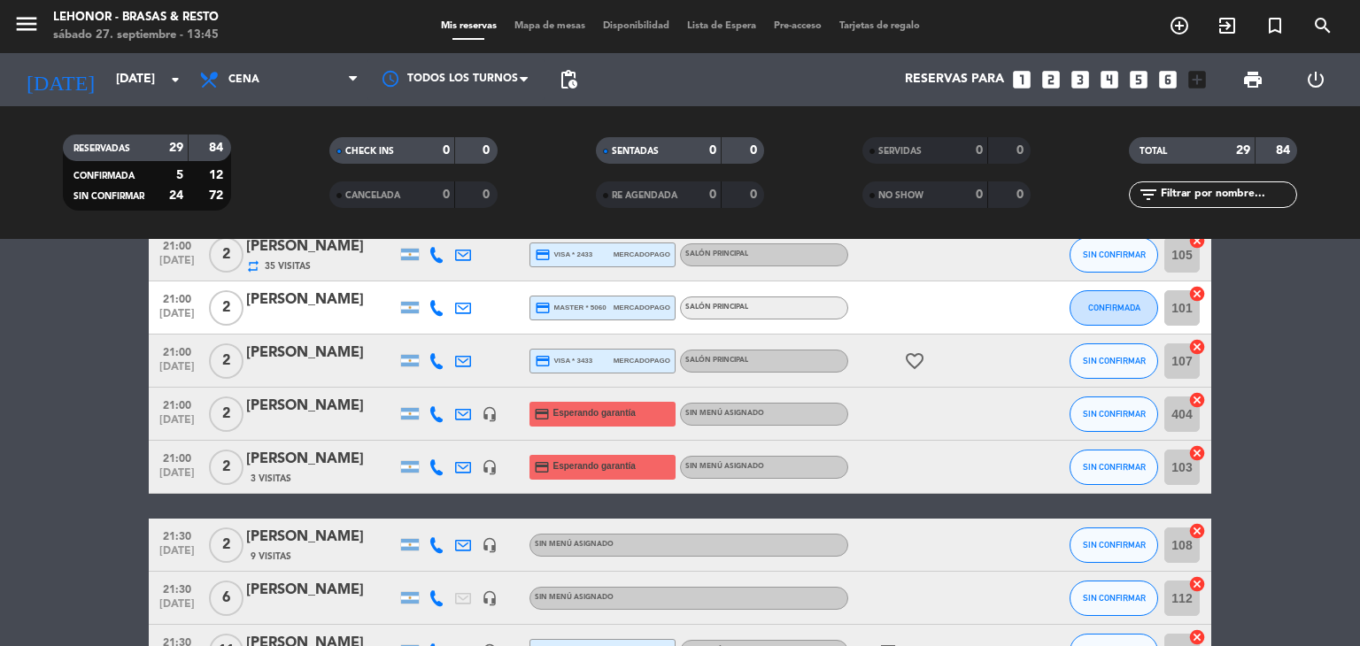
scroll to position [1062, 0]
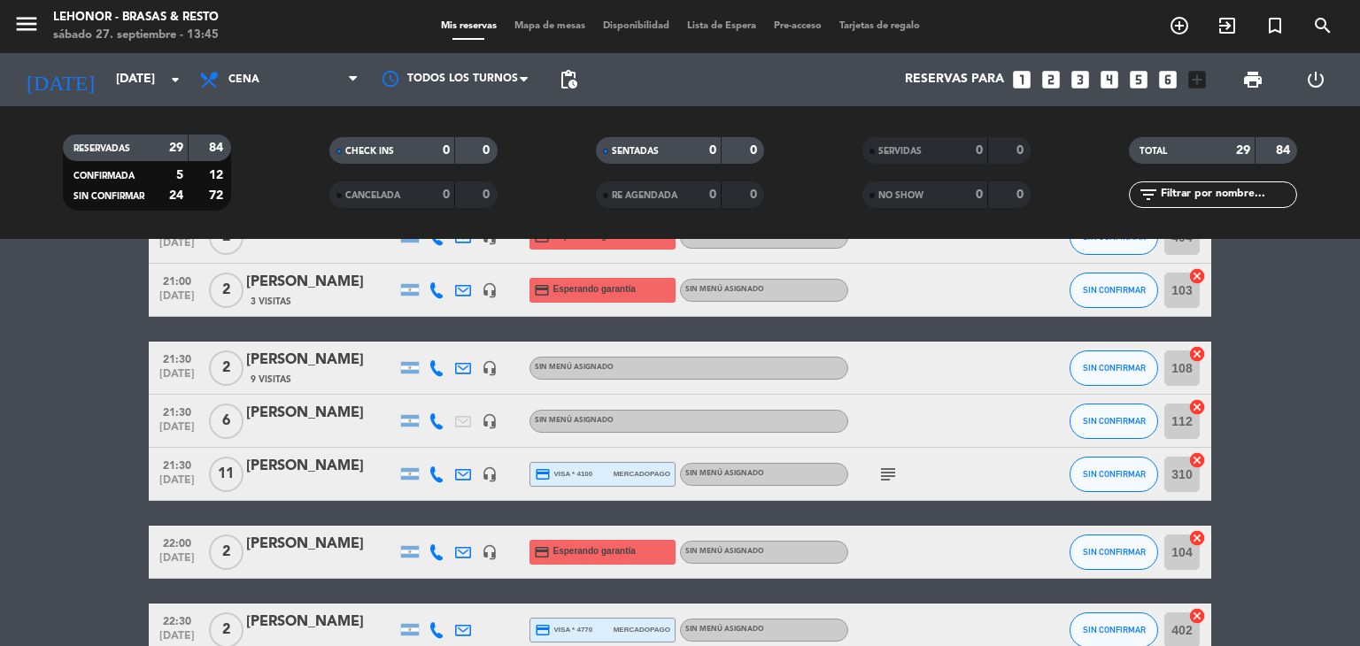
click at [892, 467] on icon "subject" at bounding box center [887, 474] width 21 height 21
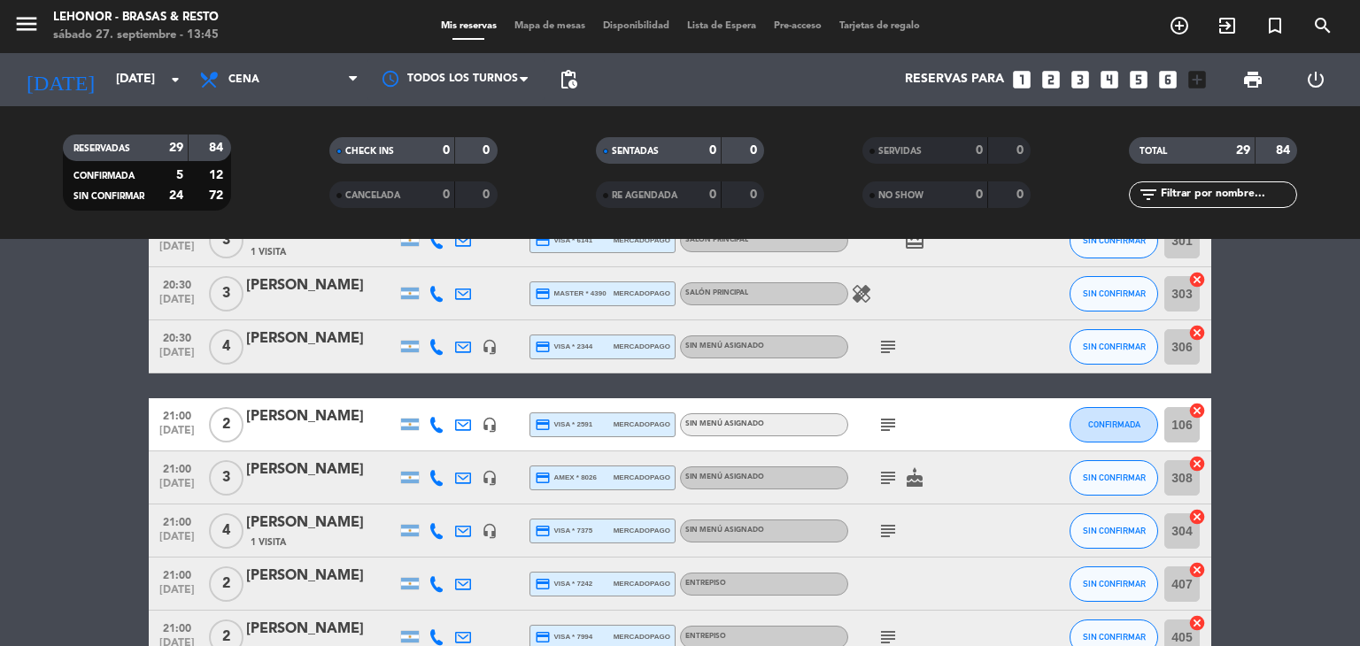
scroll to position [0, 0]
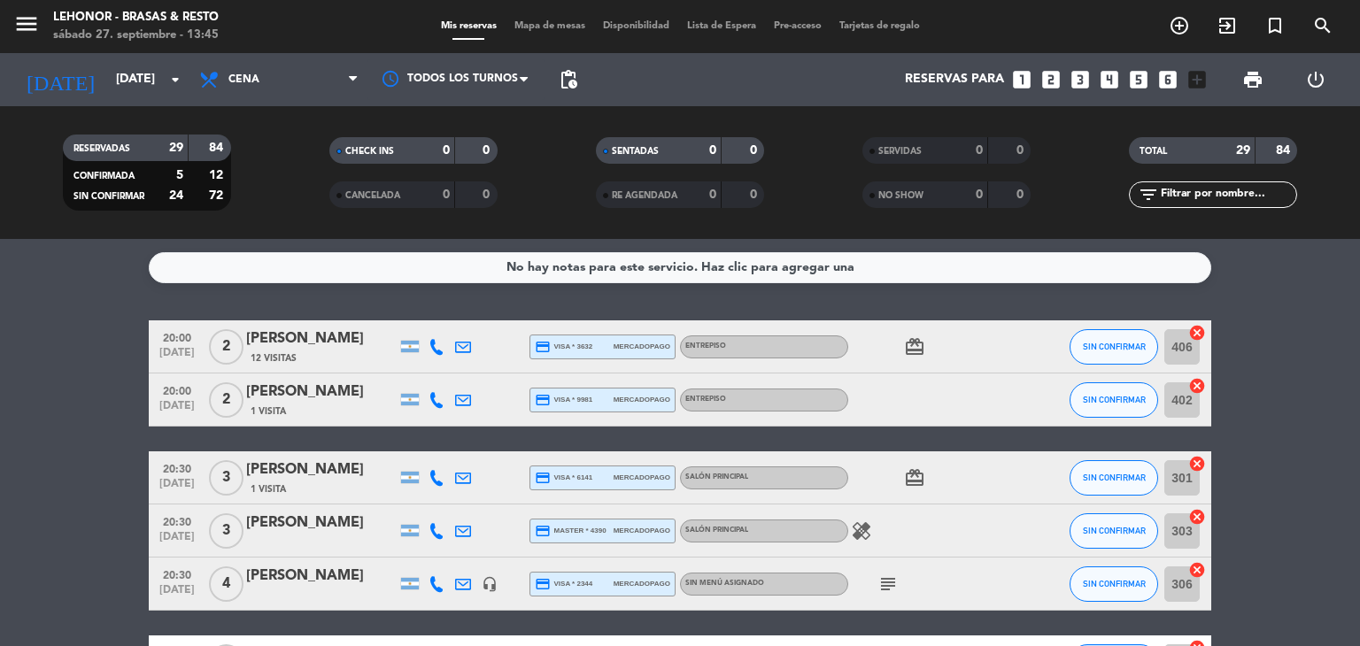
click at [125, 312] on div "No hay notas para este servicio. Haz clic para agregar una 20:00 [DATE] 2 [PERS…" at bounding box center [680, 442] width 1360 height 407
click at [27, 31] on icon "menu" at bounding box center [26, 24] width 27 height 27
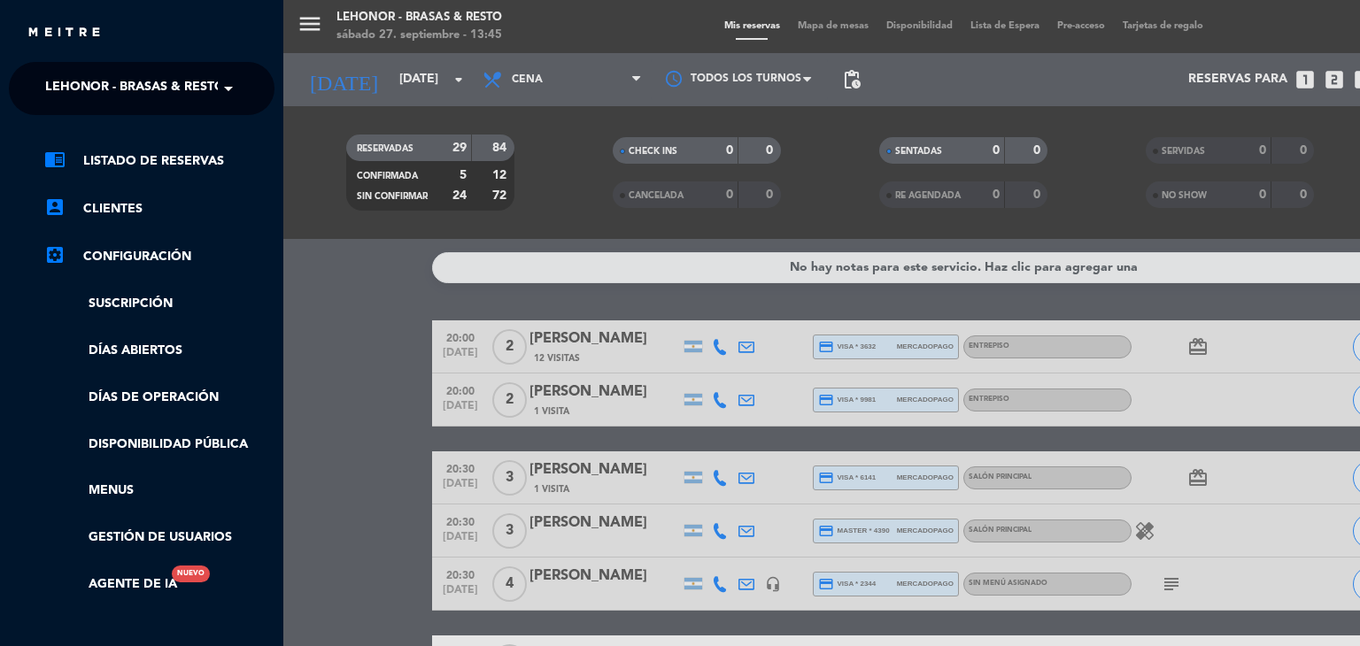
click at [227, 85] on span at bounding box center [233, 88] width 30 height 37
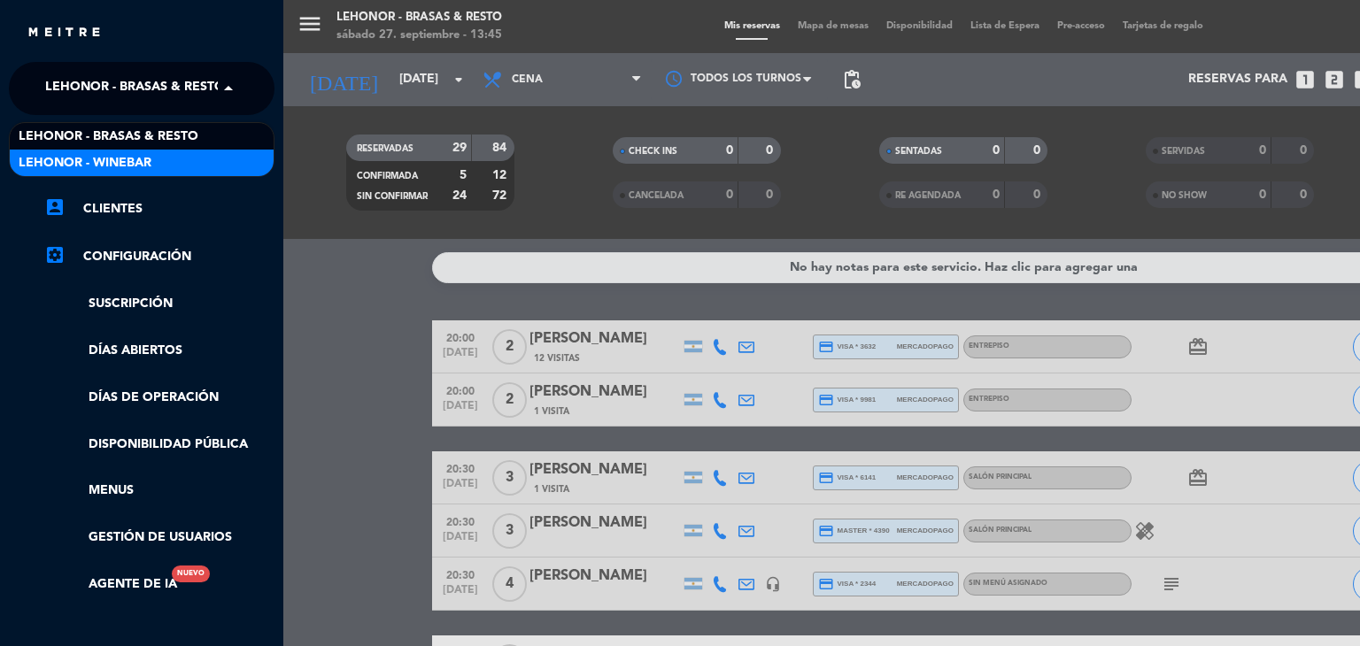
click at [213, 158] on div "Lehonor - Winebar" at bounding box center [142, 163] width 264 height 27
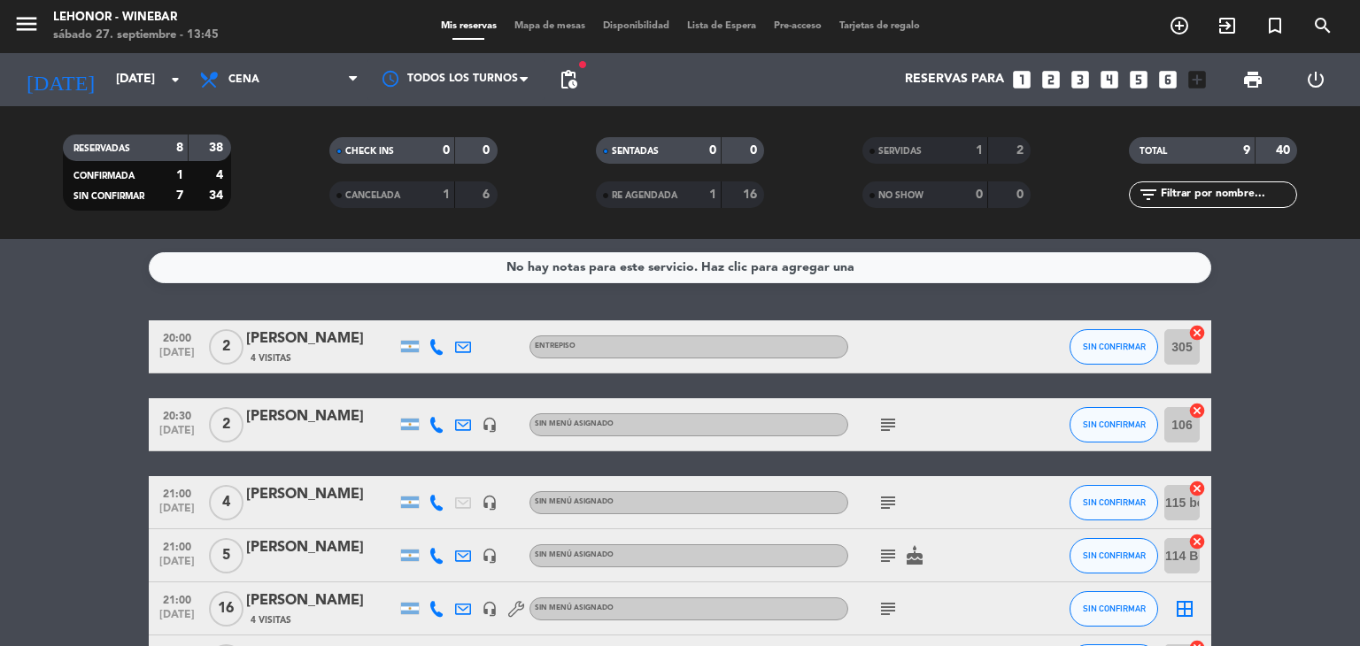
click at [899, 616] on span "subject" at bounding box center [888, 608] width 27 height 21
click at [886, 614] on icon "subject" at bounding box center [887, 608] width 21 height 21
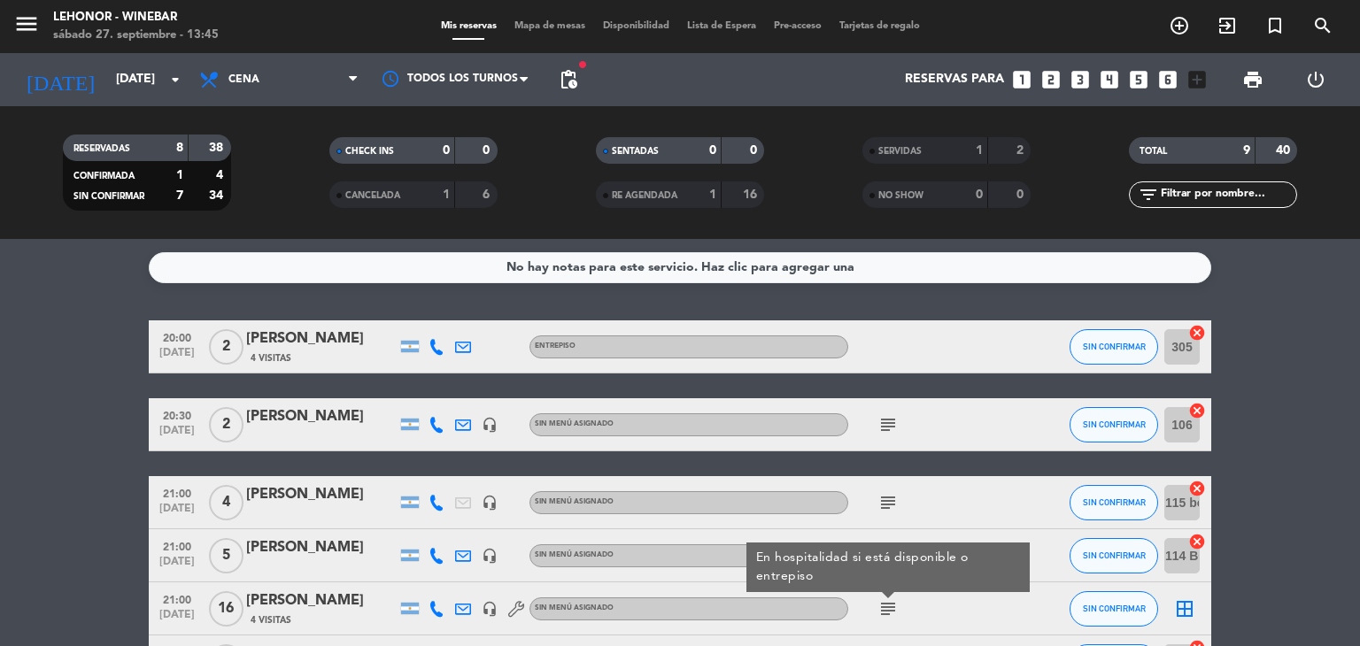
click at [1177, 613] on icon "border_all" at bounding box center [1184, 608] width 21 height 21
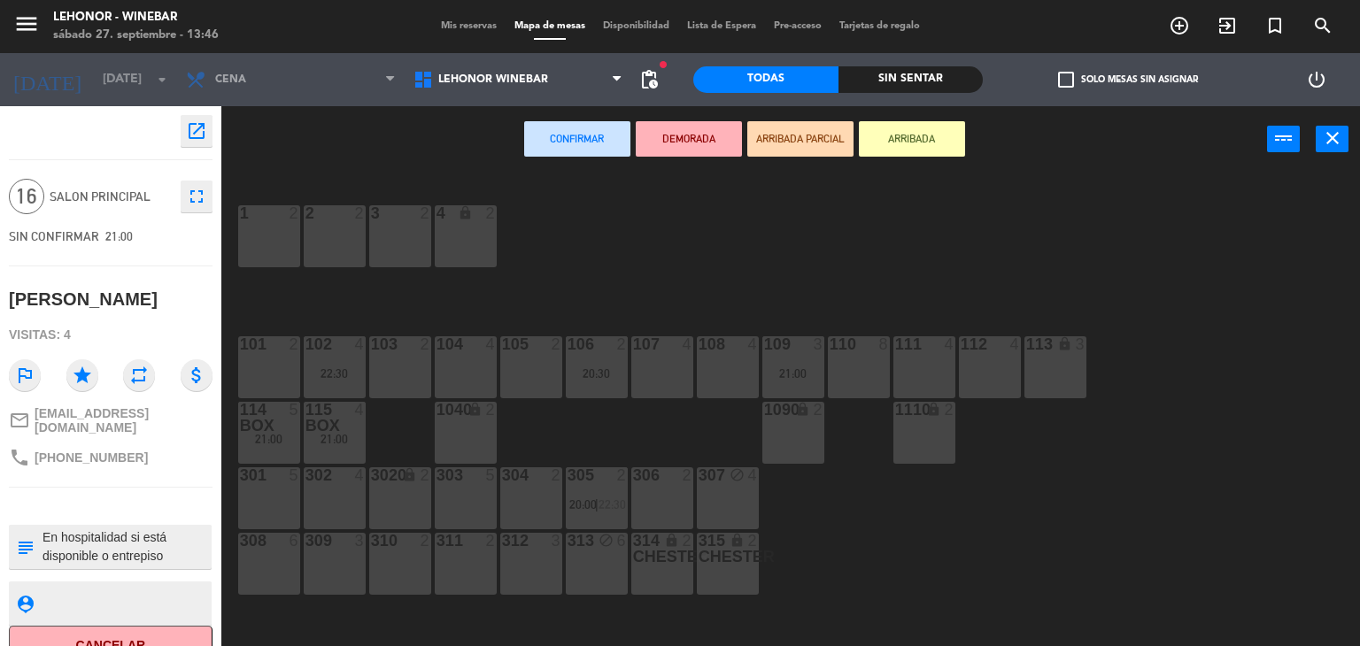
click at [158, 550] on textarea at bounding box center [125, 547] width 169 height 37
click at [173, 550] on textarea at bounding box center [125, 547] width 169 height 37
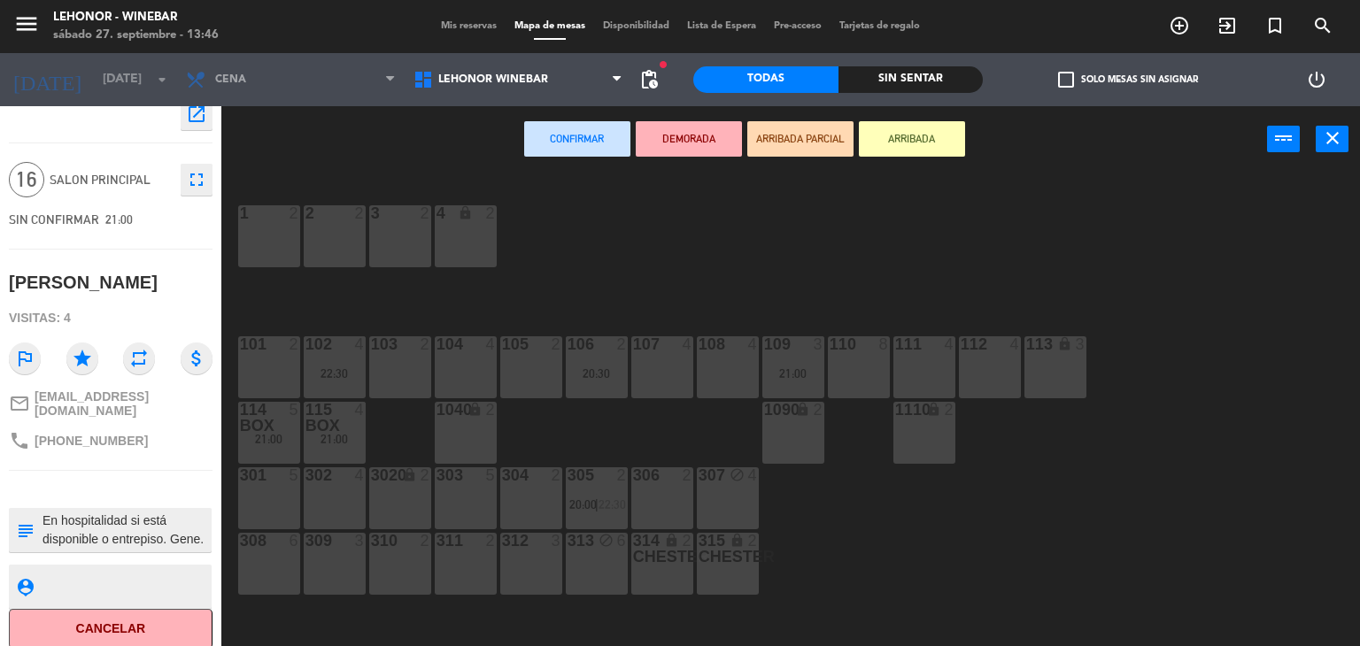
scroll to position [21, 0]
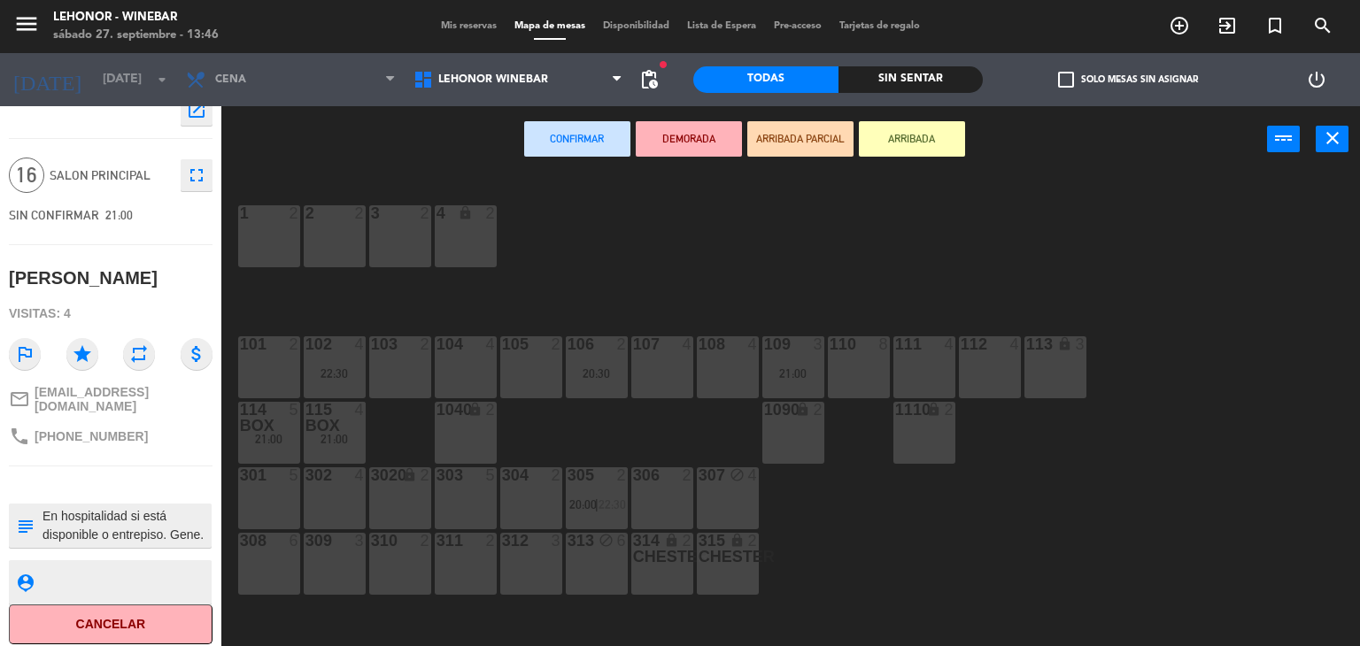
type textarea "En hospitalidad si está disponible o entrepiso. Gene."
click at [1098, 227] on div "1 2 2 2 3 2 4 lock 2 102 4 22:30 104 4 106 2 20:30 107 4 109 3 21:00 111 4 113 …" at bounding box center [797, 411] width 1125 height 474
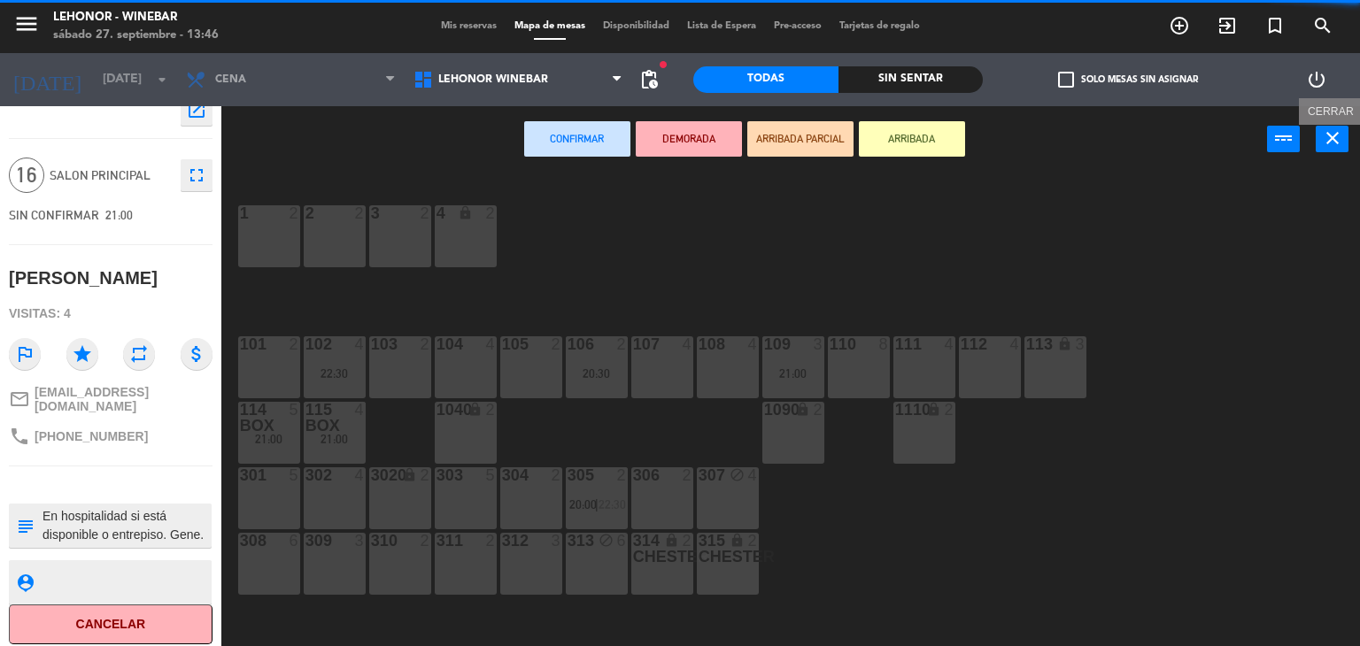
click at [1335, 137] on icon "close" at bounding box center [1332, 137] width 21 height 21
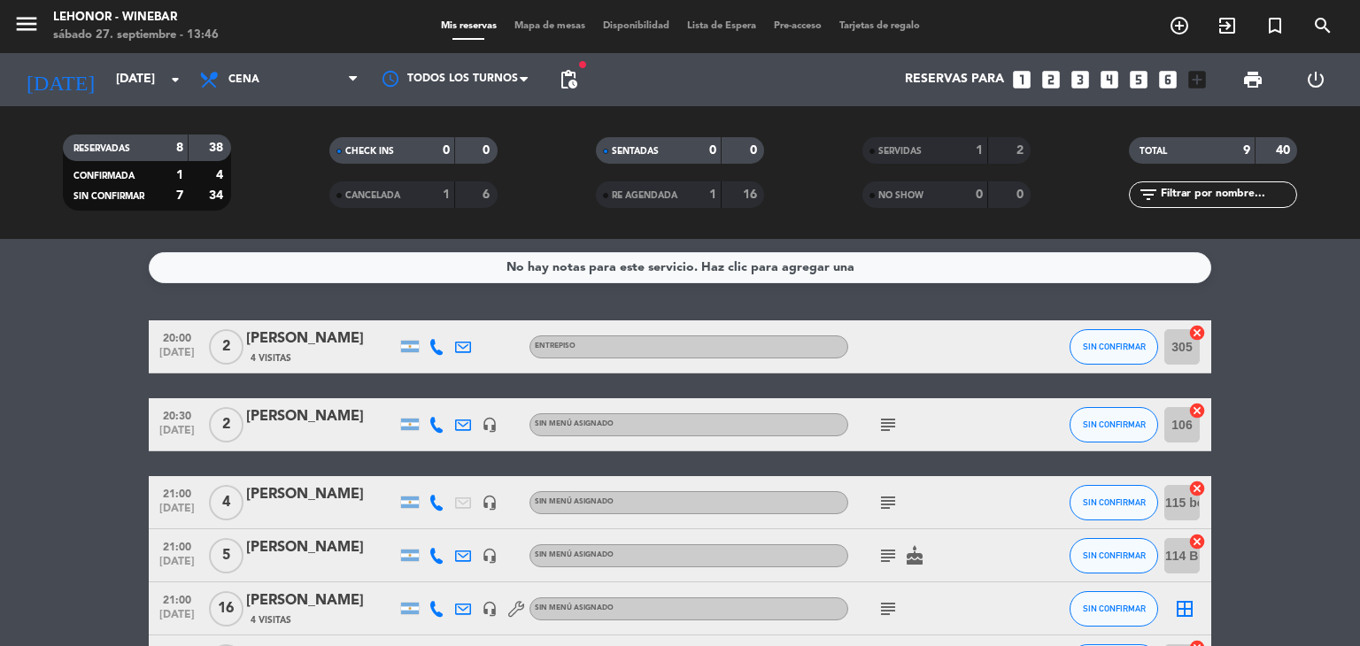
click at [895, 612] on icon "subject" at bounding box center [887, 608] width 21 height 21
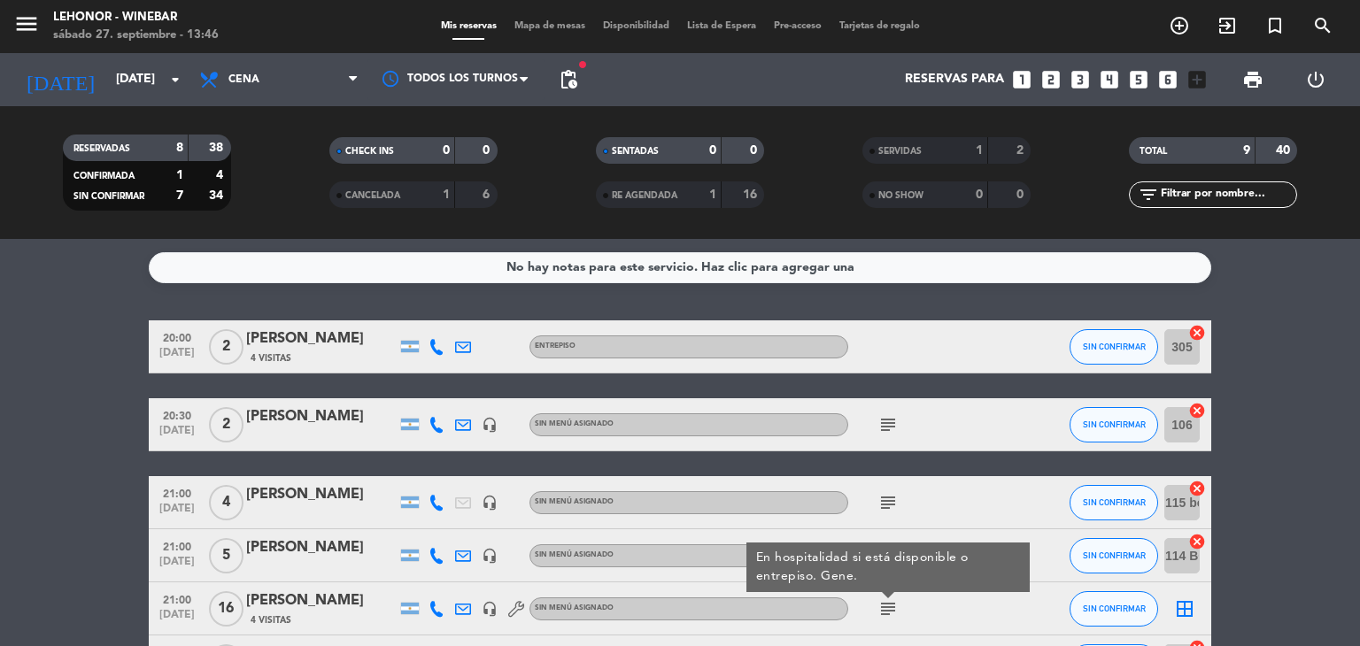
click at [895, 612] on icon "subject" at bounding box center [887, 608] width 21 height 21
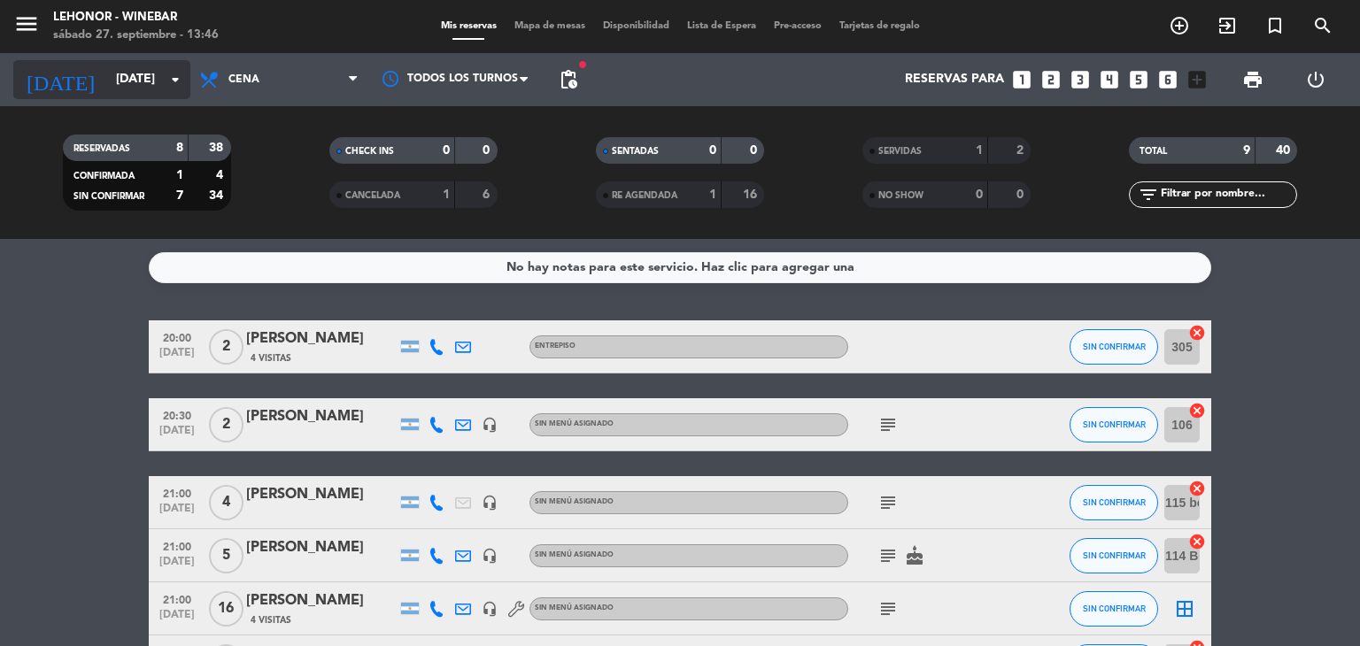
click at [163, 78] on input "[DATE]" at bounding box center [191, 80] width 168 height 32
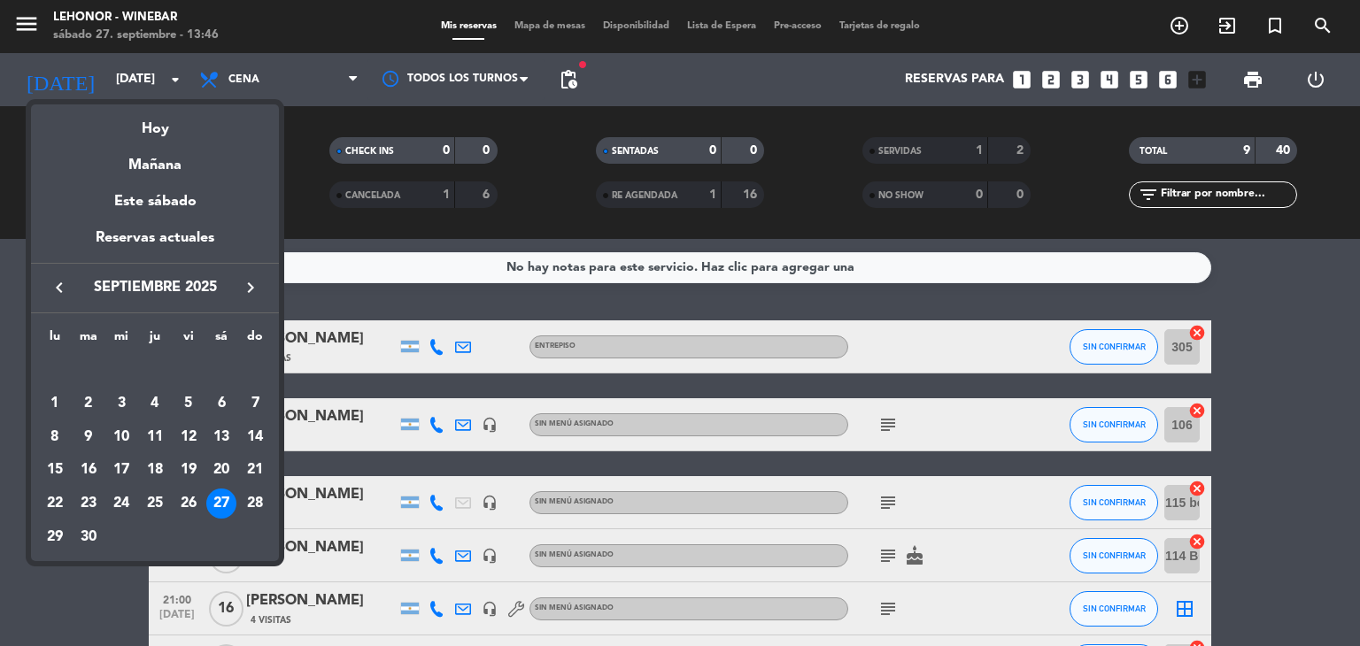
click at [46, 26] on div at bounding box center [680, 323] width 1360 height 646
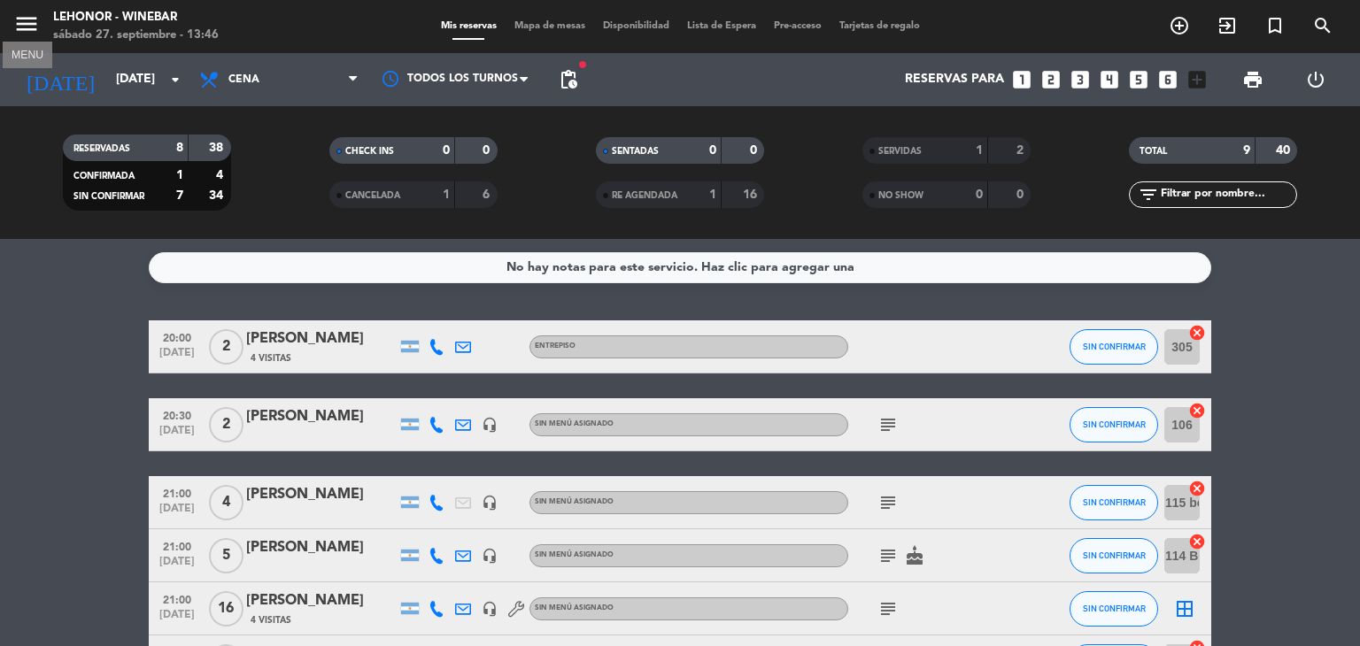
click at [35, 26] on icon "menu" at bounding box center [26, 24] width 27 height 27
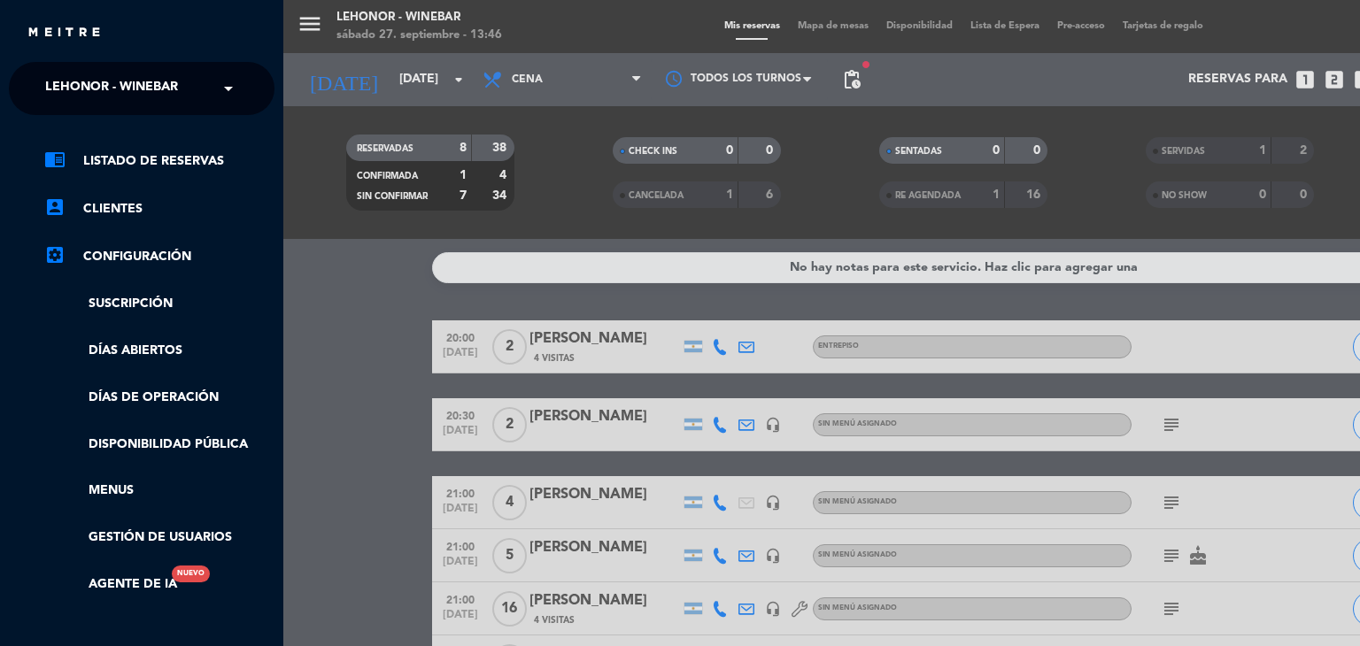
click at [227, 86] on span at bounding box center [233, 88] width 30 height 37
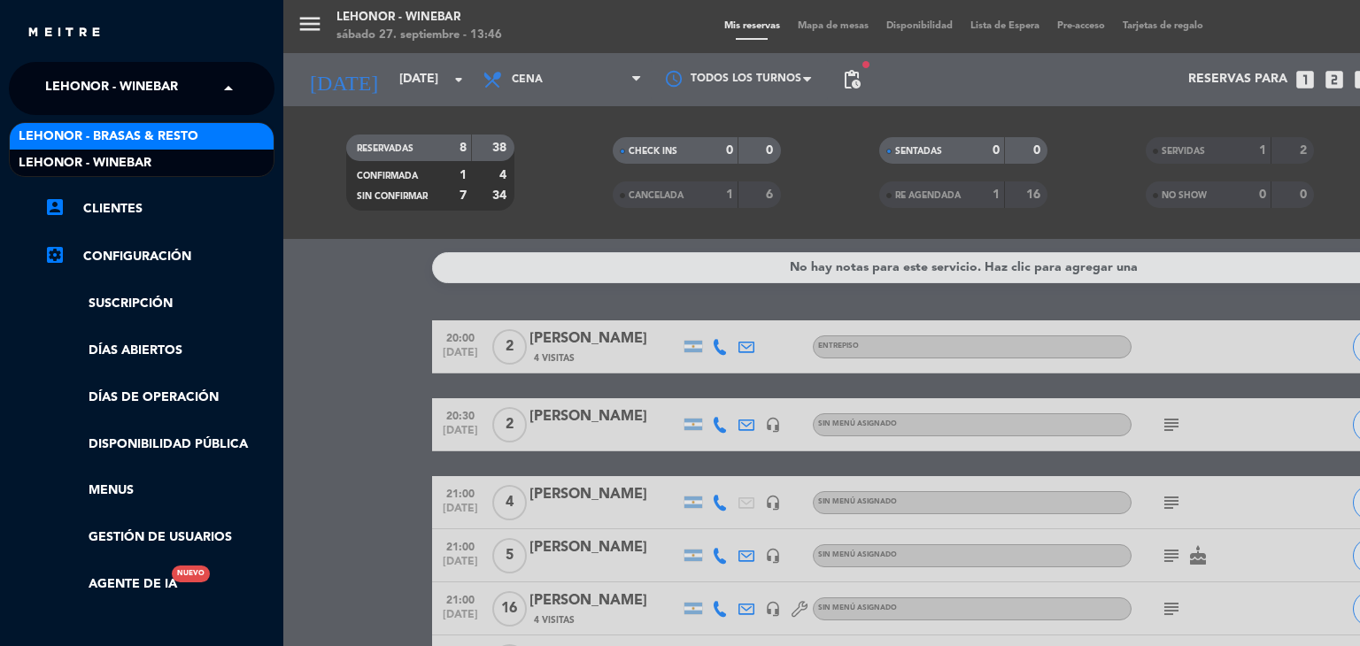
click at [220, 133] on div "Lehonor - Brasas & Resto" at bounding box center [142, 136] width 264 height 27
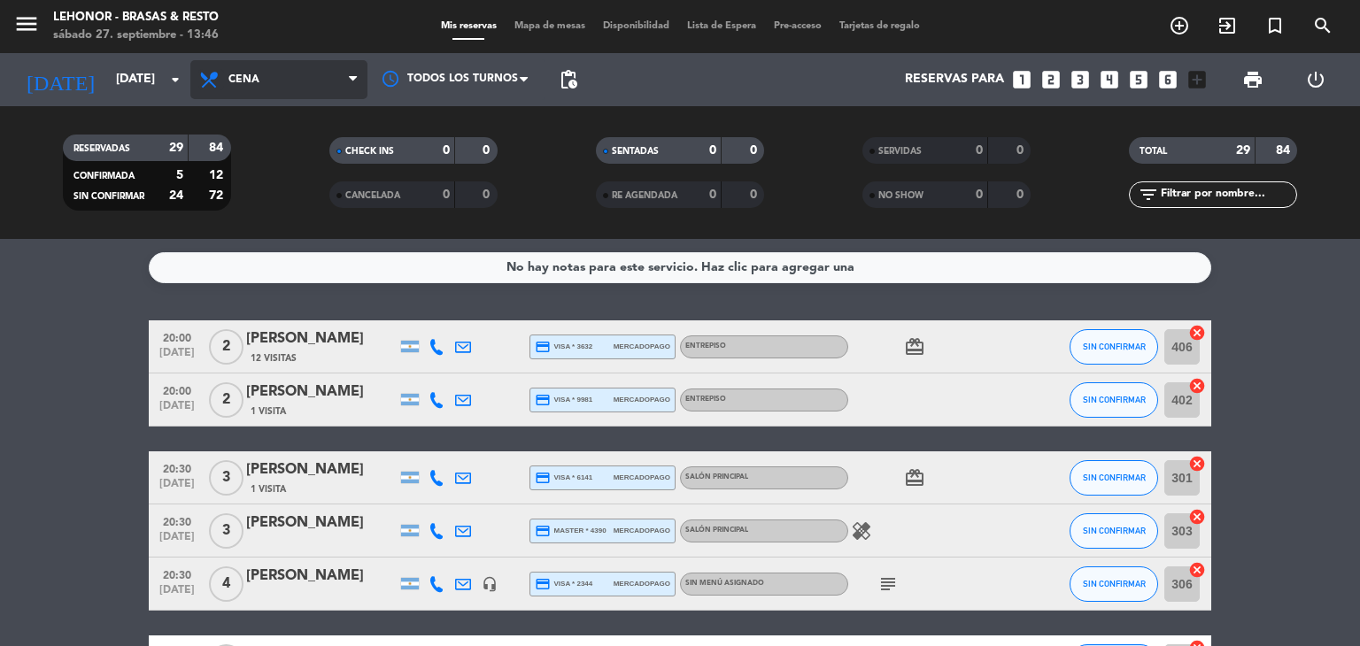
click at [215, 81] on icon at bounding box center [211, 79] width 26 height 21
click at [261, 152] on div "menu Lehonor - Brasas & Resto sábado 27. septiembre - 13:46 Mis reservas Mapa d…" at bounding box center [680, 119] width 1360 height 239
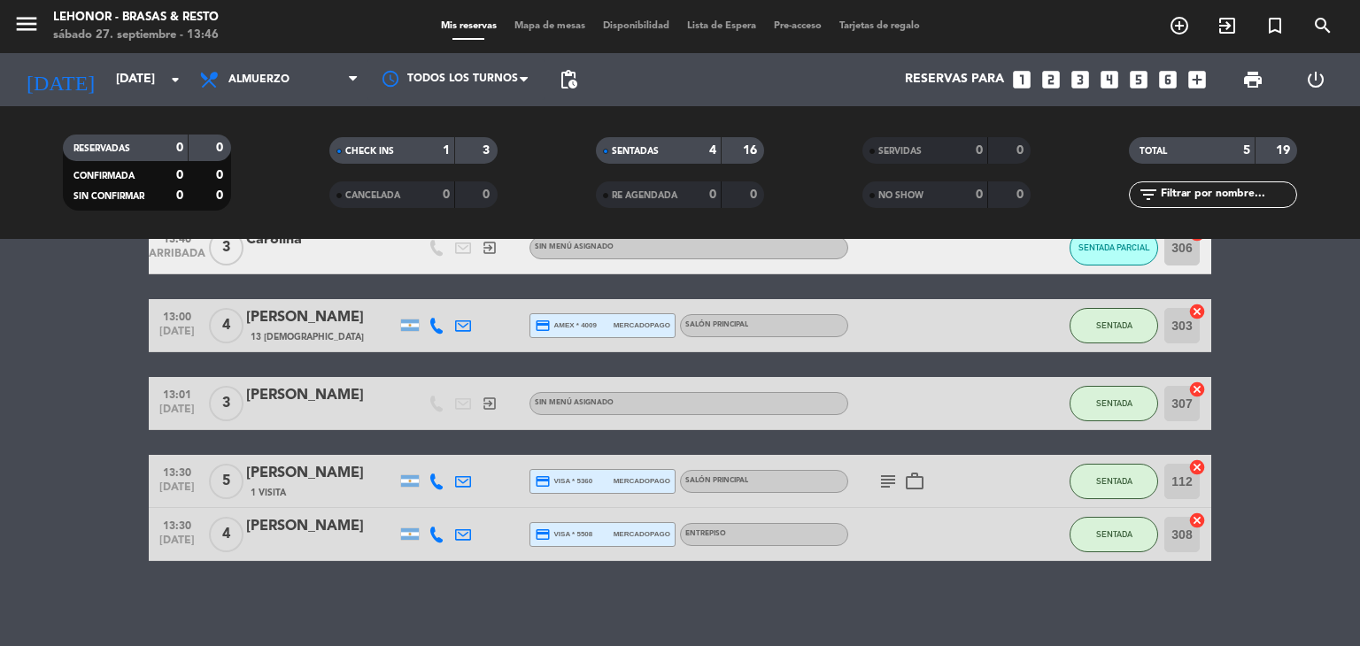
scroll to position [103, 0]
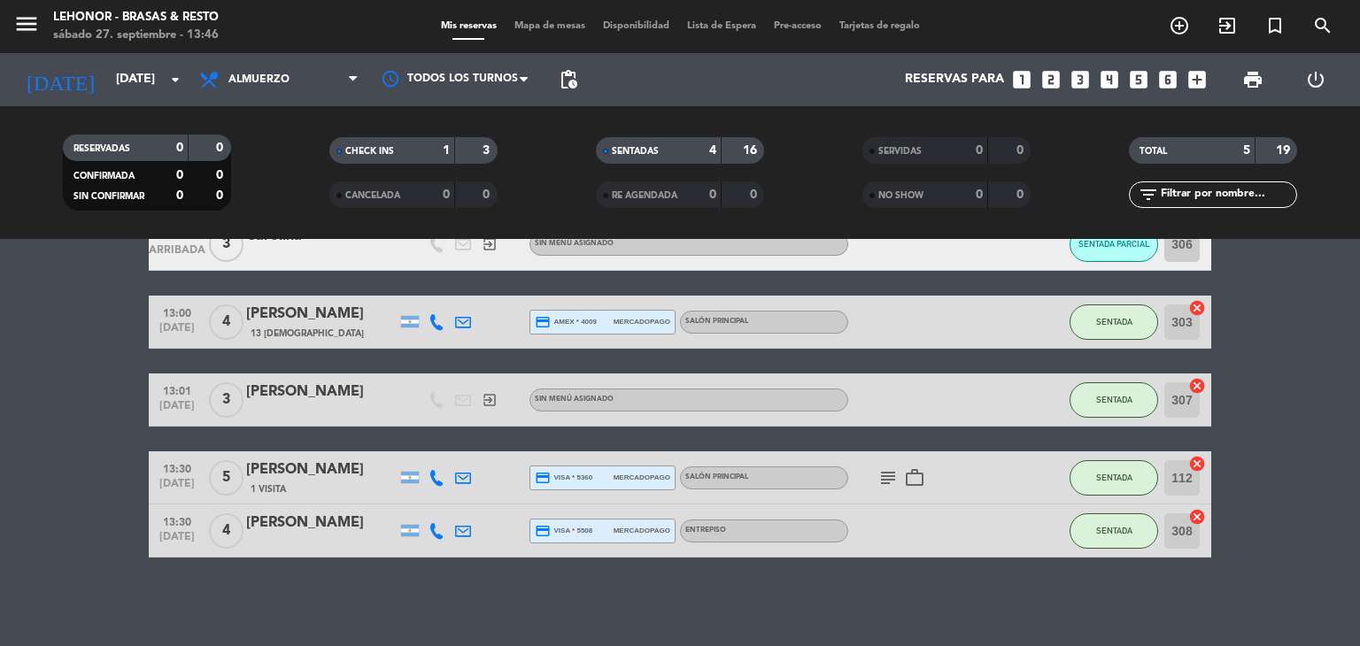
click at [889, 478] on icon "subject" at bounding box center [887, 477] width 21 height 21
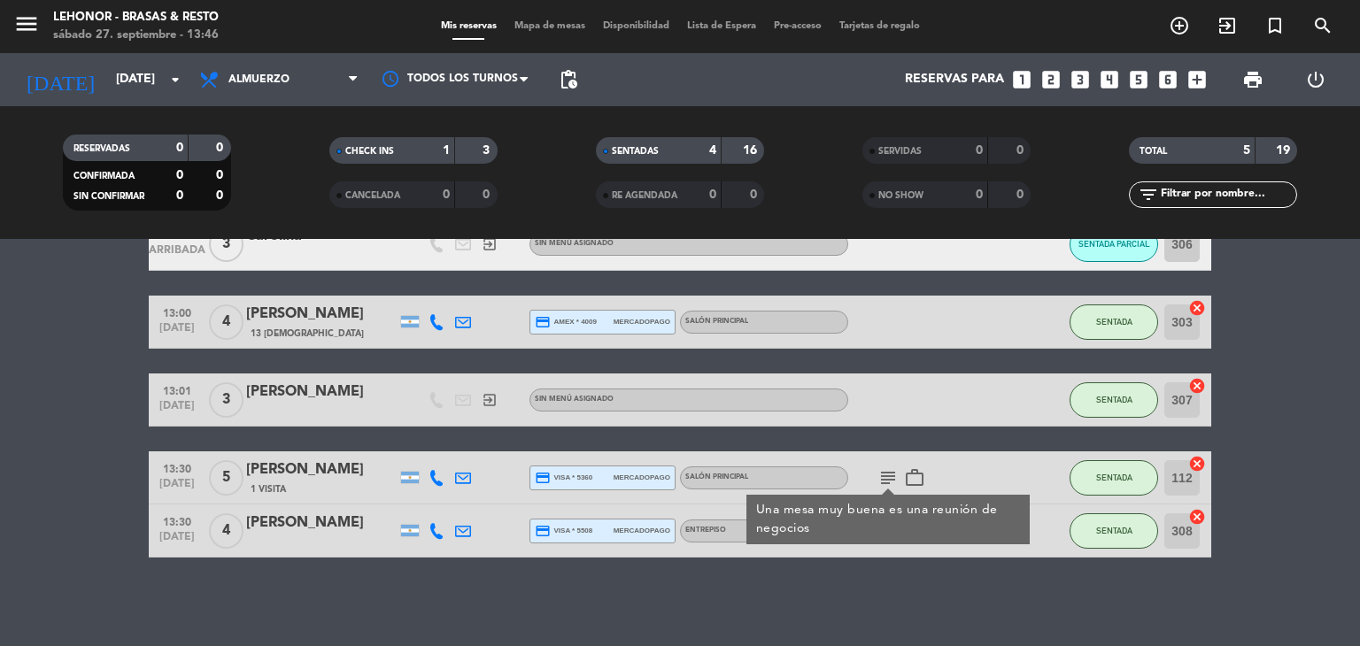
click at [889, 478] on icon "subject" at bounding box center [887, 477] width 21 height 21
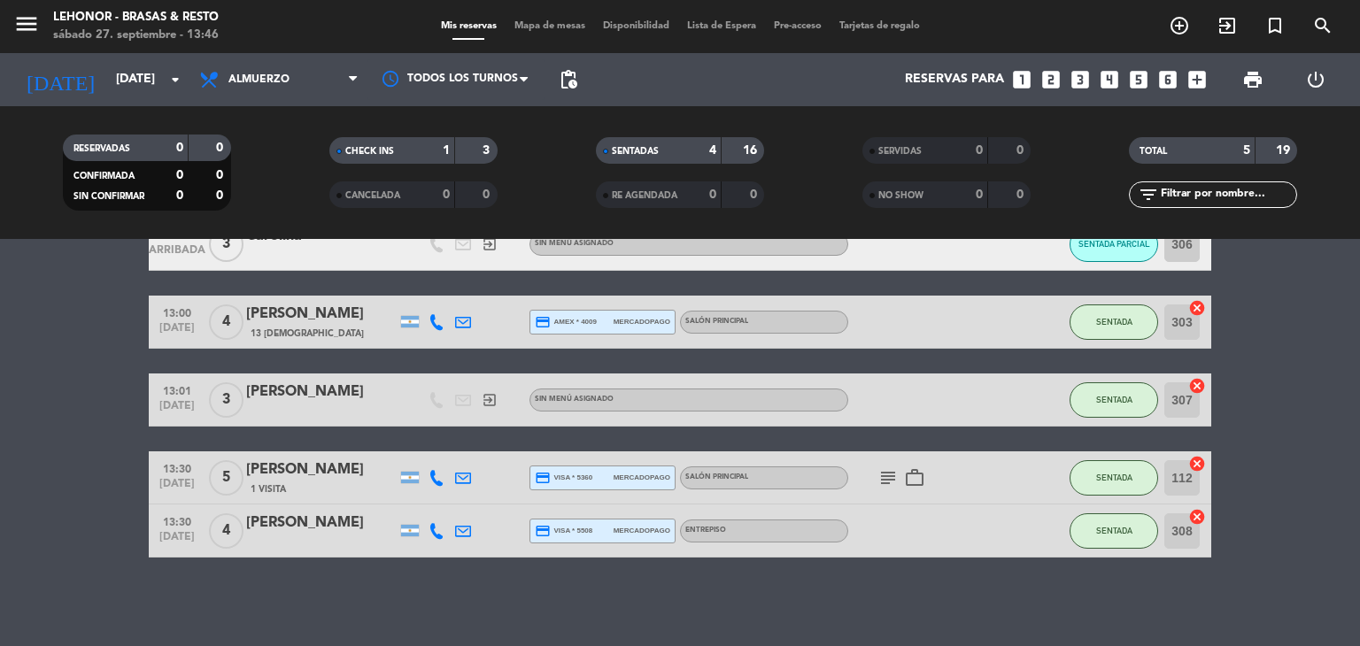
scroll to position [0, 0]
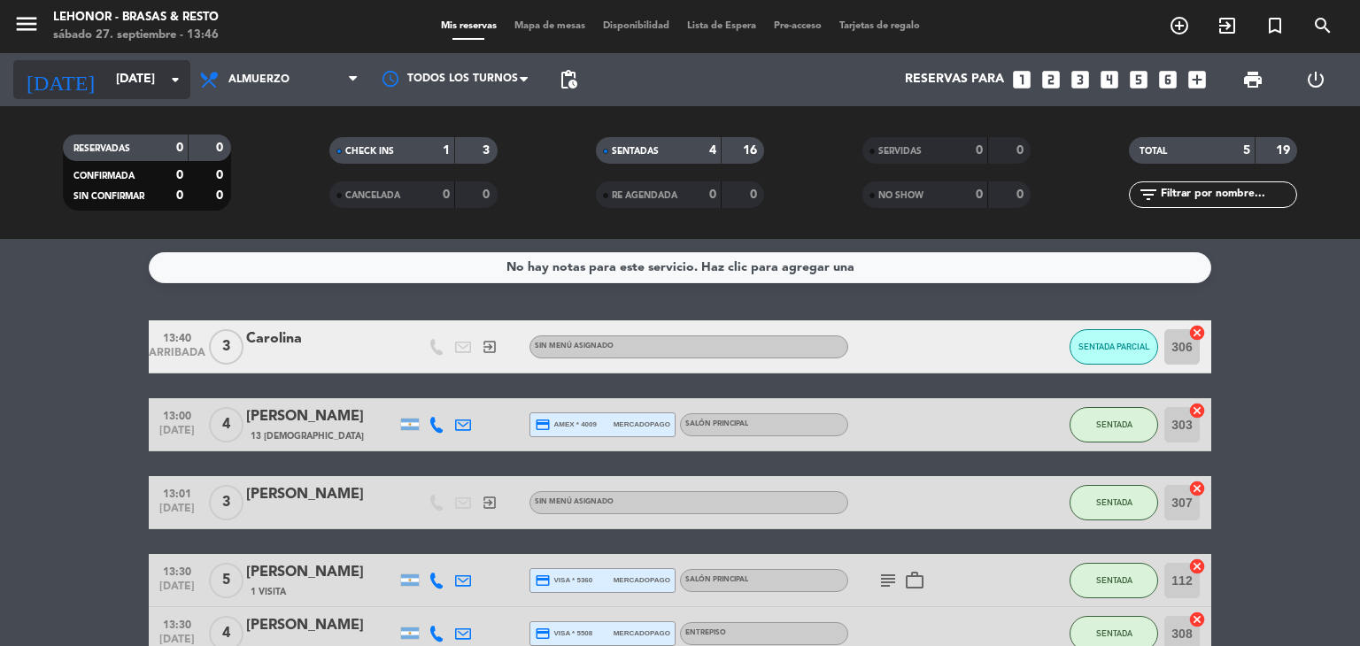
click at [115, 79] on input "[DATE]" at bounding box center [191, 80] width 168 height 32
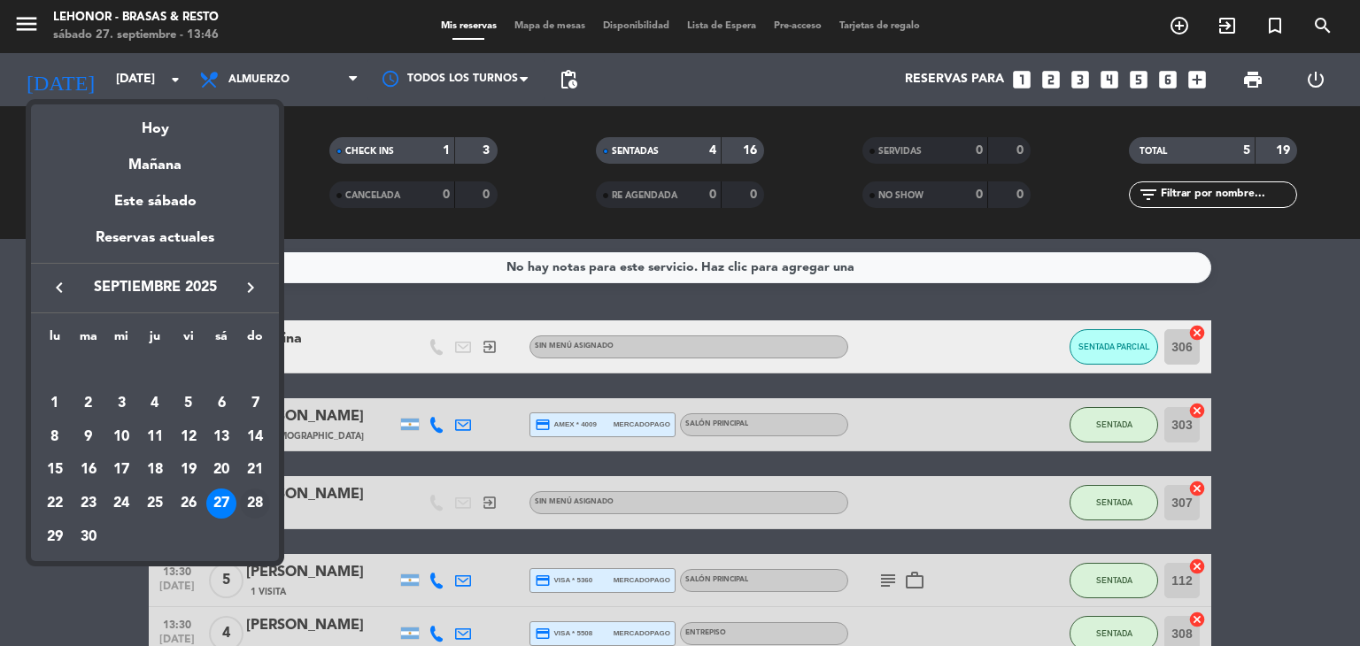
click at [254, 500] on div "28" at bounding box center [255, 504] width 30 height 30
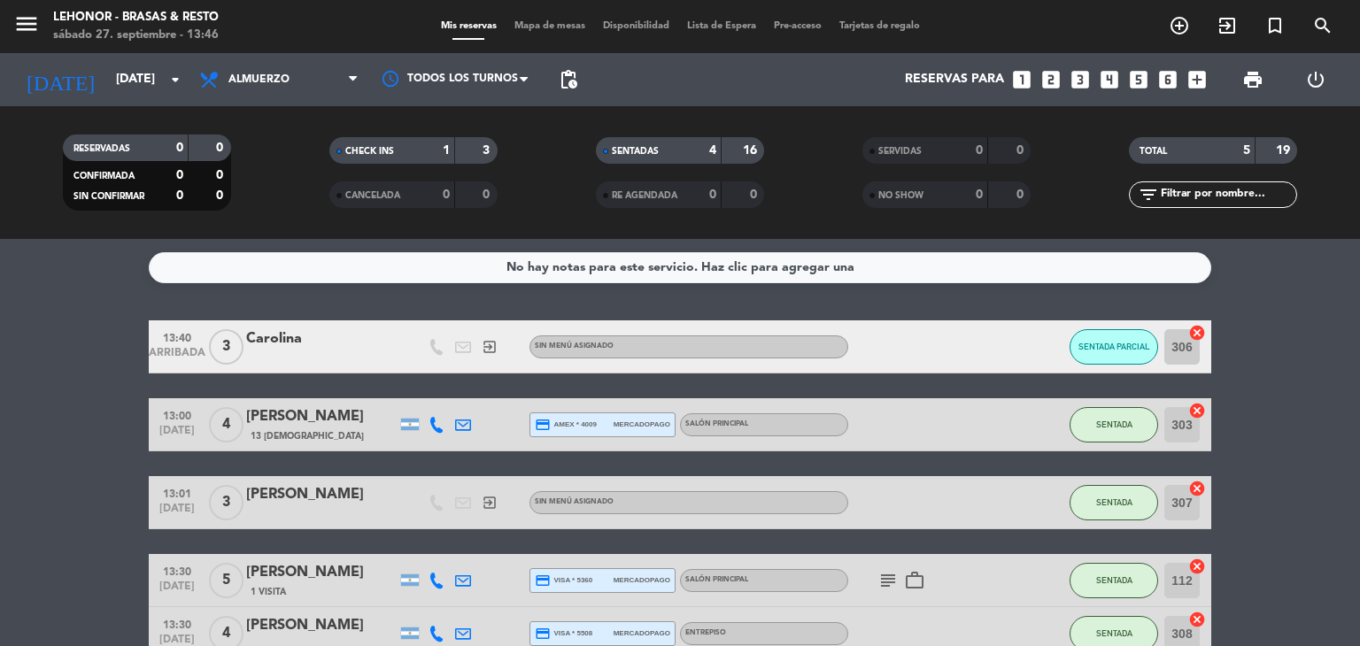
type input "[DATE]"
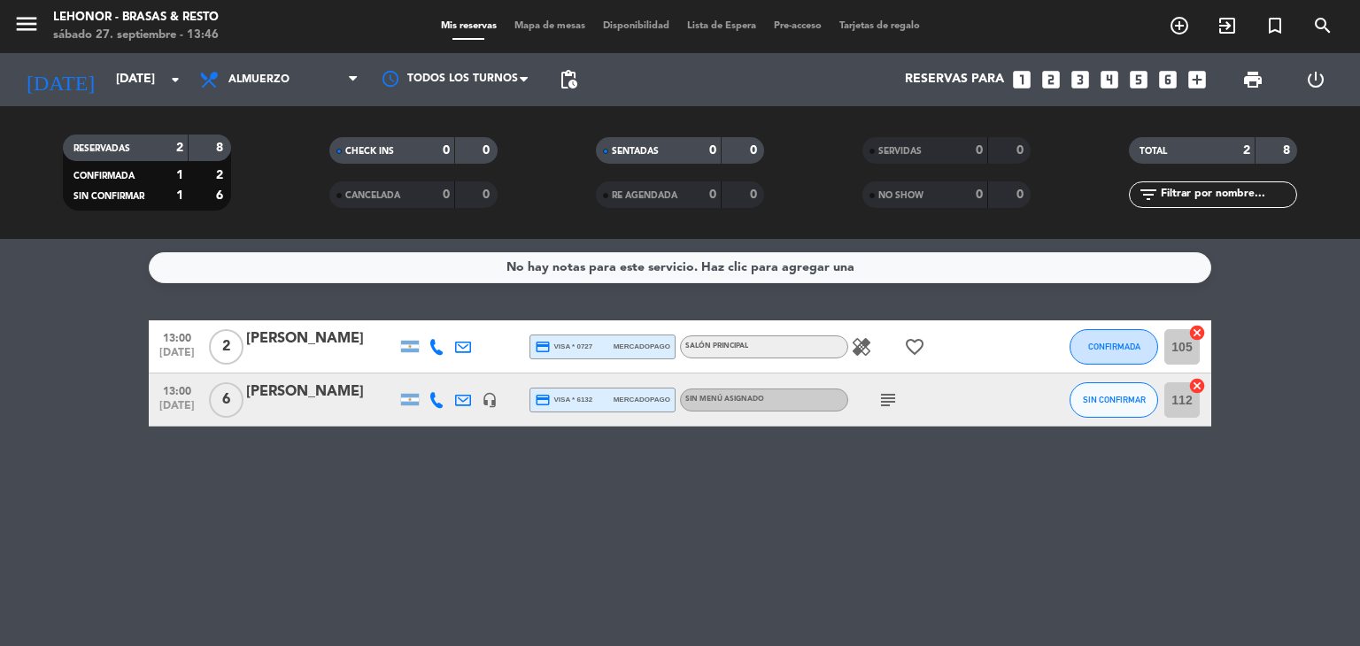
click at [899, 402] on span "subject" at bounding box center [888, 400] width 27 height 21
click at [893, 402] on icon "subject" at bounding box center [887, 400] width 21 height 21
click at [892, 396] on icon "subject" at bounding box center [887, 400] width 21 height 21
click at [269, 72] on span "Almuerzo" at bounding box center [278, 79] width 177 height 39
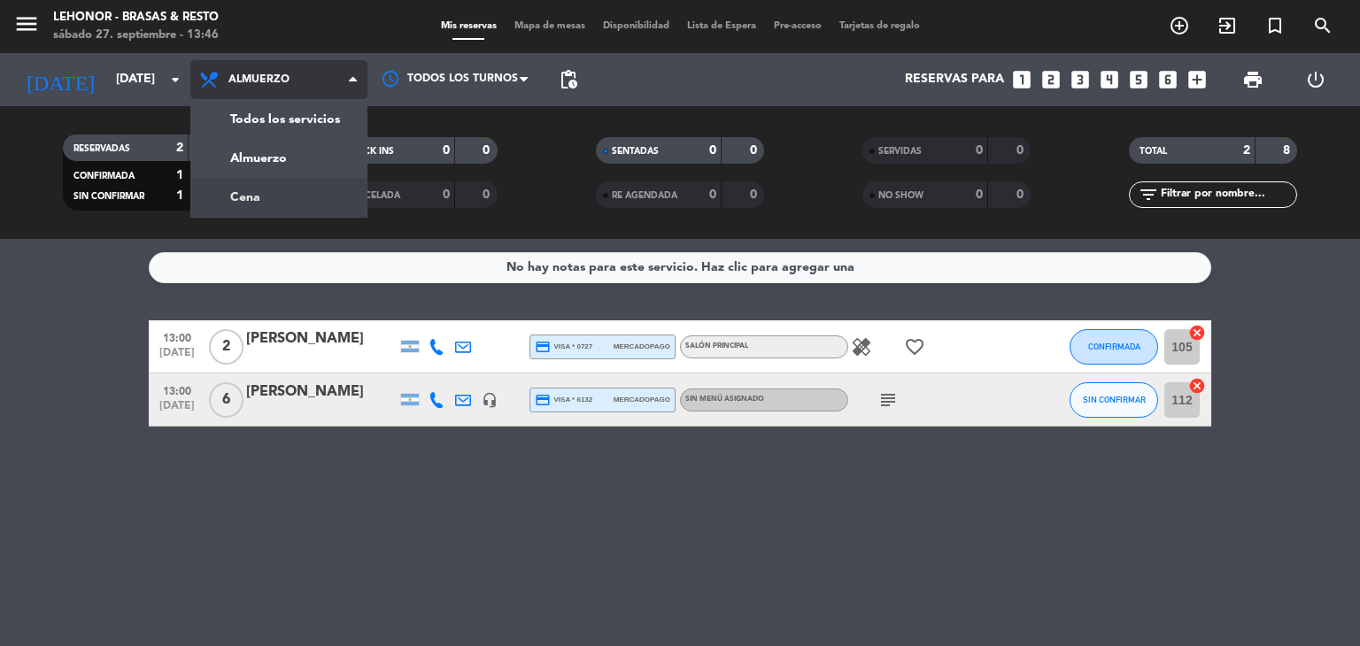
click at [282, 191] on div "menu Lehonor - Brasas & Resto sábado 27. septiembre - 13:46 Mis reservas Mapa d…" at bounding box center [680, 119] width 1360 height 239
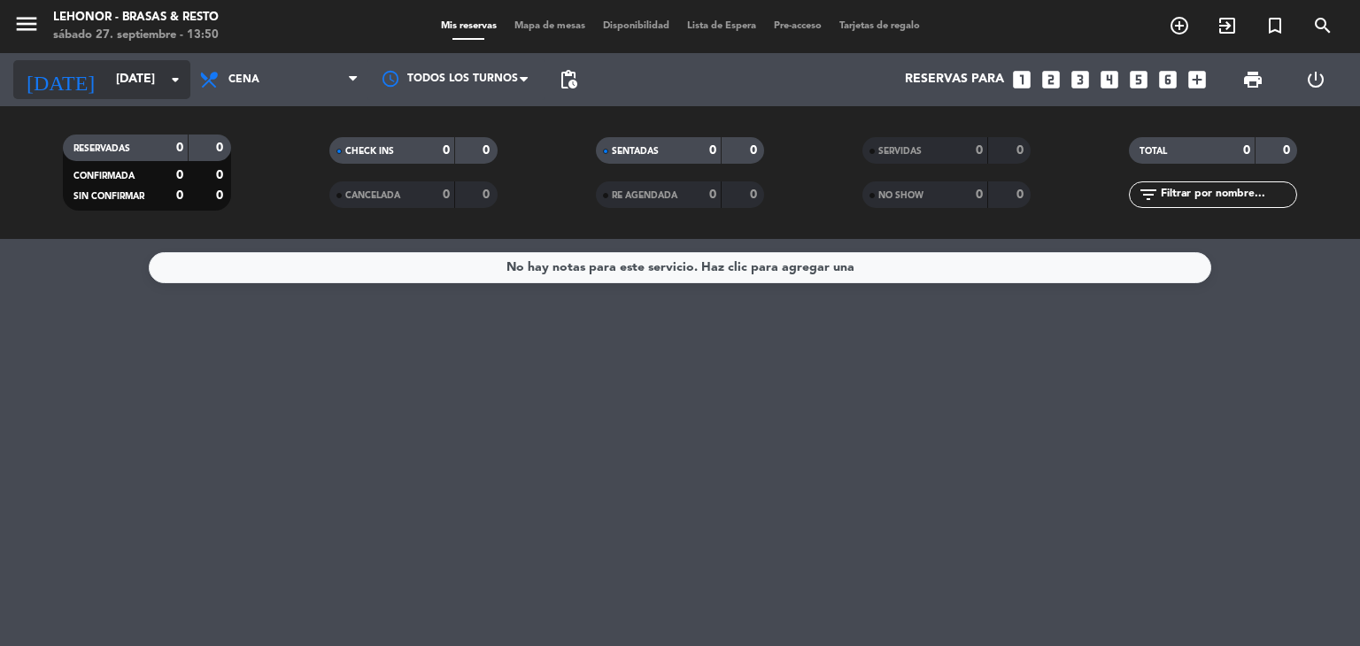
click at [179, 79] on icon "arrow_drop_down" at bounding box center [175, 79] width 21 height 21
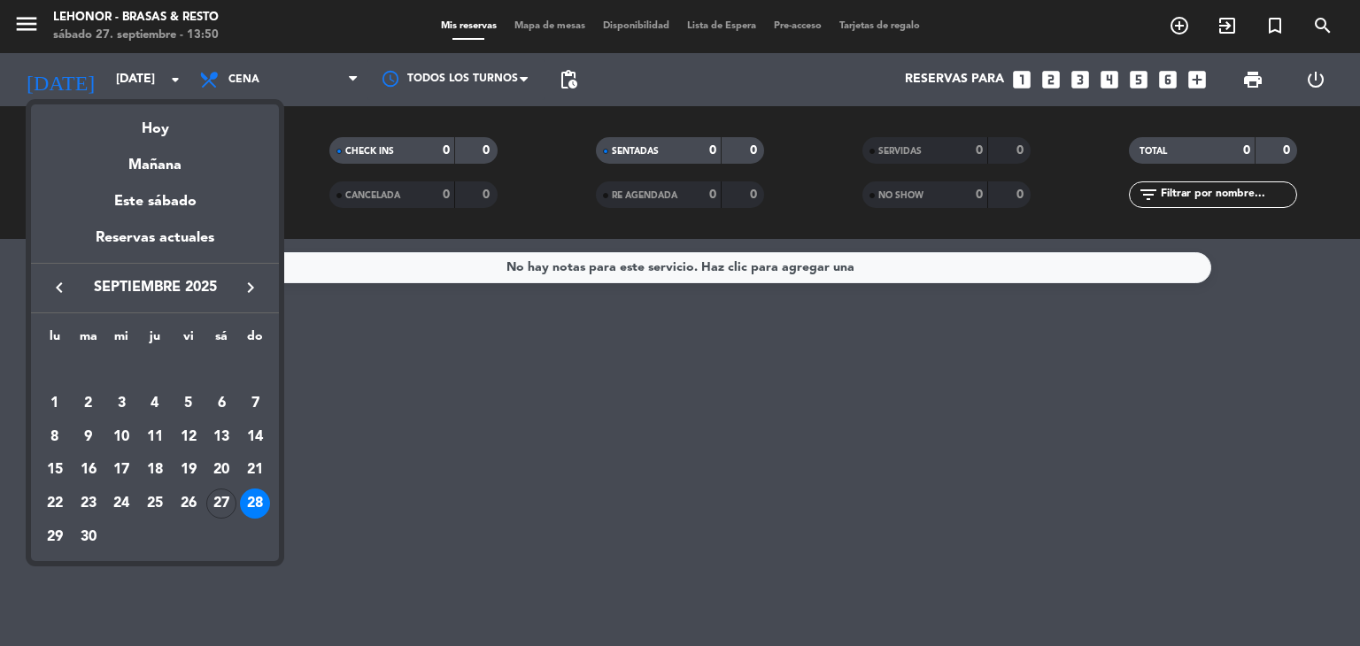
click at [235, 74] on div at bounding box center [680, 323] width 1360 height 646
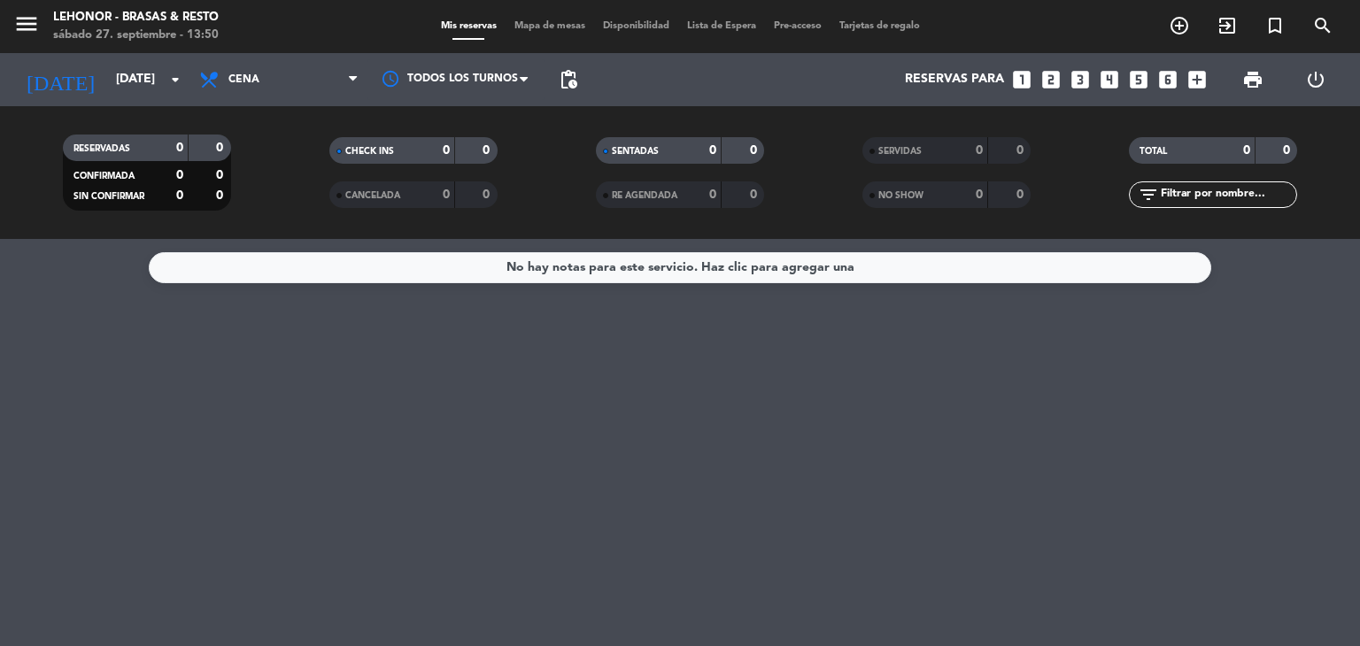
click at [235, 74] on span "Cena" at bounding box center [243, 79] width 31 height 12
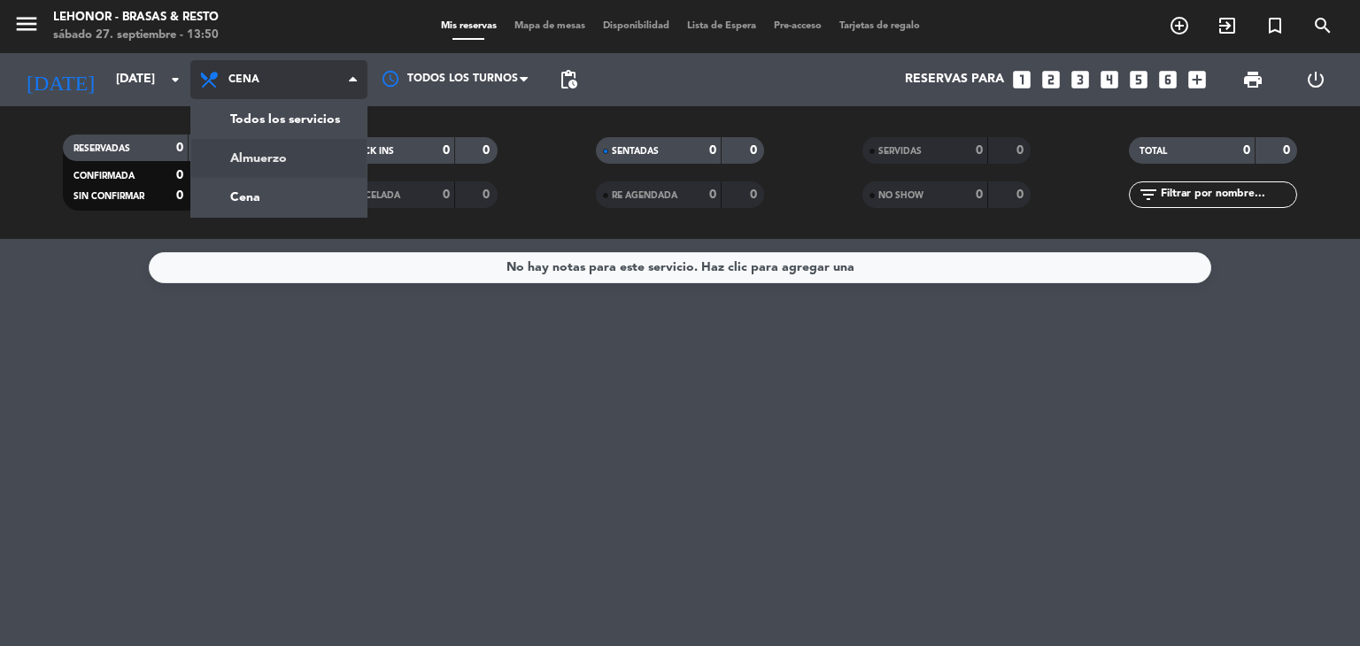
click at [251, 143] on div "menu Lehonor - Brasas & Resto sábado 27. septiembre - 13:50 Mis reservas Mapa d…" at bounding box center [680, 119] width 1360 height 239
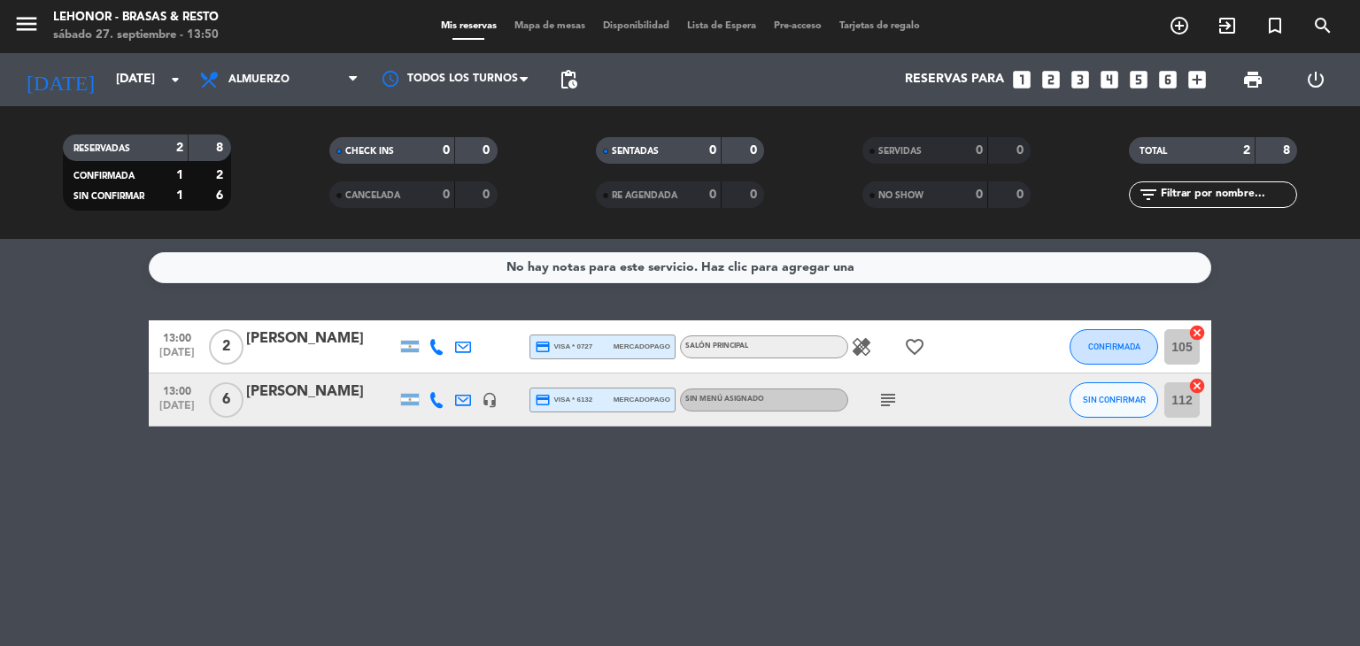
click at [892, 398] on icon "subject" at bounding box center [887, 400] width 21 height 21
